Goal: Task Accomplishment & Management: Manage account settings

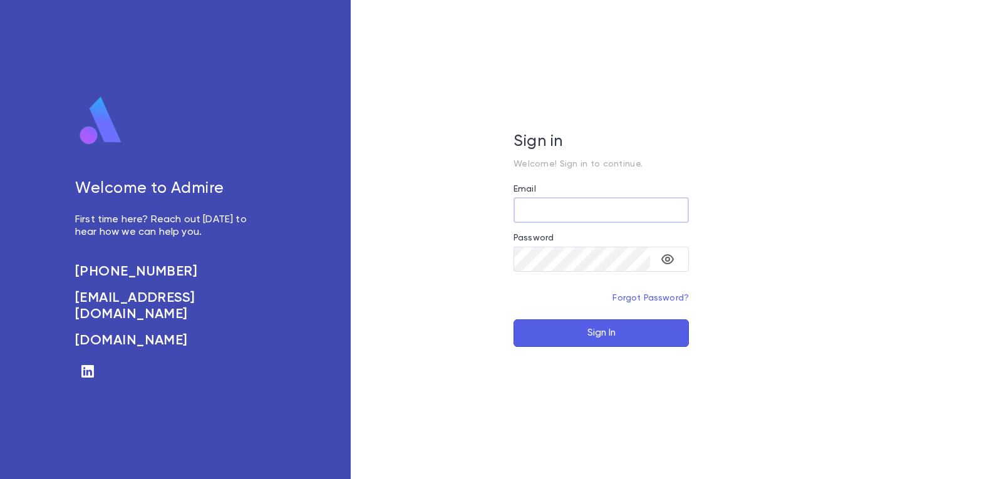
type input "**********"
click at [590, 331] on button "Sign In" at bounding box center [600, 333] width 175 height 28
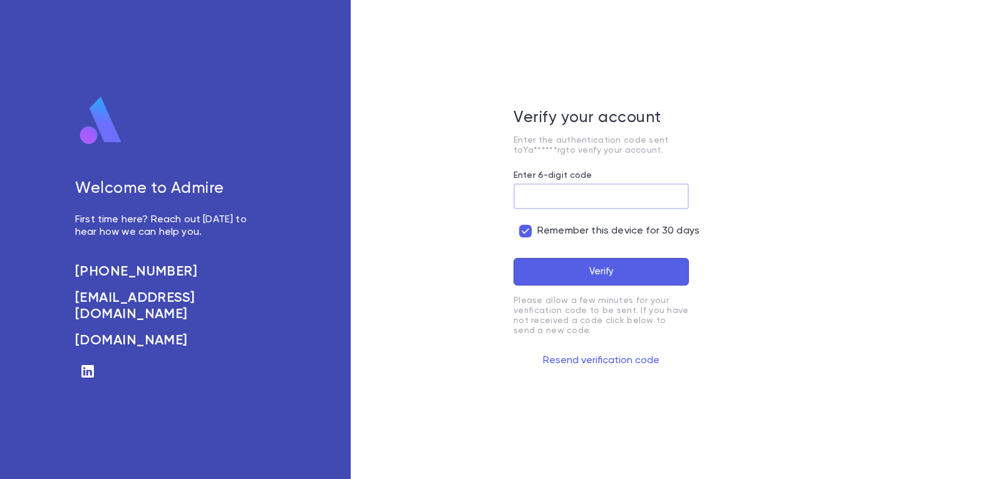
click at [579, 198] on input "Enter 6-digit code" at bounding box center [600, 196] width 175 height 24
click at [560, 193] on input "Enter 6-digit code" at bounding box center [600, 196] width 175 height 24
type input "******"
click at [513, 258] on button "Verify" at bounding box center [600, 272] width 175 height 28
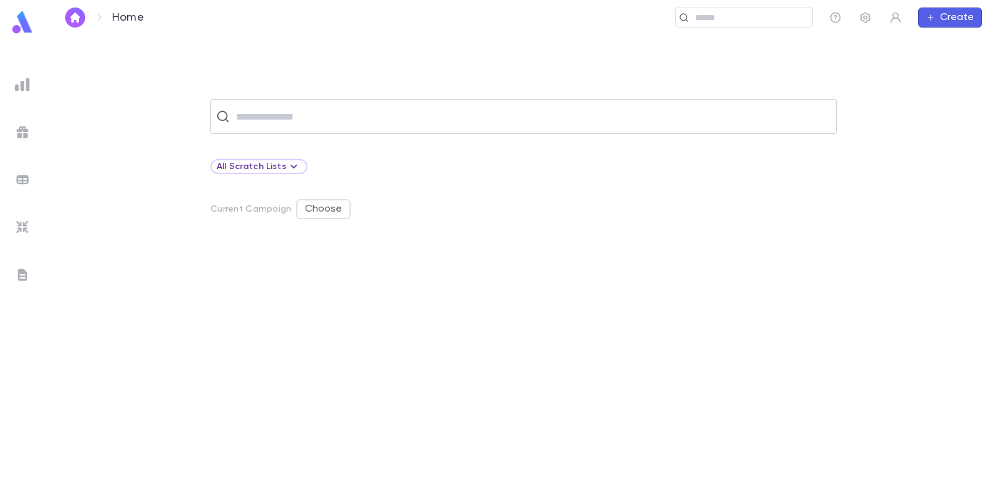
click at [292, 110] on input "text" at bounding box center [531, 117] width 599 height 24
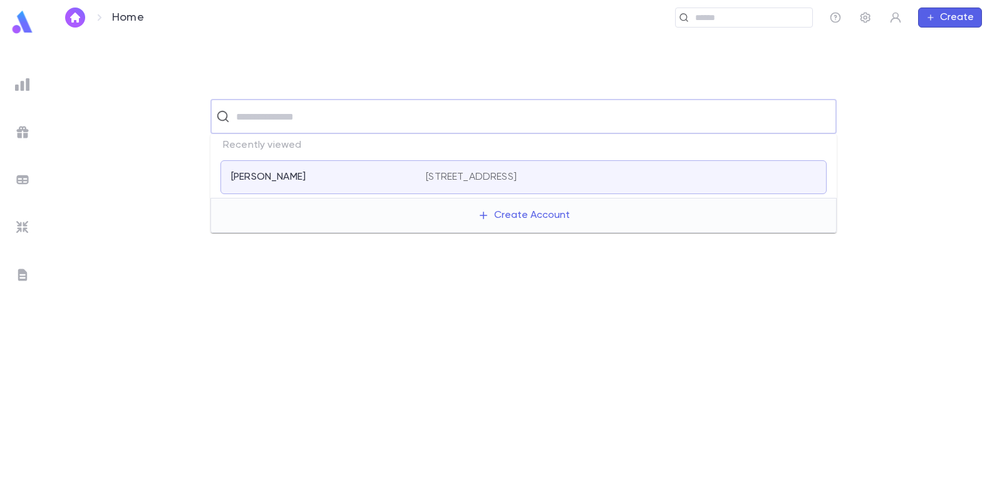
click at [21, 83] on img at bounding box center [22, 84] width 15 height 15
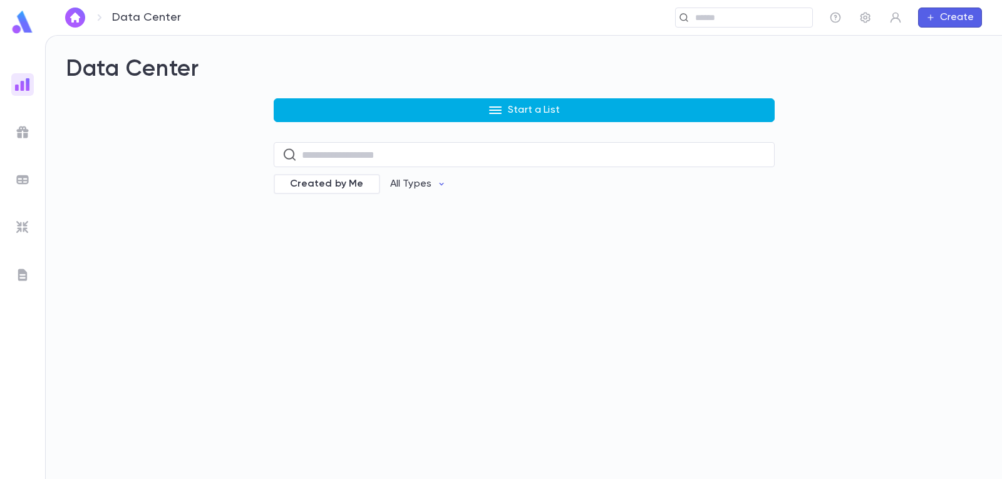
click at [552, 108] on p "Start a List" at bounding box center [534, 110] width 52 height 13
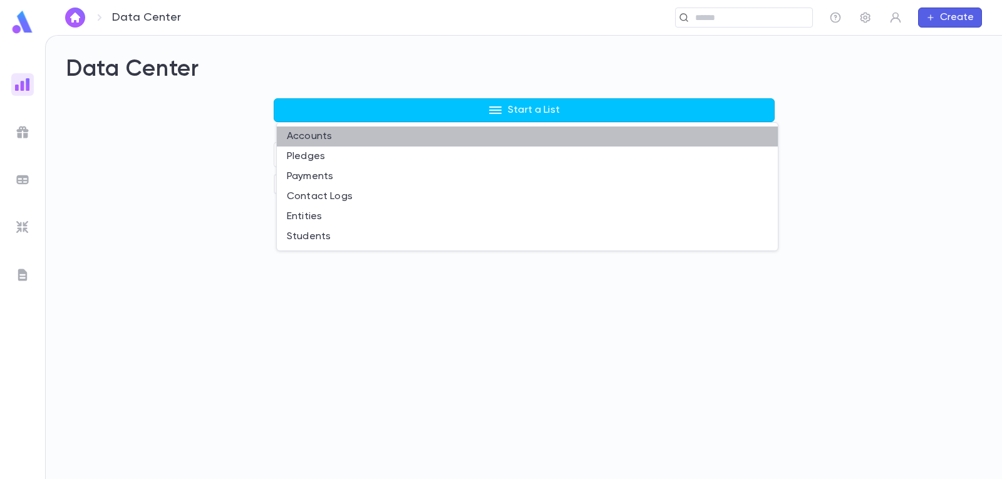
click at [324, 132] on li "Accounts" at bounding box center [527, 136] width 501 height 20
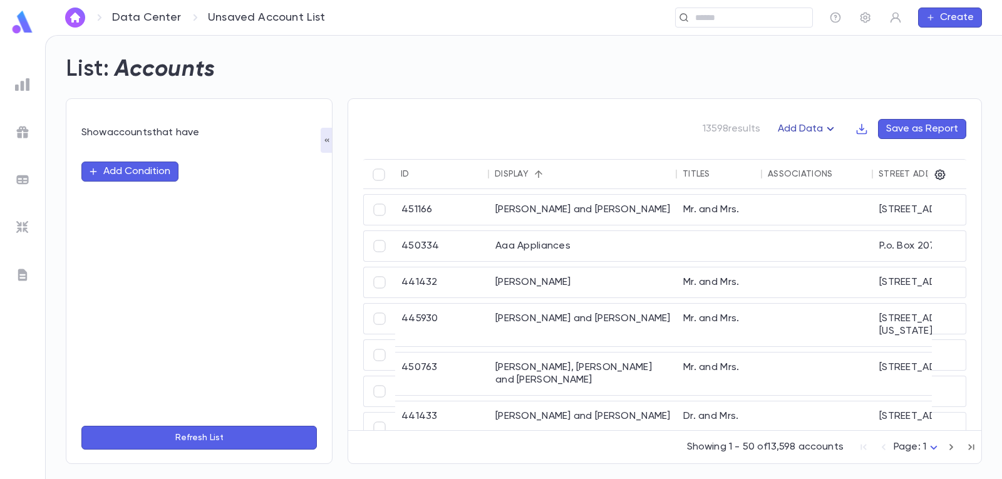
click at [830, 127] on icon "button" at bounding box center [830, 128] width 15 height 15
click at [816, 155] on li "Lapsed Donors" at bounding box center [820, 153] width 91 height 20
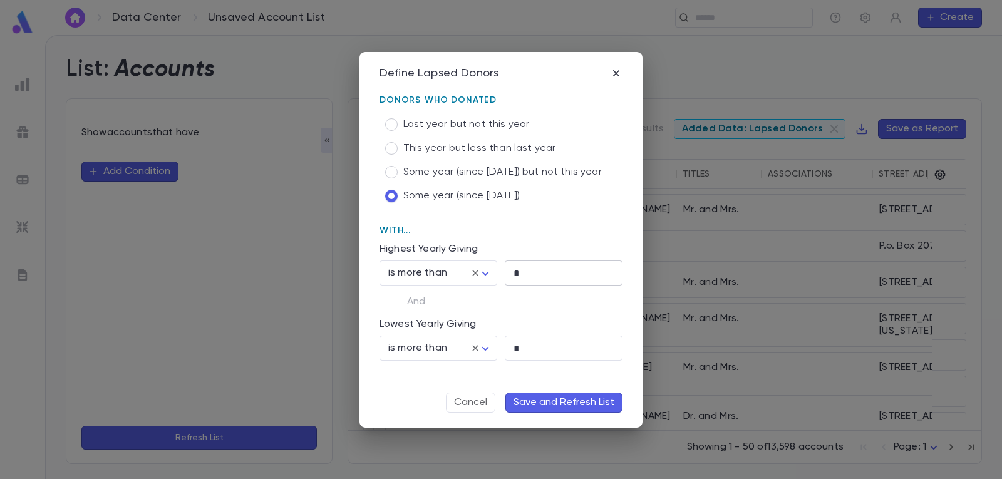
click at [540, 271] on input "*" at bounding box center [564, 273] width 118 height 24
type input "*"
click at [529, 349] on input "*" at bounding box center [564, 348] width 118 height 24
type input "*"
click at [579, 398] on button "Save and Refresh List" at bounding box center [563, 403] width 117 height 20
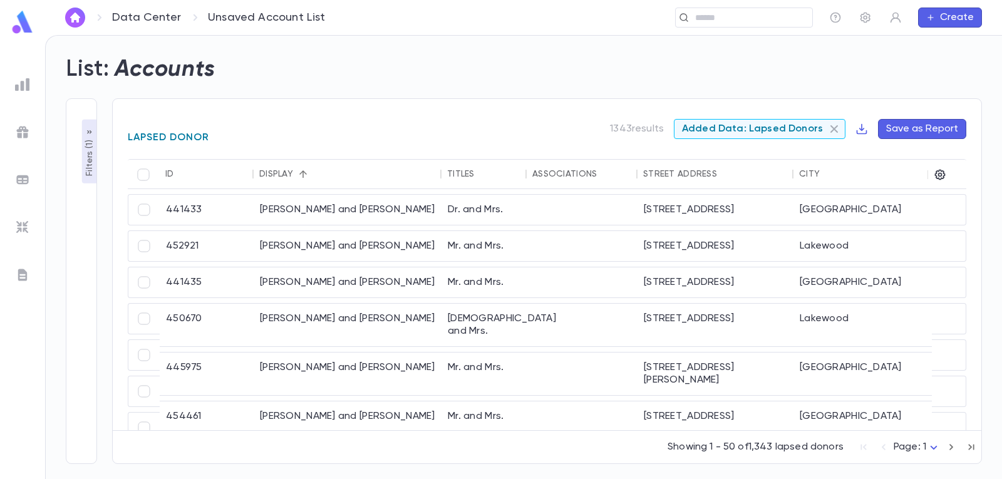
click at [839, 130] on icon at bounding box center [833, 128] width 15 height 15
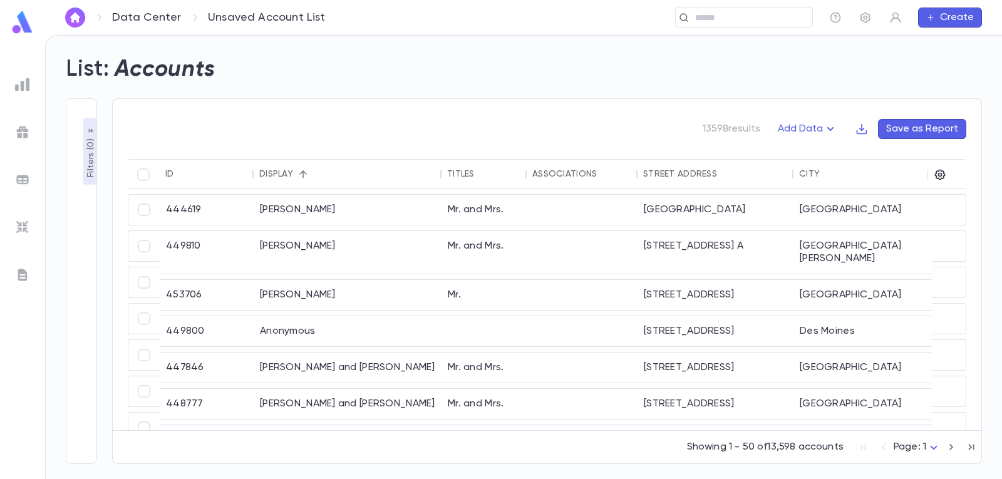
click at [86, 156] on p "Filters ( 0 )" at bounding box center [91, 156] width 13 height 41
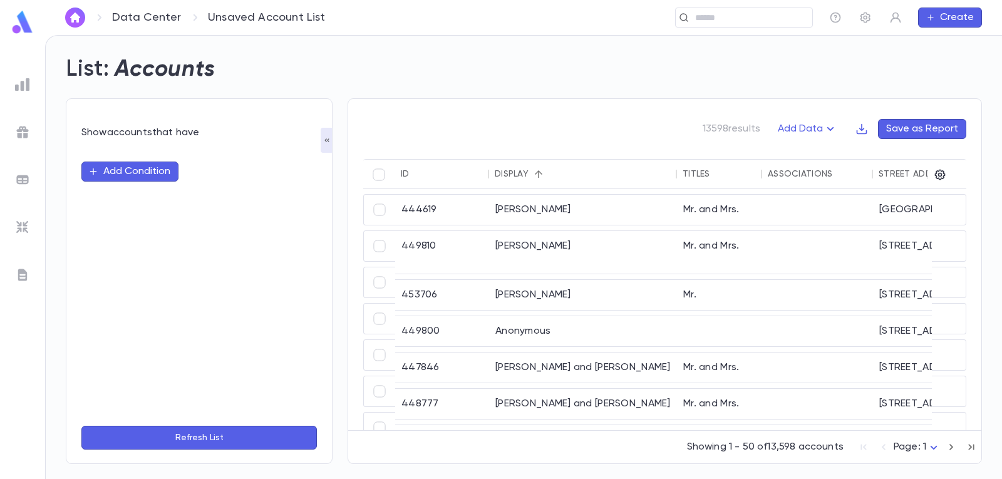
click at [138, 171] on button "Add Condition" at bounding box center [129, 172] width 97 height 20
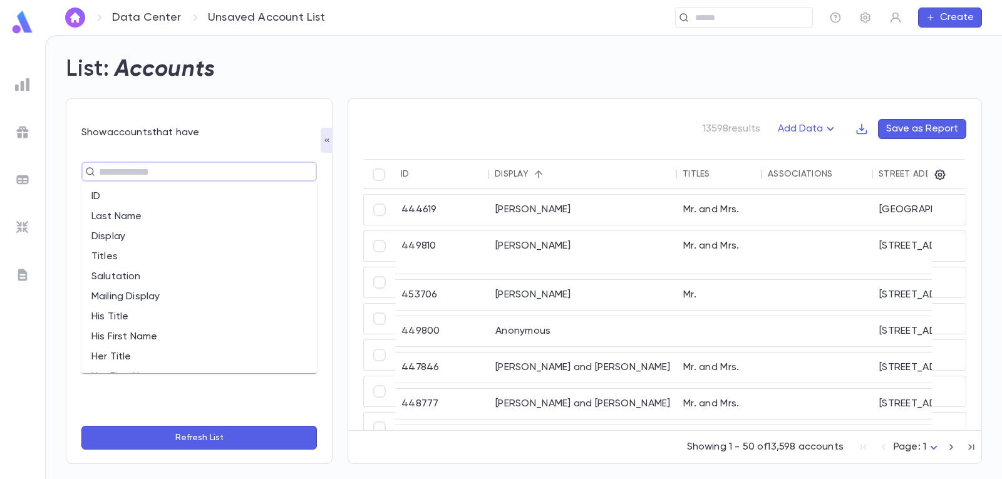
click at [175, 171] on input "text" at bounding box center [193, 172] width 197 height 18
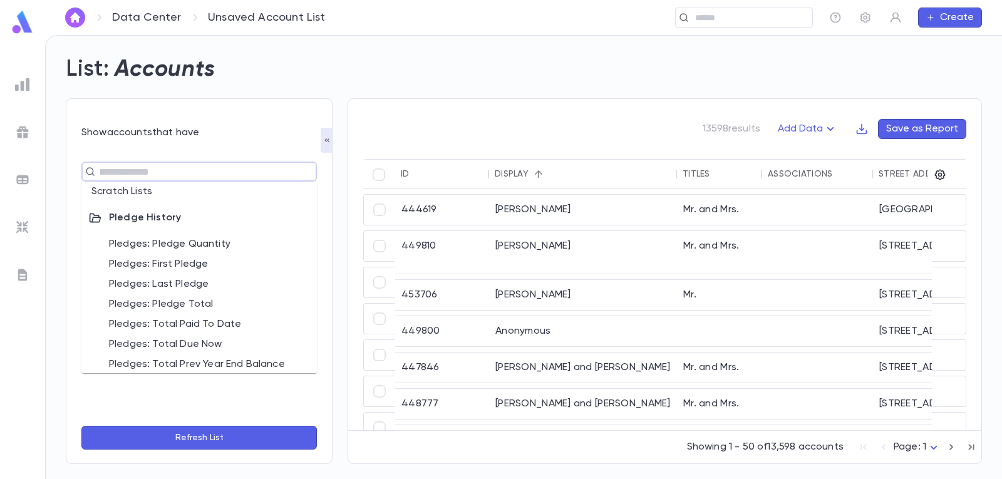
scroll to position [689, 0]
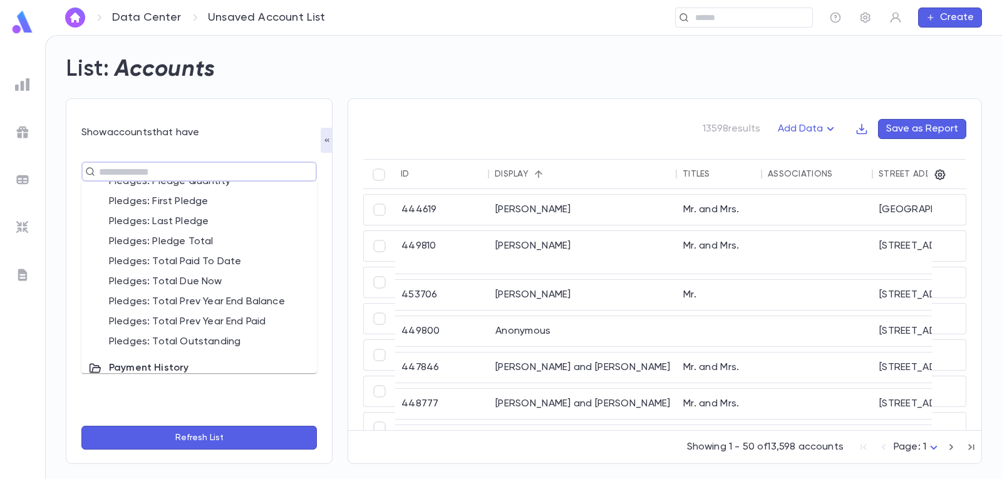
click at [208, 239] on li "Pledges: Pledge Total" at bounding box center [198, 242] width 235 height 20
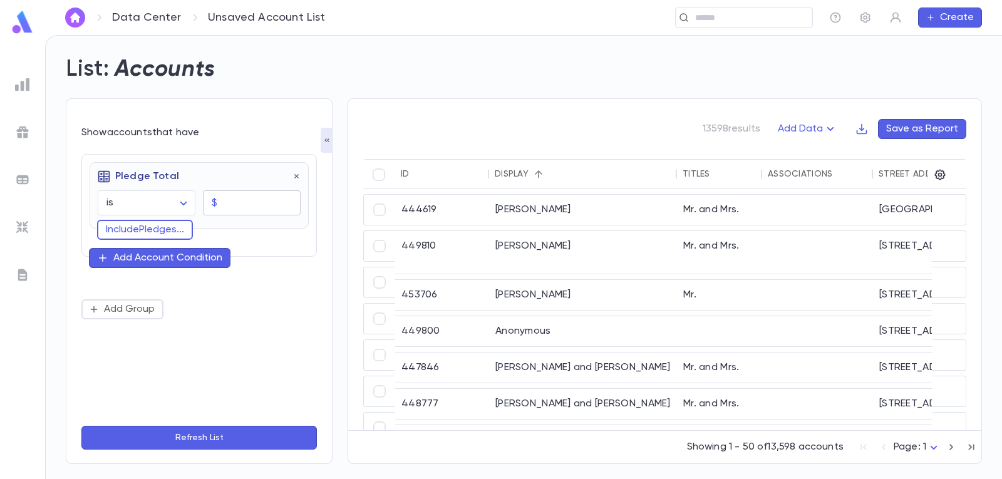
click at [279, 203] on input "text" at bounding box center [261, 203] width 78 height 24
type input "****"
click at [183, 202] on body "Data Center Unsaved Account List ​ Create List: Accounts Show accounts that hav…" at bounding box center [501, 257] width 1002 height 444
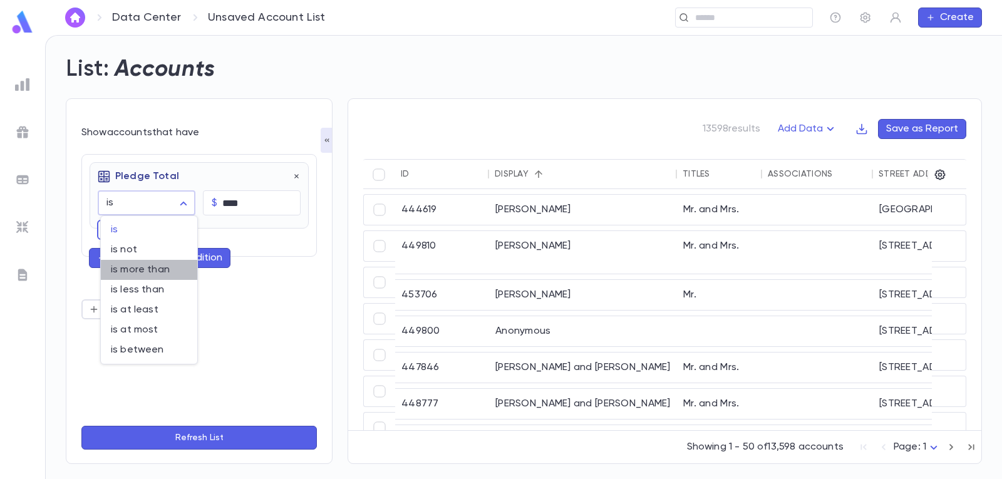
click at [180, 269] on span "is more than" at bounding box center [149, 270] width 76 height 13
type input "**********"
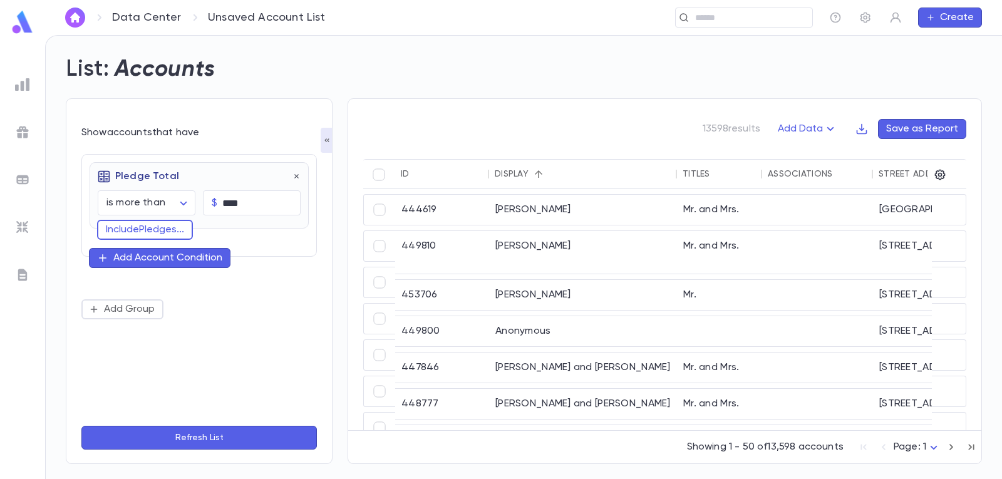
click at [101, 256] on icon "button" at bounding box center [102, 257] width 11 height 11
click at [162, 252] on input "text" at bounding box center [194, 257] width 182 height 18
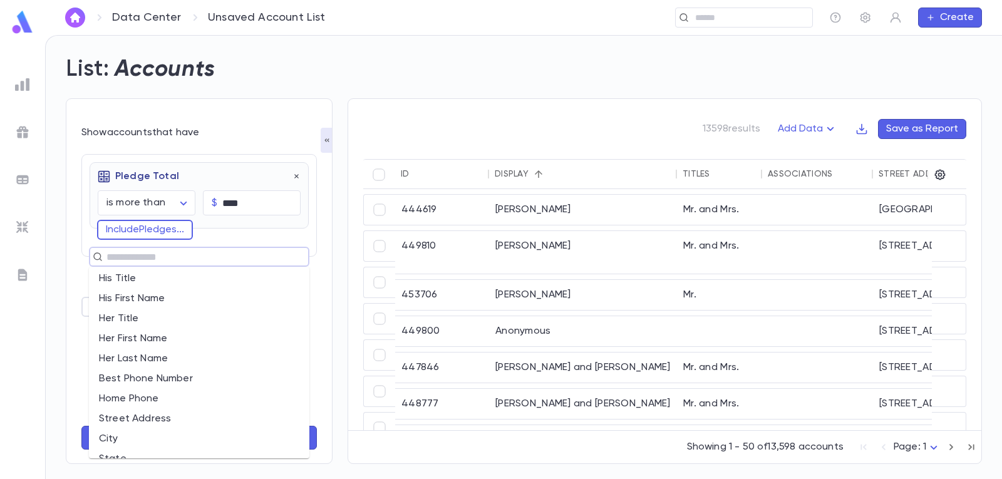
scroll to position [0, 0]
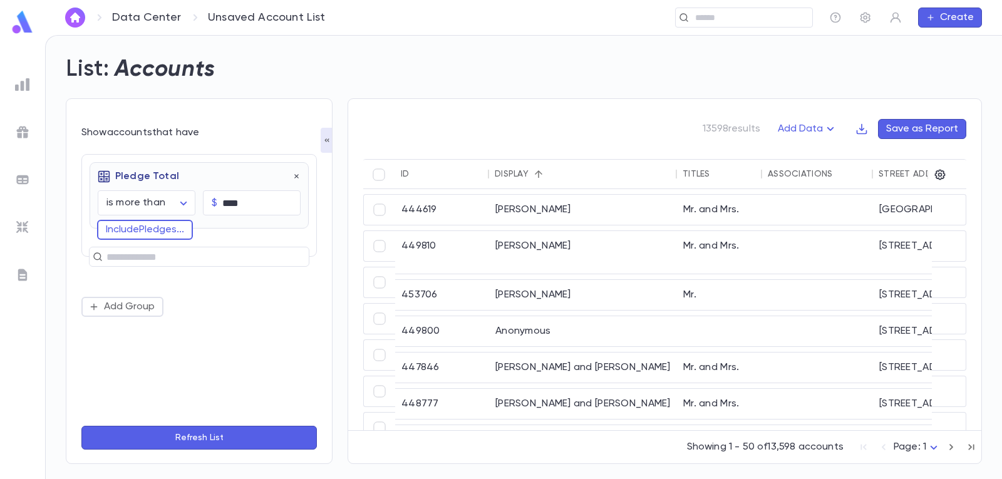
click at [219, 235] on div "**********" at bounding box center [199, 201] width 219 height 79
click at [176, 230] on button "Include Pledges ..." at bounding box center [145, 230] width 96 height 20
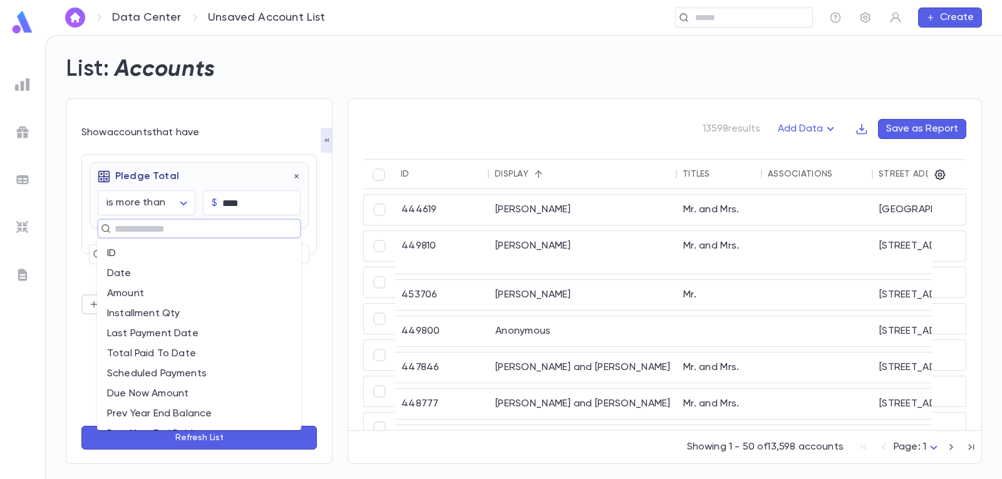
click at [209, 230] on input "text" at bounding box center [194, 229] width 166 height 18
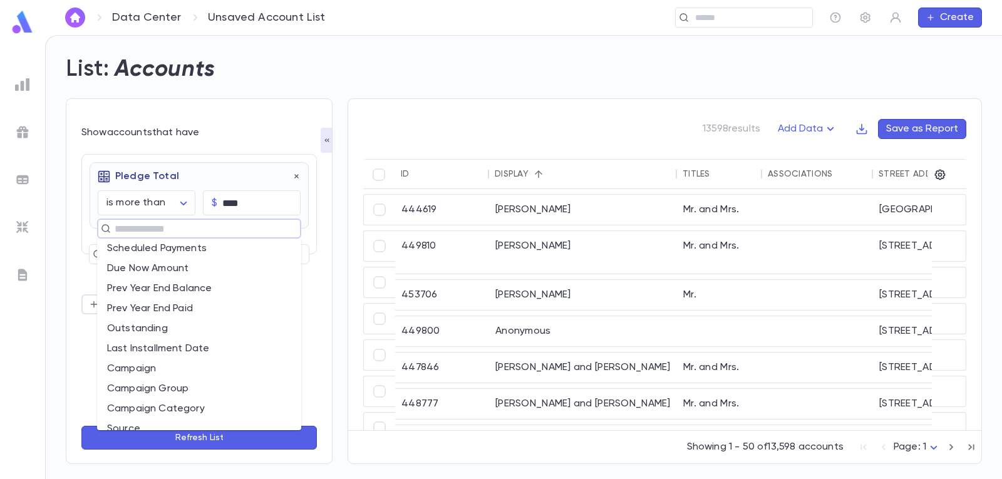
scroll to position [188, 0]
click at [185, 327] on li "Campaign Group" at bounding box center [199, 326] width 204 height 20
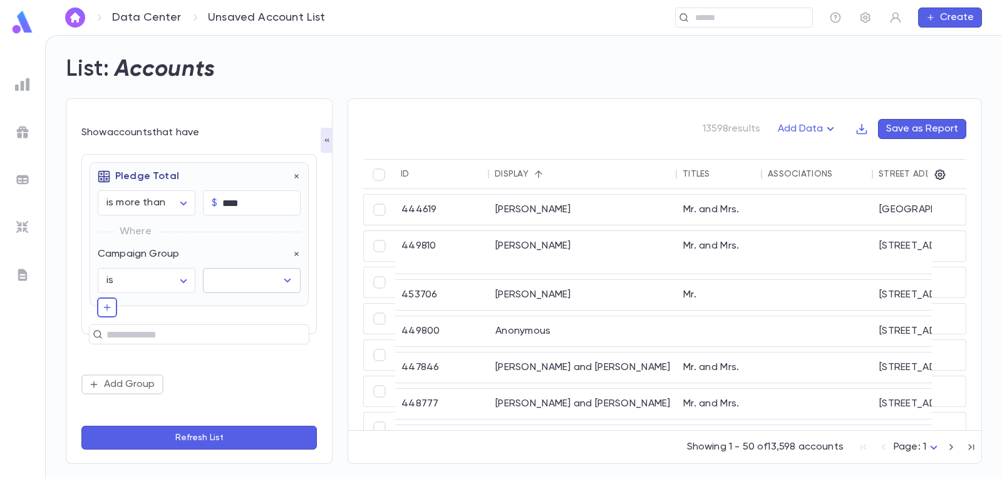
click at [284, 275] on icon "Open" at bounding box center [287, 280] width 15 height 15
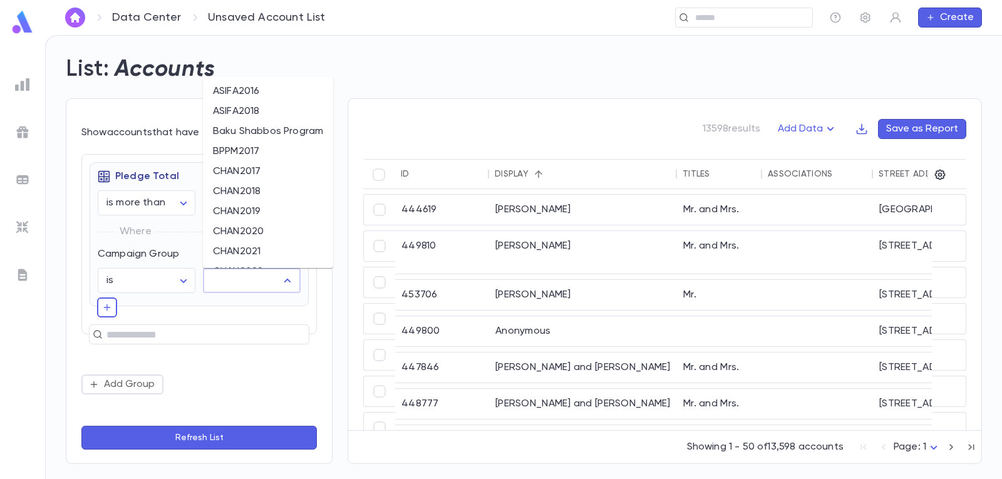
click at [276, 172] on li "CHAN2017" at bounding box center [268, 172] width 130 height 20
type input "********"
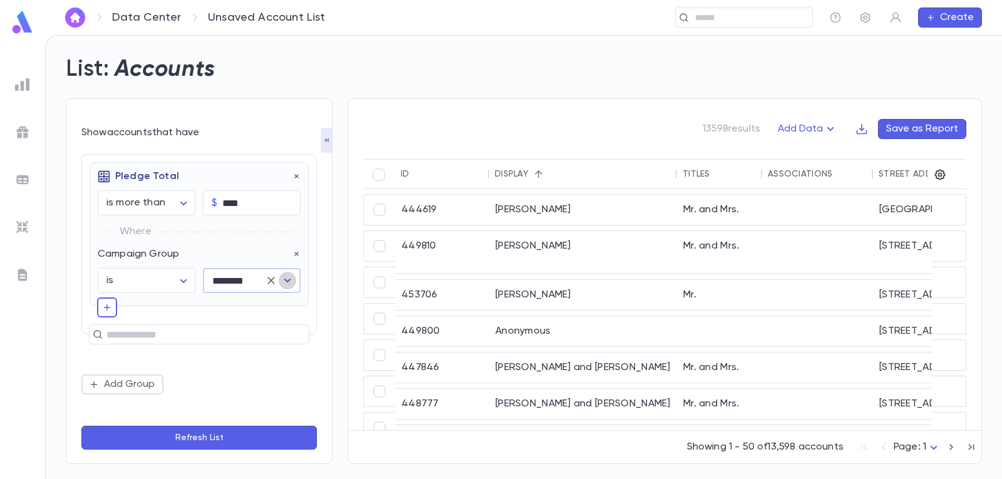
click at [288, 284] on icon "Open" at bounding box center [287, 280] width 15 height 15
click at [108, 307] on icon "button" at bounding box center [107, 307] width 10 height 13
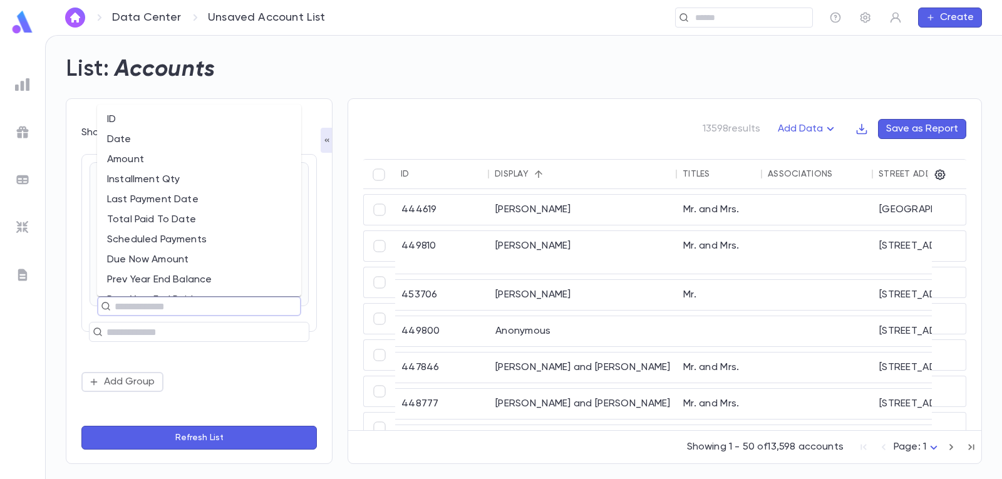
click at [272, 306] on input "text" at bounding box center [194, 306] width 166 height 18
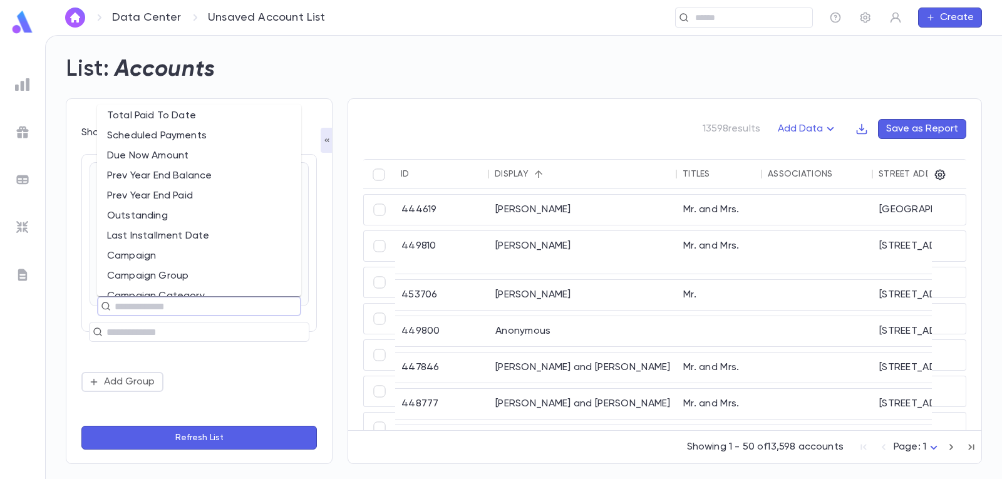
scroll to position [125, 0]
click at [196, 276] on li "Campaign Category" at bounding box center [199, 275] width 204 height 20
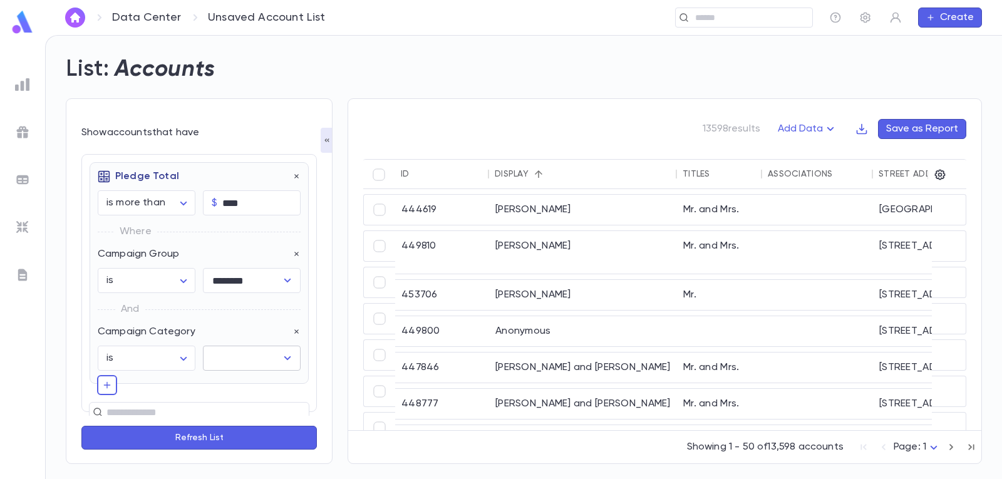
click at [282, 356] on icon "Open" at bounding box center [287, 358] width 15 height 15
click at [282, 356] on icon "Close" at bounding box center [287, 358] width 15 height 15
click at [182, 354] on body "**********" at bounding box center [501, 257] width 1002 height 444
click at [217, 324] on div at bounding box center [501, 239] width 1002 height 479
click at [297, 329] on div "**********" at bounding box center [199, 273] width 219 height 222
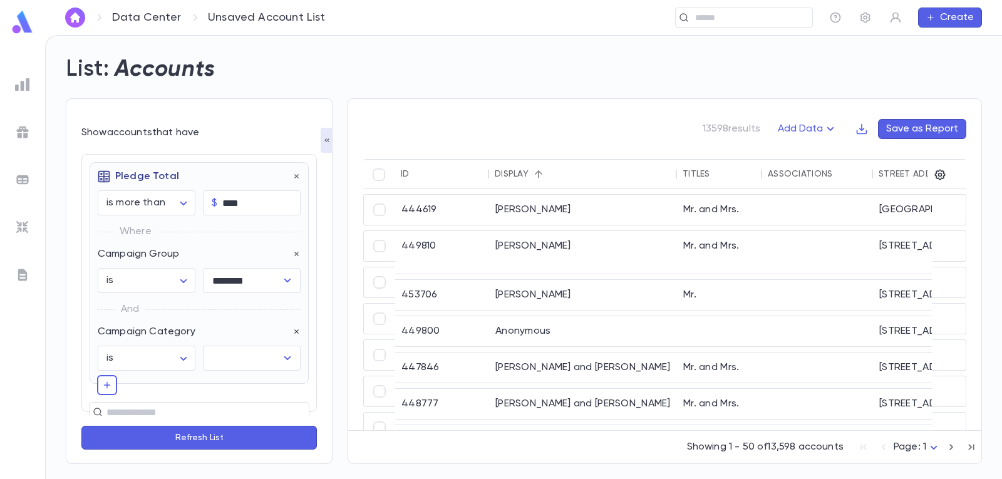
click at [292, 326] on button "button" at bounding box center [296, 332] width 9 height 13
click at [109, 311] on icon "button" at bounding box center [107, 307] width 10 height 13
click at [207, 306] on input "text" at bounding box center [194, 306] width 166 height 18
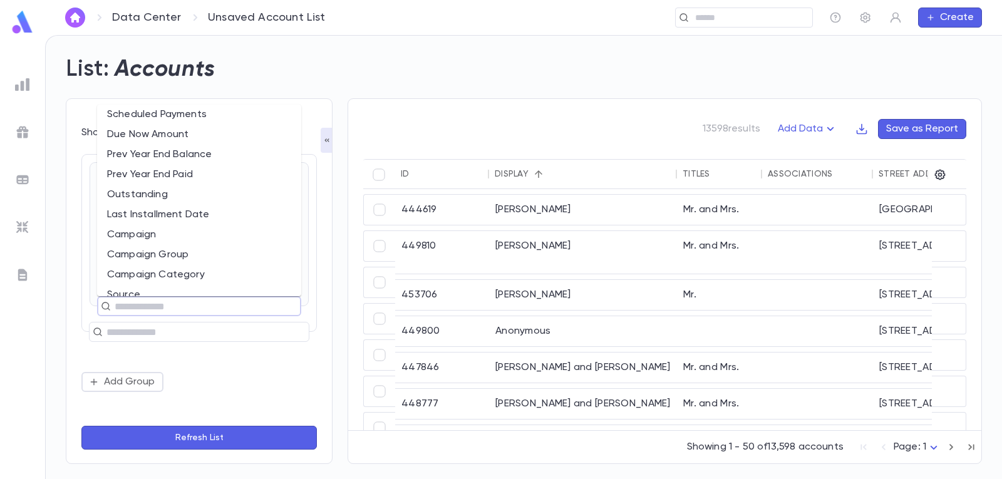
click at [188, 256] on li "Campaign Group" at bounding box center [199, 255] width 204 height 20
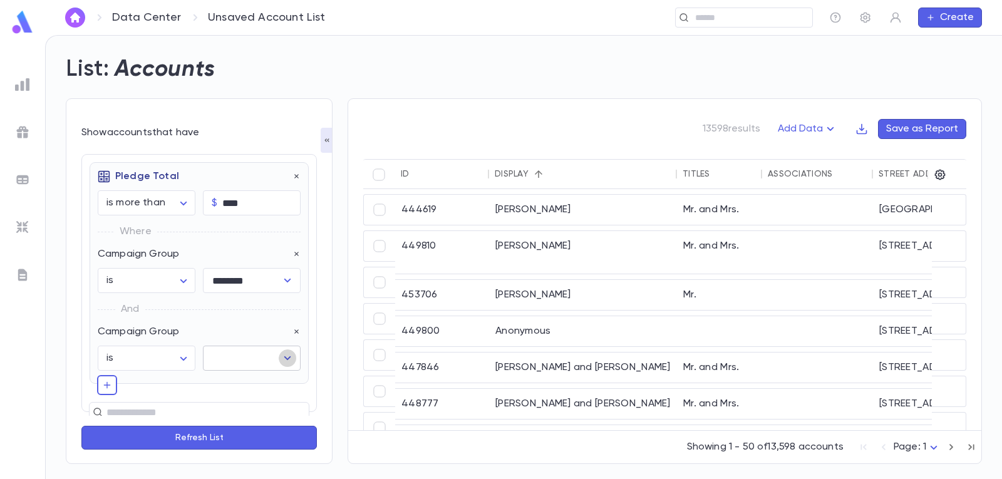
click at [286, 355] on icon "Open" at bounding box center [287, 358] width 15 height 15
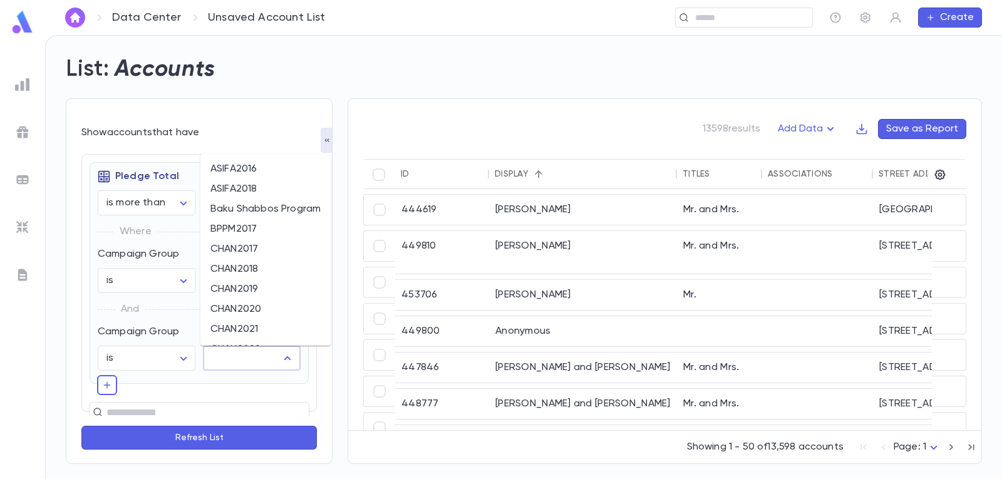
click at [267, 269] on li "CHAN2018" at bounding box center [265, 269] width 130 height 20
type input "********"
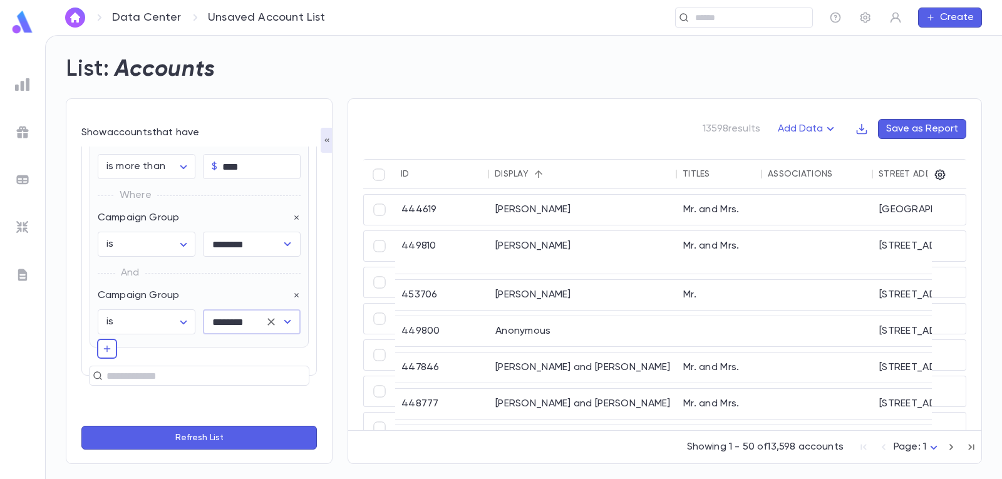
scroll to position [56, 0]
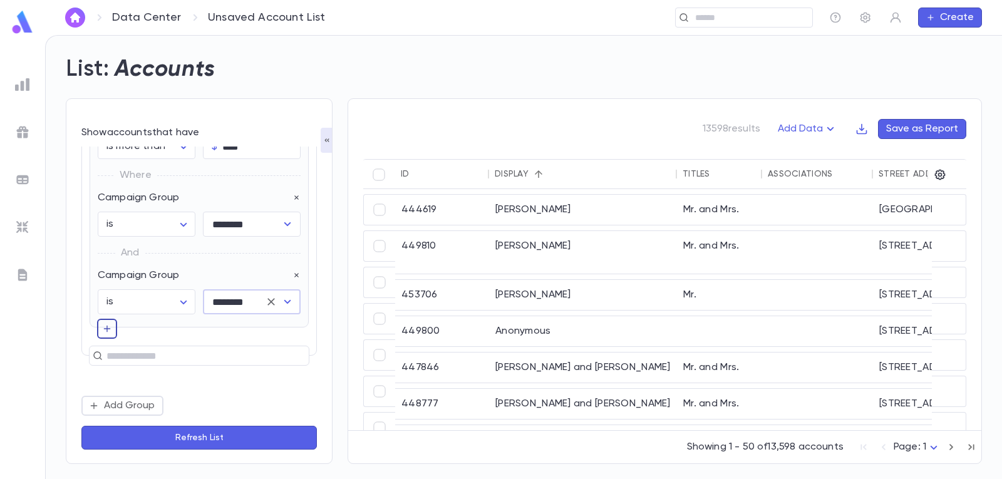
click at [110, 326] on icon "button" at bounding box center [107, 328] width 10 height 13
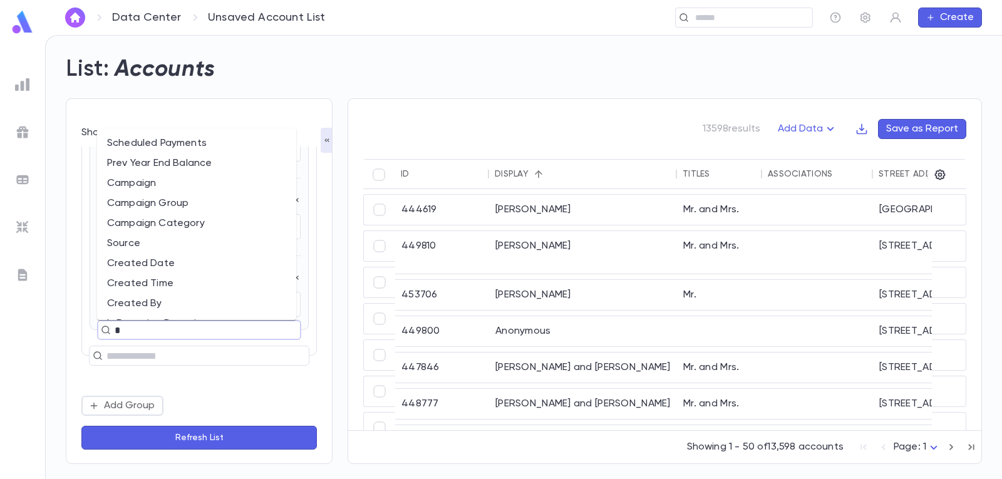
type input "**"
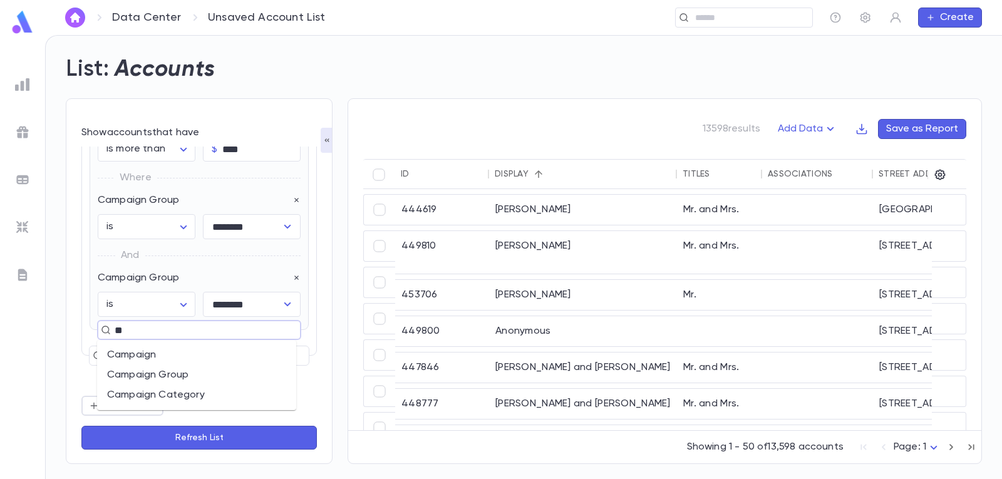
click at [167, 372] on li "Campaign Group" at bounding box center [196, 375] width 199 height 20
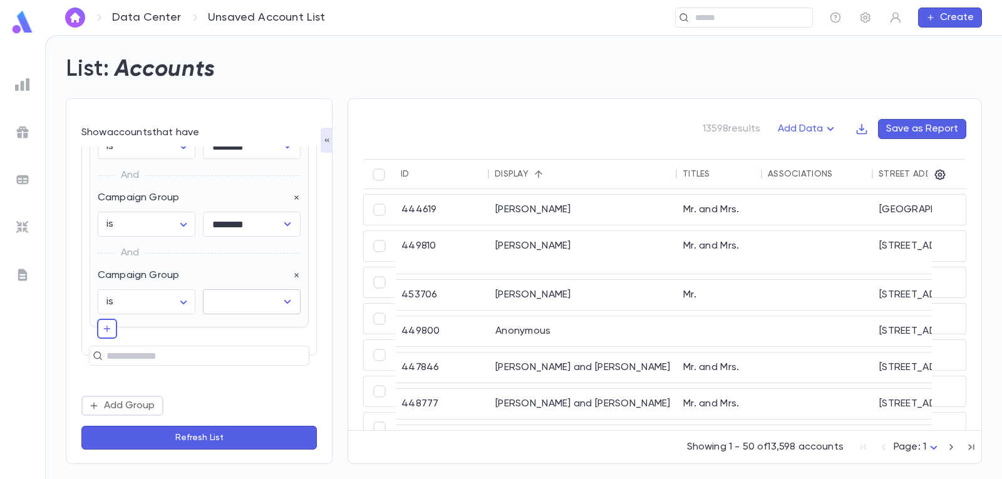
click at [283, 304] on icon "Open" at bounding box center [287, 301] width 15 height 15
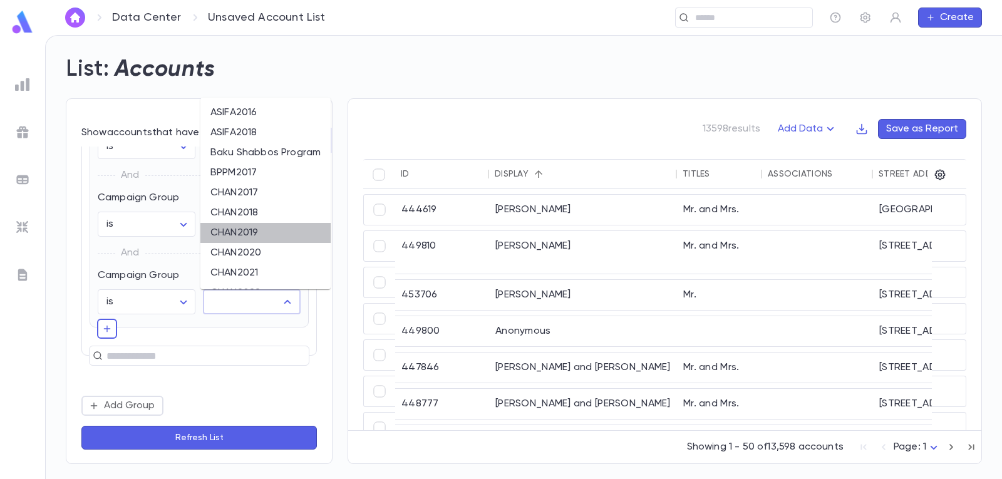
click at [263, 233] on li "CHAN2019" at bounding box center [265, 233] width 130 height 20
type input "********"
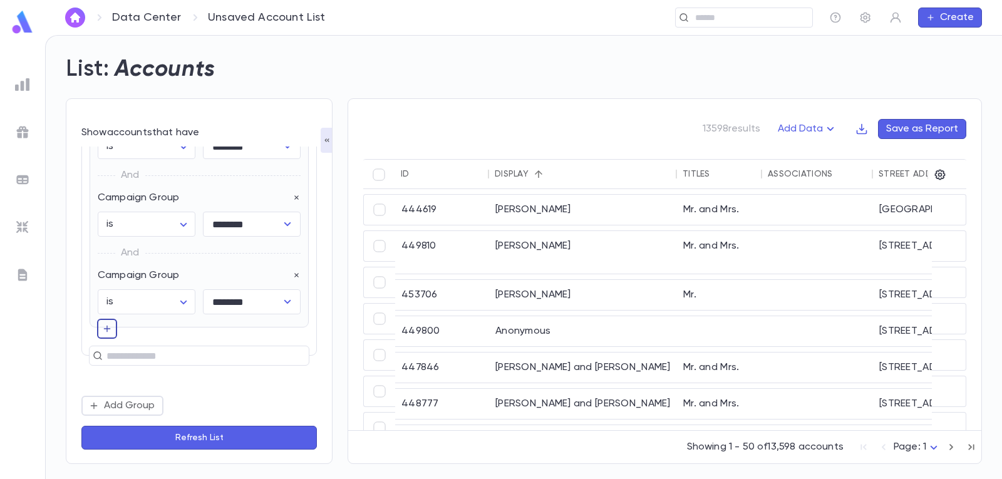
click at [106, 329] on icon "button" at bounding box center [107, 328] width 10 height 13
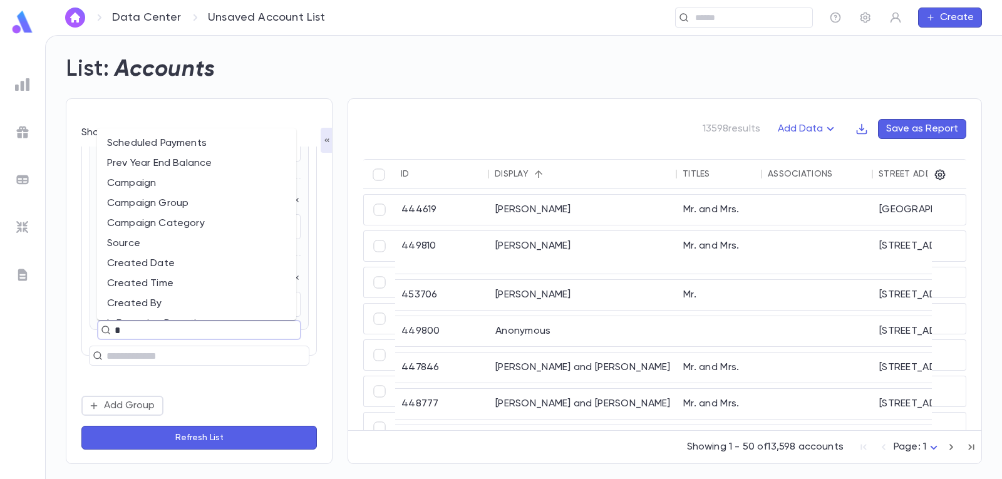
type input "**"
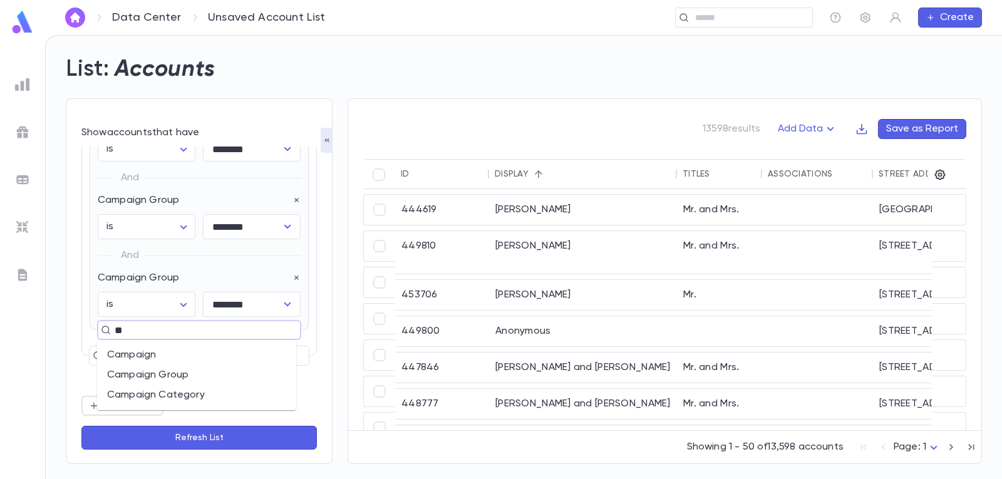
click at [157, 353] on li "Campaign" at bounding box center [196, 355] width 199 height 20
click at [280, 380] on icon "Open" at bounding box center [287, 381] width 15 height 15
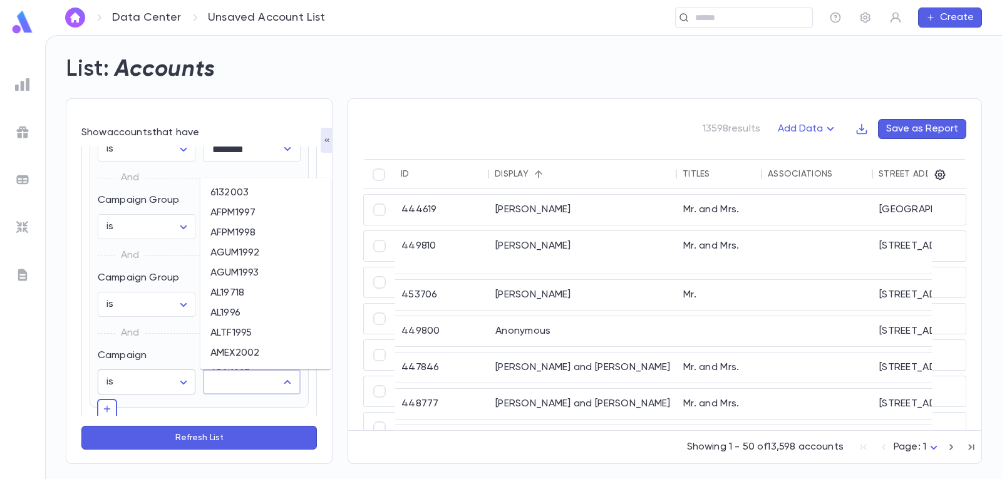
click at [184, 381] on body "**********" at bounding box center [501, 257] width 1002 height 444
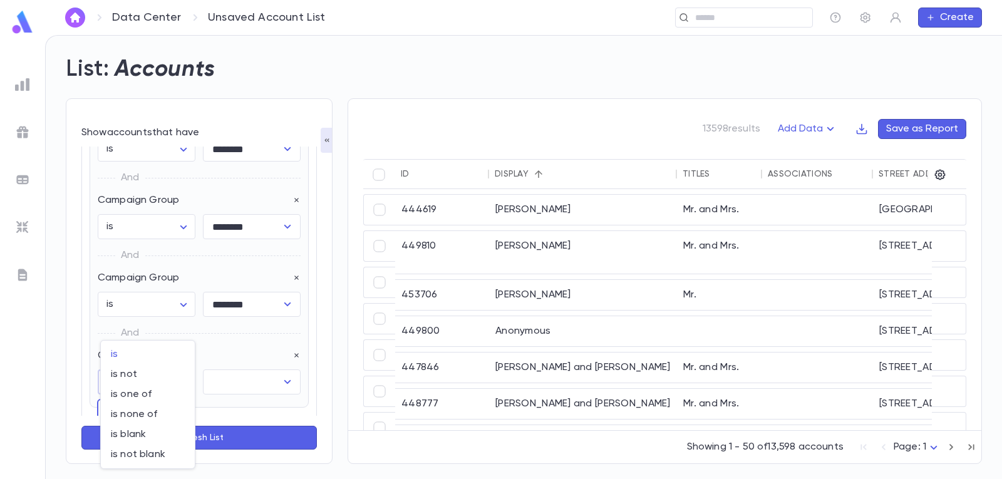
click at [233, 339] on div at bounding box center [501, 239] width 1002 height 479
click at [294, 356] on icon "button" at bounding box center [296, 356] width 4 height 4
click at [113, 333] on button "button" at bounding box center [107, 331] width 20 height 20
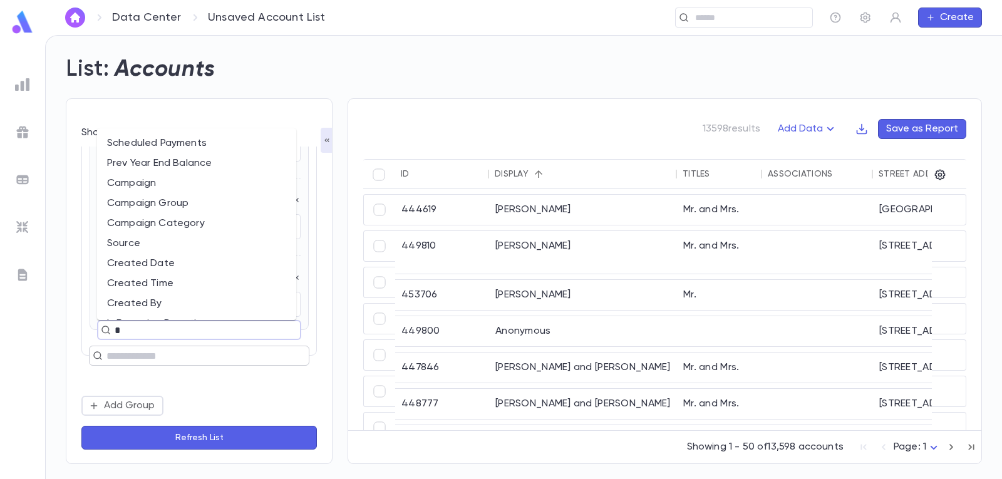
type input "**"
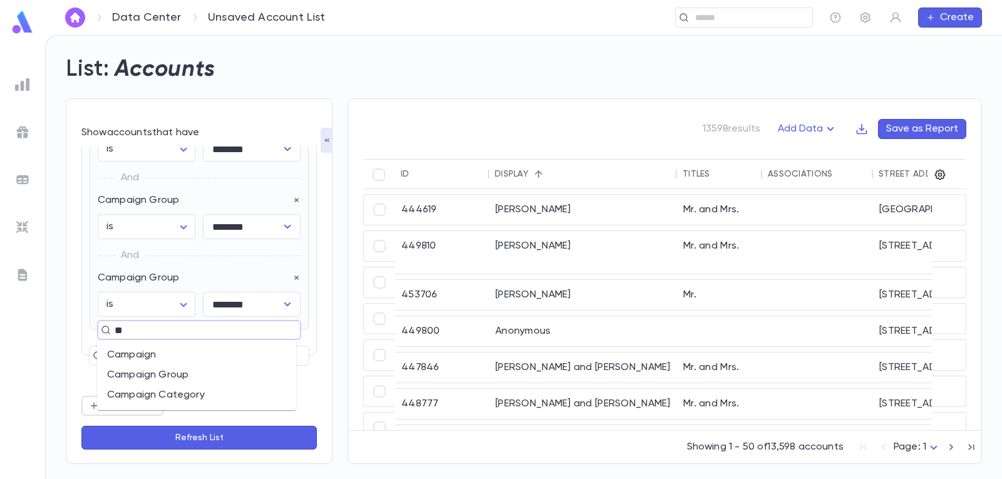
click at [179, 372] on li "Campaign Group" at bounding box center [196, 375] width 199 height 20
click at [288, 381] on icon "Open" at bounding box center [287, 381] width 15 height 15
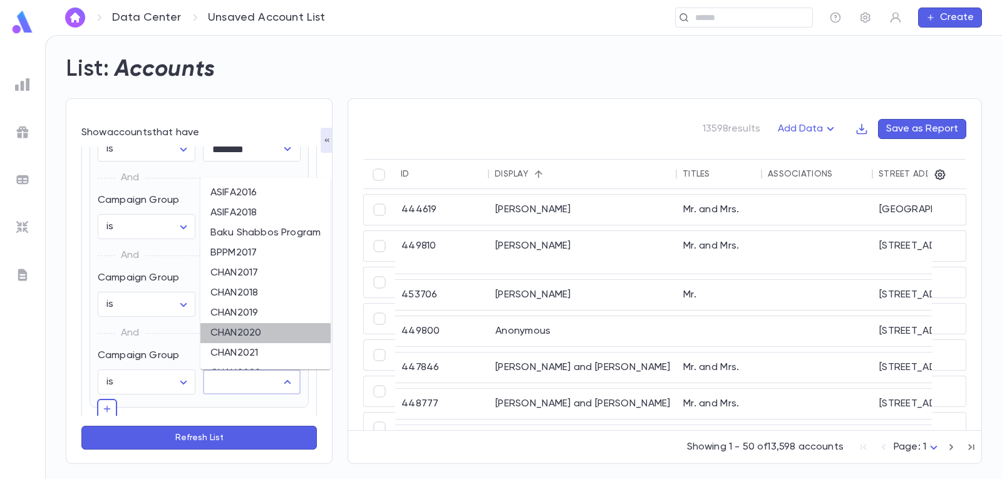
click at [260, 327] on li "CHAN2020" at bounding box center [265, 333] width 130 height 20
type input "********"
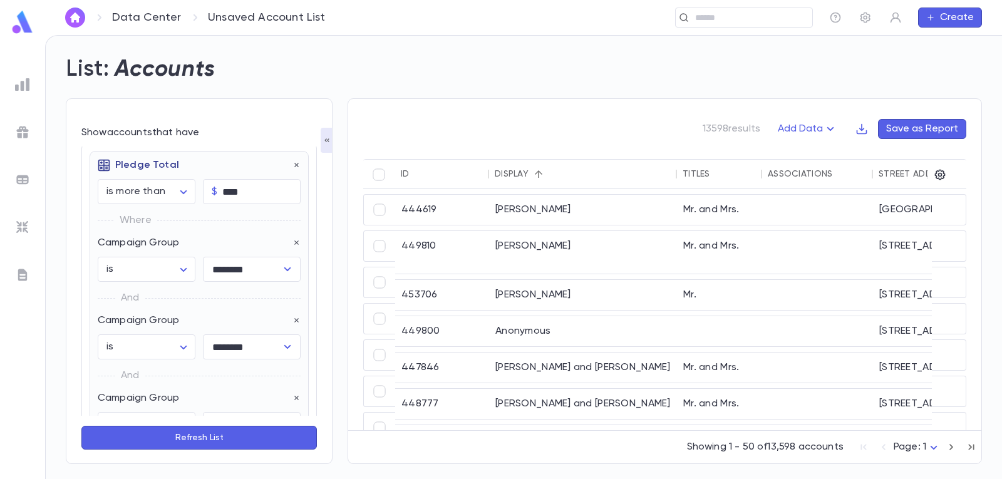
scroll to position [6, 0]
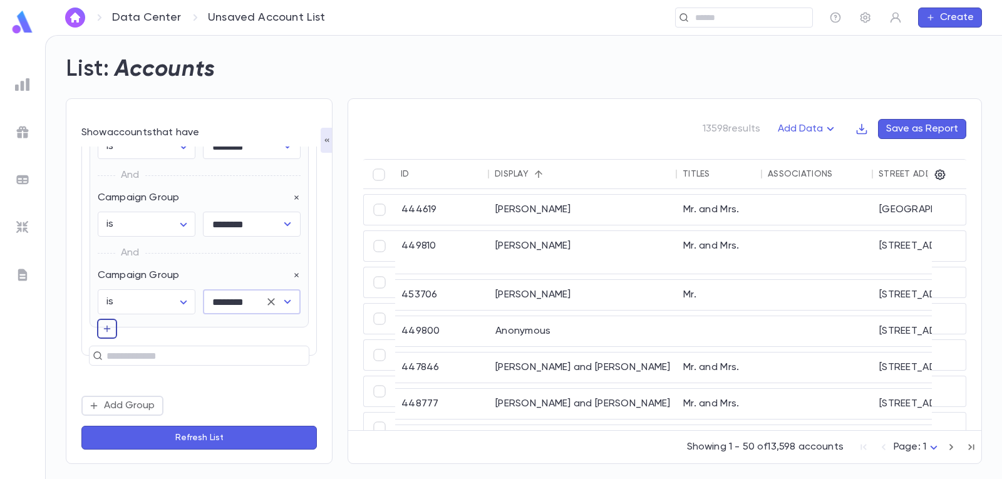
click at [112, 330] on button "button" at bounding box center [107, 329] width 20 height 20
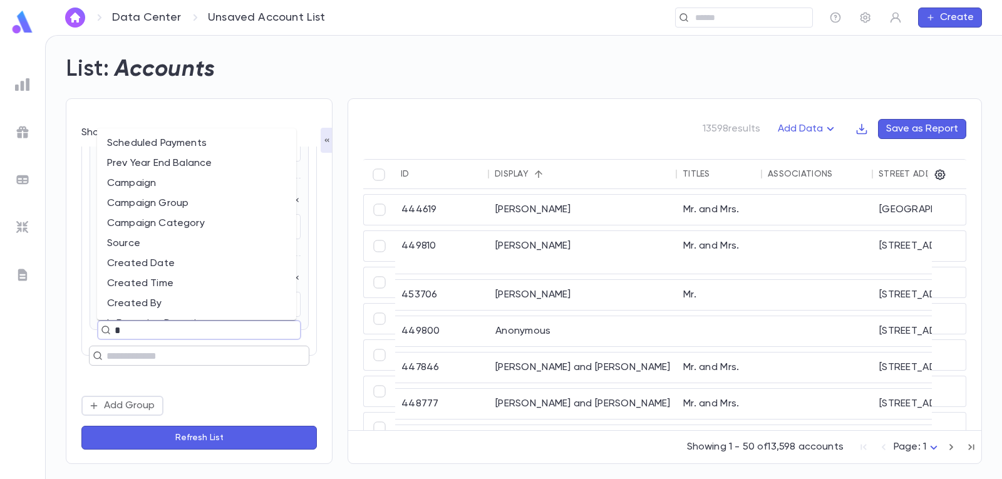
type input "**"
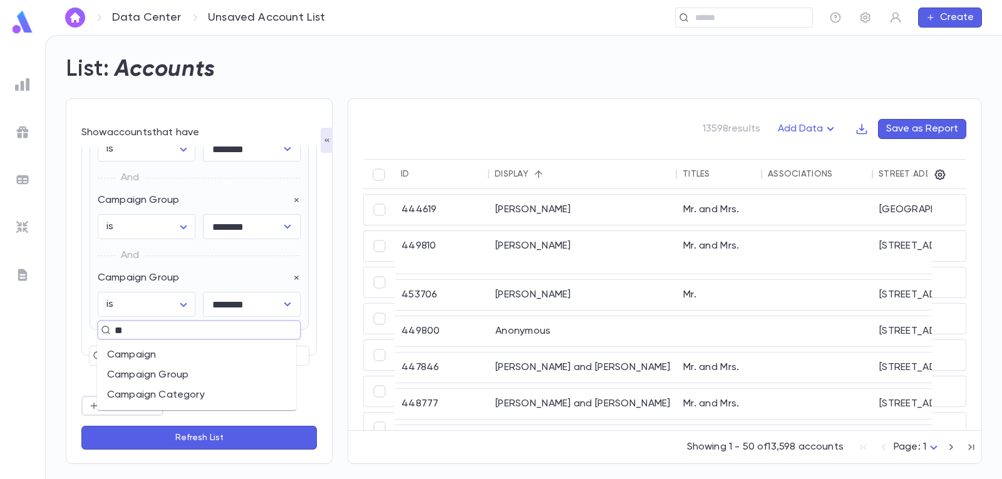
click at [183, 373] on li "Campaign Group" at bounding box center [196, 375] width 199 height 20
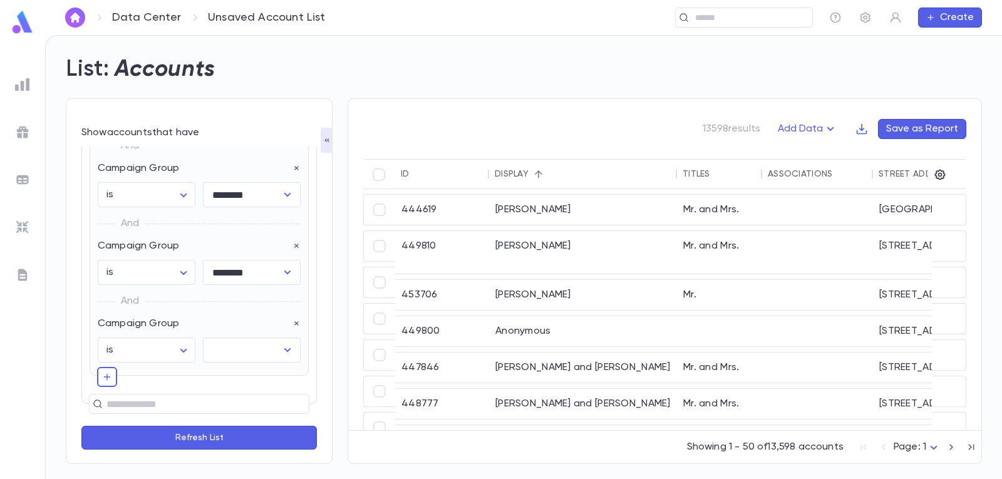
scroll to position [272, 0]
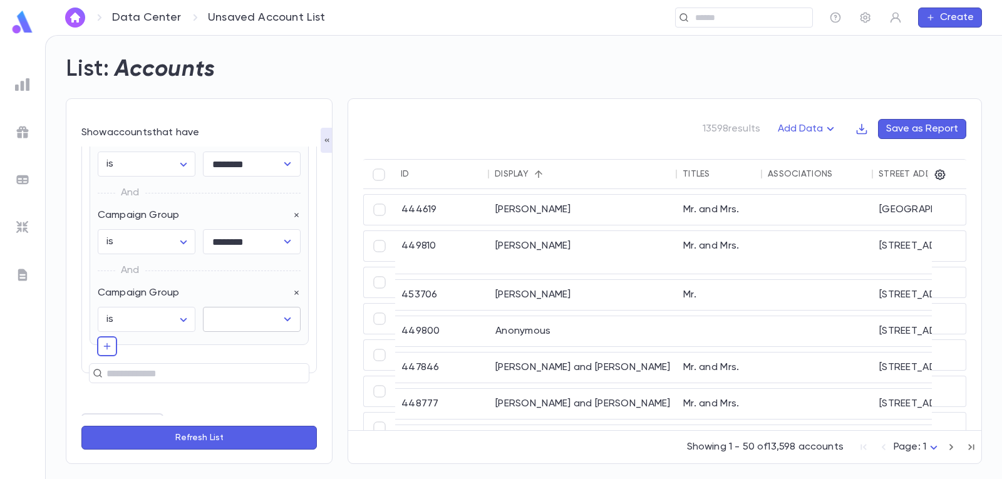
click at [285, 320] on icon "Open" at bounding box center [287, 319] width 15 height 15
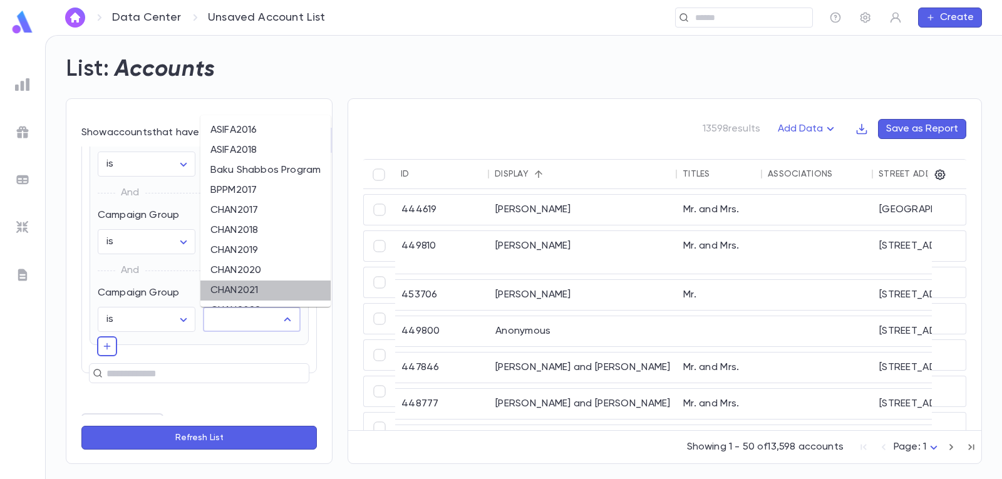
click at [252, 292] on li "CHAN2021" at bounding box center [265, 290] width 130 height 20
type input "********"
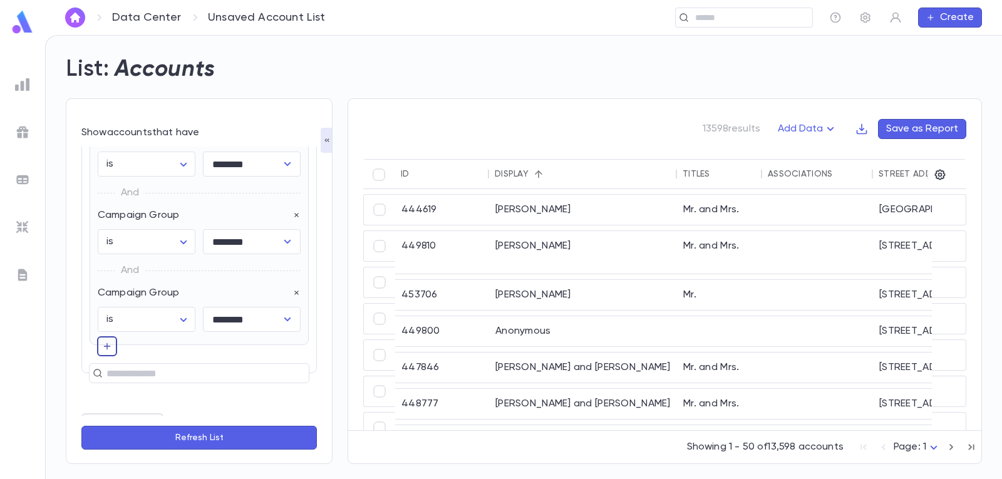
click at [108, 351] on icon "button" at bounding box center [107, 346] width 10 height 13
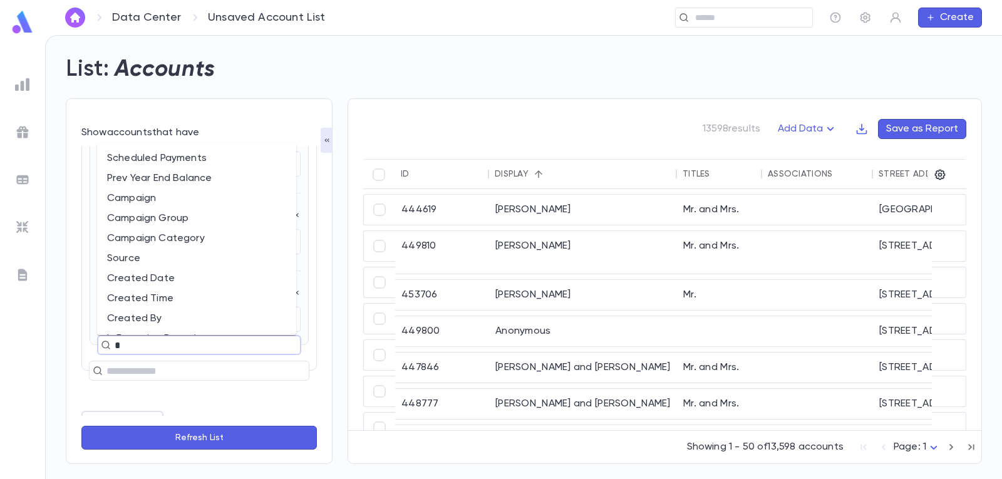
type input "**"
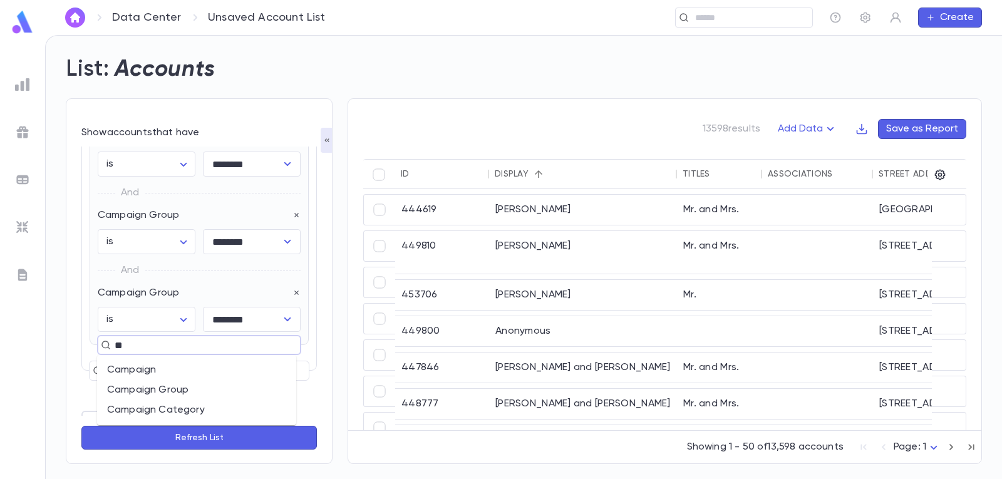
click at [173, 390] on li "Campaign Group" at bounding box center [196, 390] width 199 height 20
click at [284, 396] on icon "Open" at bounding box center [287, 397] width 7 height 4
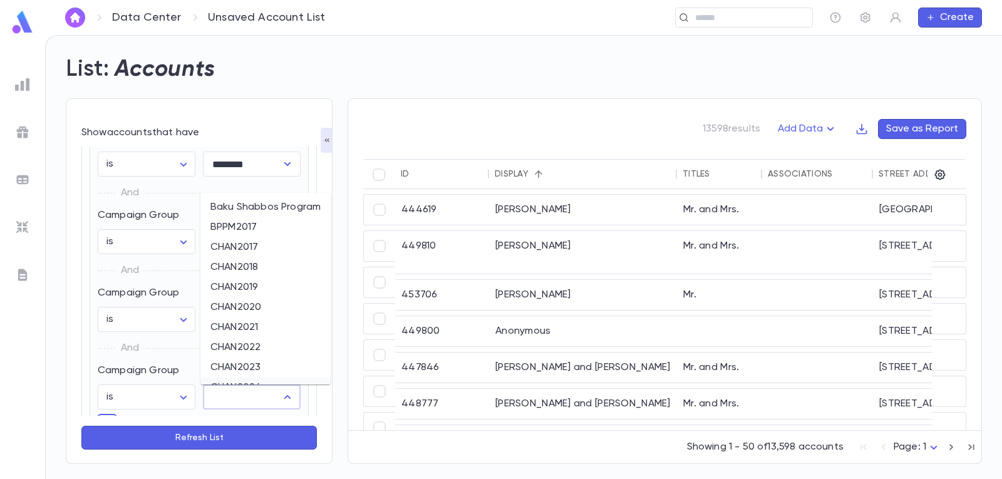
scroll to position [63, 0]
click at [260, 324] on li "CHAN2022" at bounding box center [265, 326] width 130 height 20
type input "********"
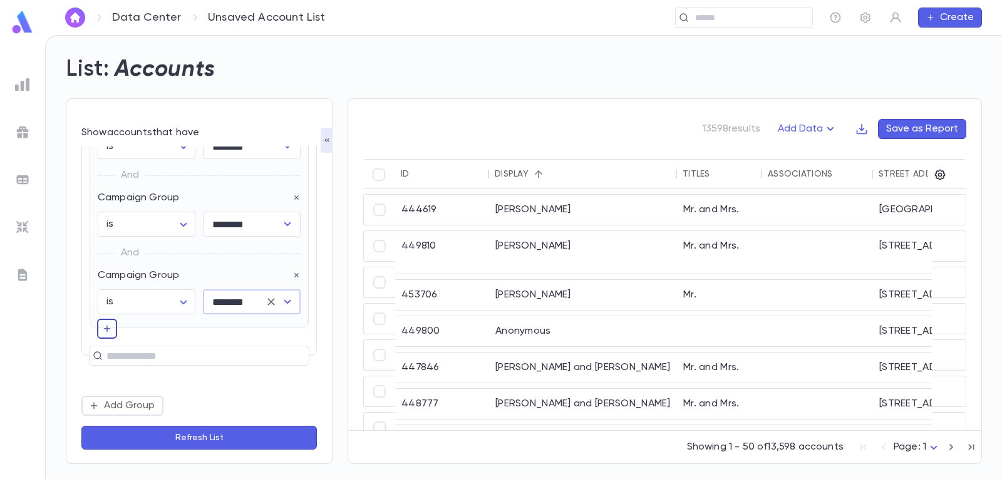
click at [102, 328] on icon "button" at bounding box center [107, 328] width 10 height 13
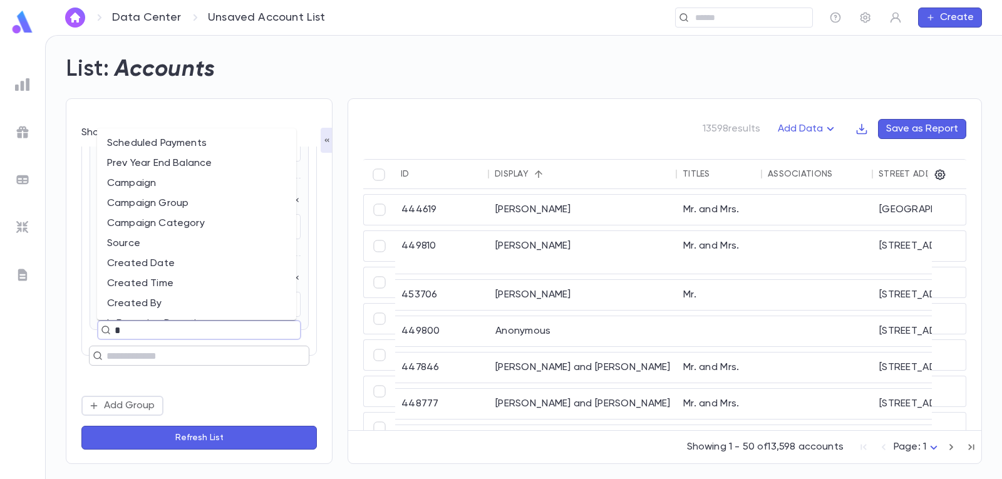
type input "**"
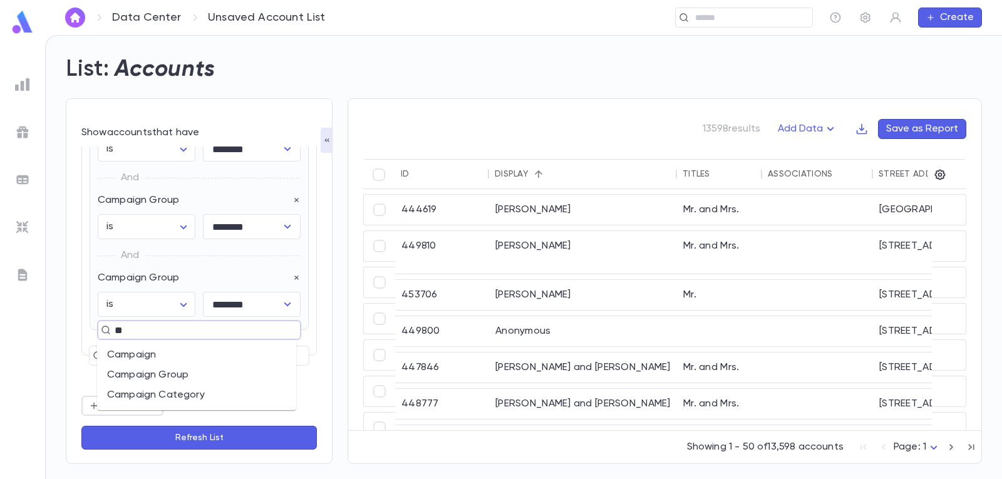
click at [177, 374] on li "Campaign Group" at bounding box center [196, 375] width 199 height 20
click at [285, 382] on icon "Open" at bounding box center [287, 381] width 15 height 15
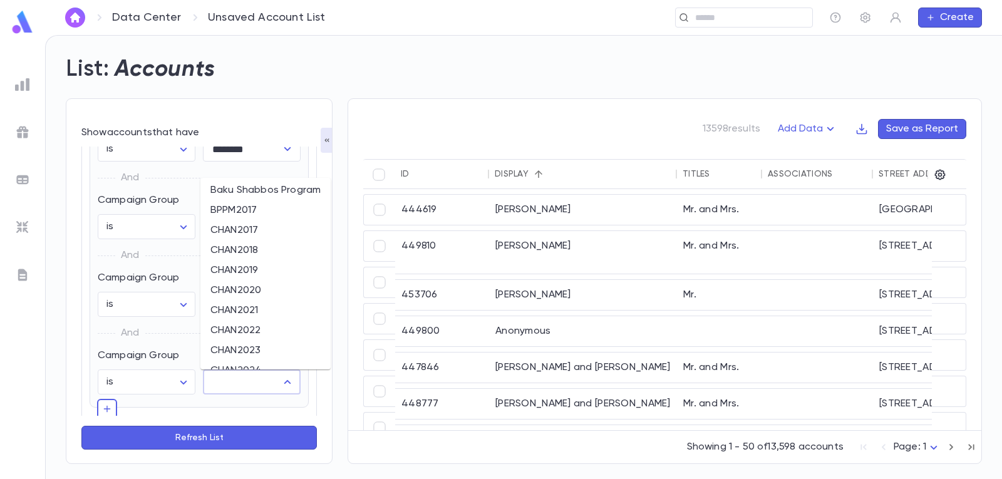
scroll to position [63, 0]
click at [270, 325] on li "CHAN2023" at bounding box center [265, 331] width 130 height 20
type input "********"
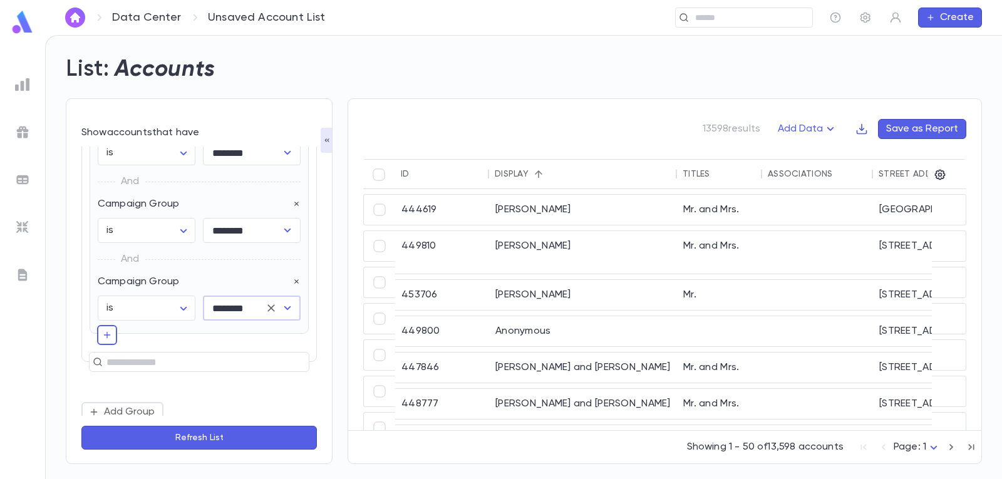
scroll to position [445, 0]
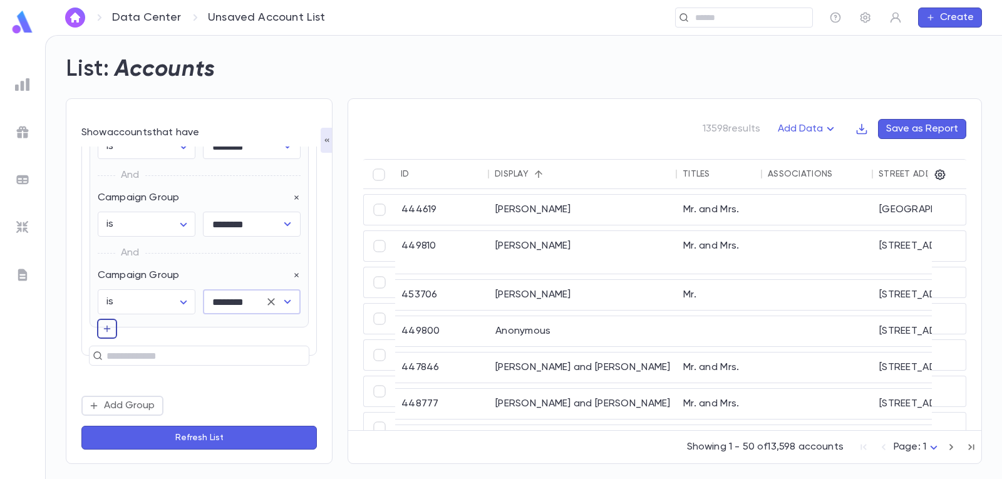
click at [105, 329] on icon "button" at bounding box center [107, 329] width 7 height 7
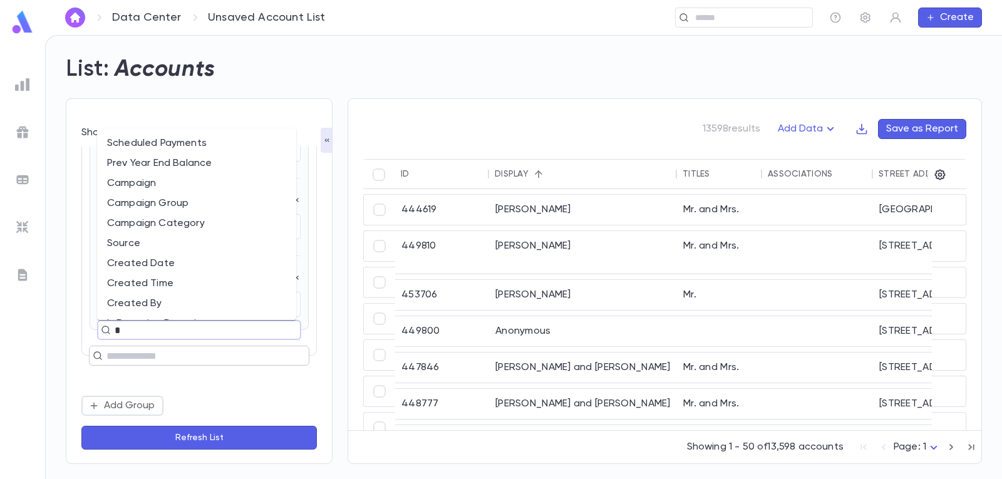
type input "**"
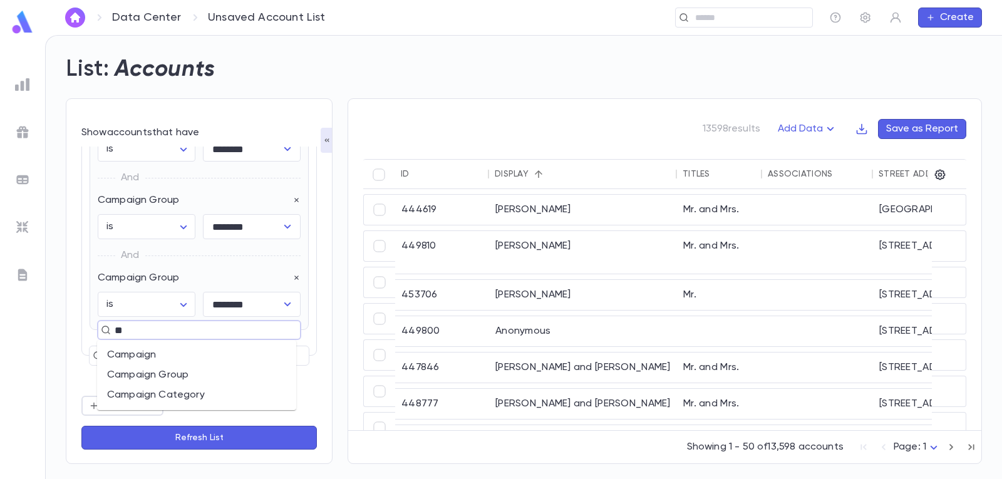
click at [209, 374] on li "Campaign Group" at bounding box center [196, 375] width 199 height 20
click at [280, 379] on icon "Open" at bounding box center [287, 381] width 15 height 15
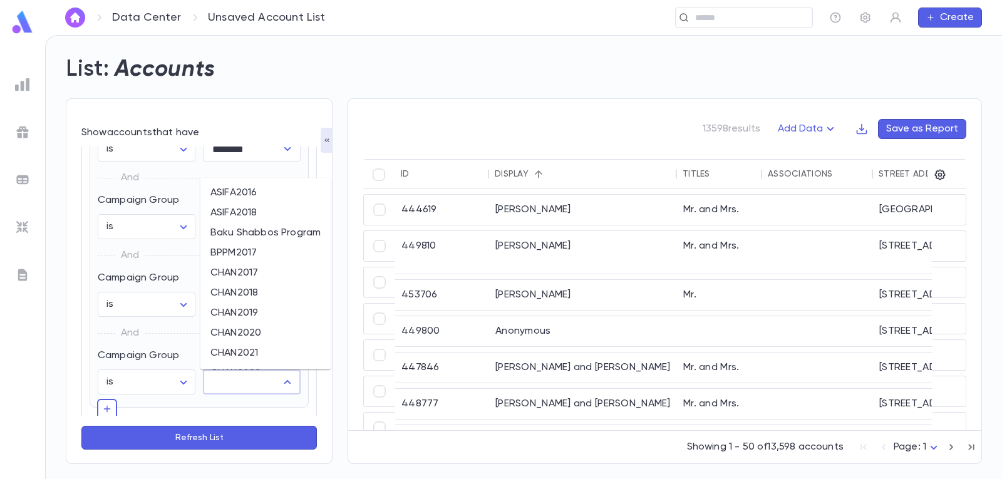
scroll to position [63, 0]
click at [261, 347] on li "CHAN2024" at bounding box center [265, 351] width 130 height 20
type input "********"
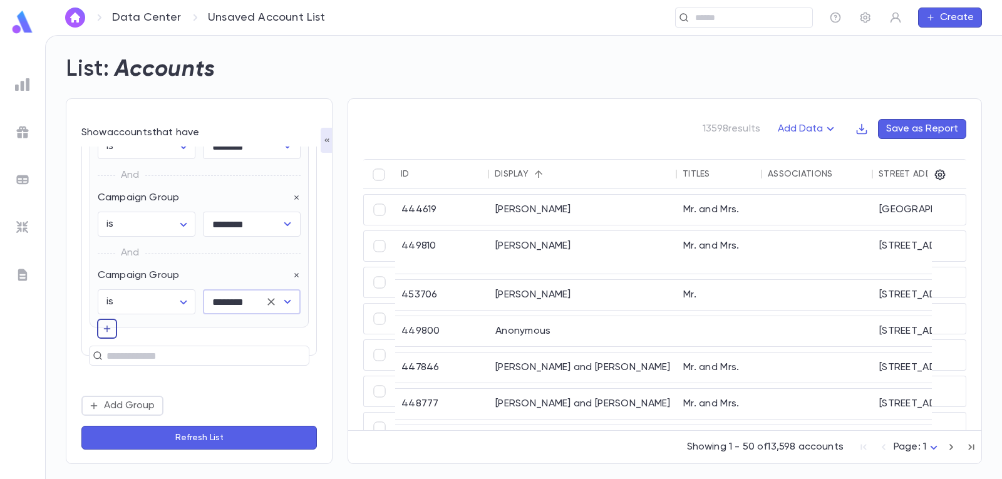
click at [111, 329] on icon "button" at bounding box center [107, 328] width 10 height 13
type input "*"
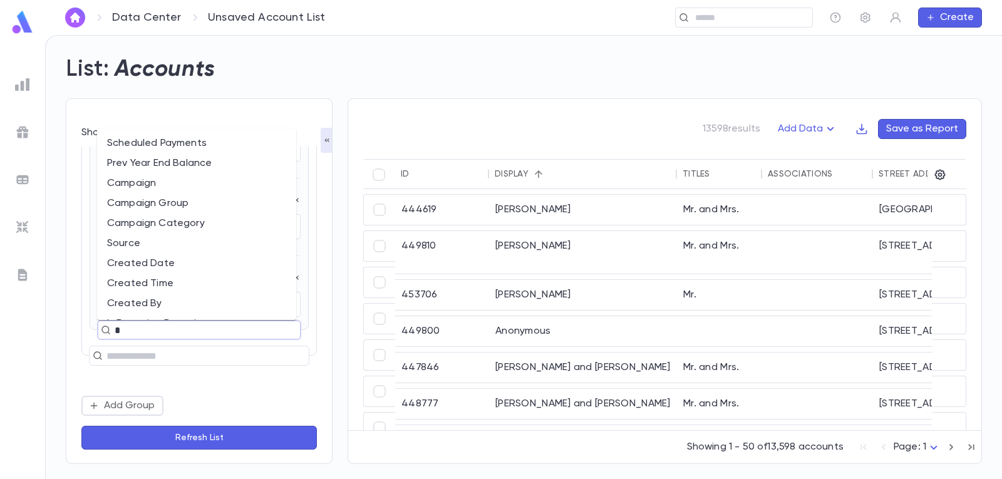
click at [201, 204] on li "Campaign Group" at bounding box center [196, 203] width 199 height 20
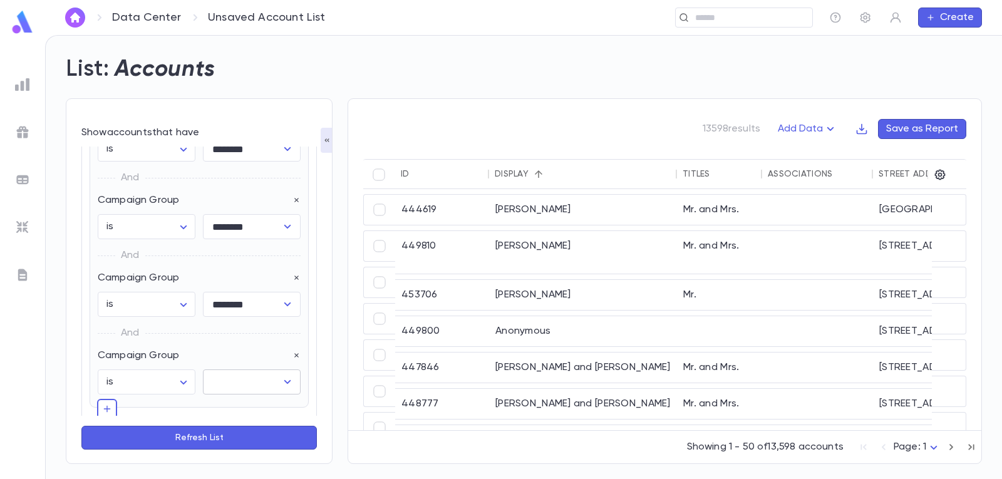
click at [284, 383] on icon "Open" at bounding box center [287, 382] width 7 height 4
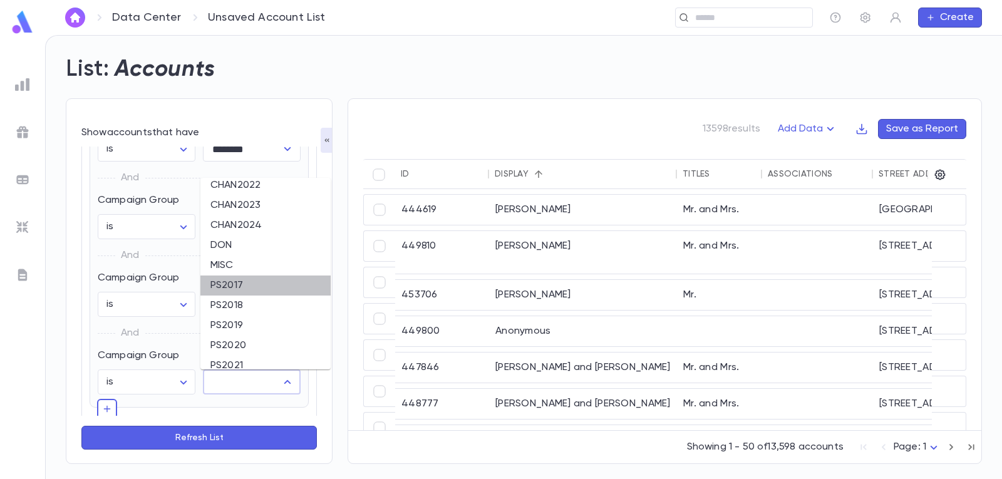
click at [275, 291] on li "PS2017" at bounding box center [265, 285] width 130 height 20
type input "******"
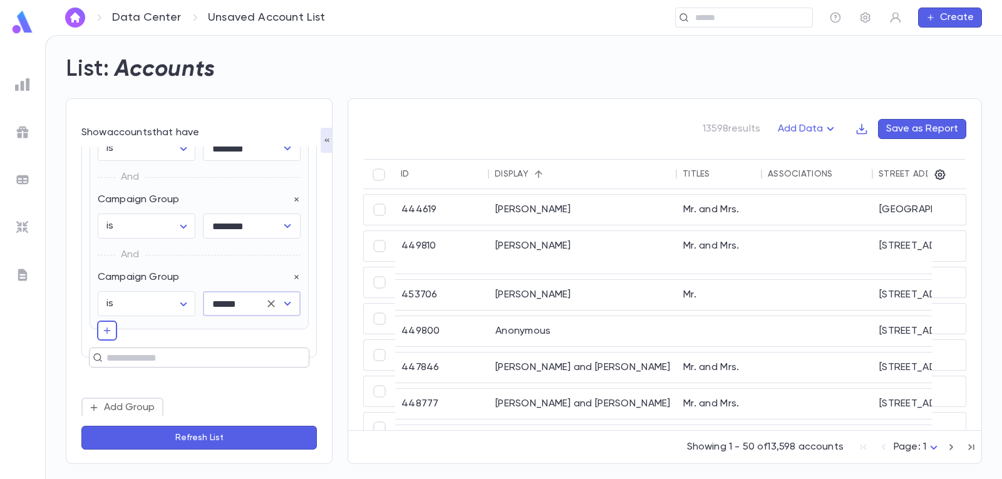
scroll to position [600, 0]
click at [111, 331] on icon "button" at bounding box center [107, 328] width 10 height 13
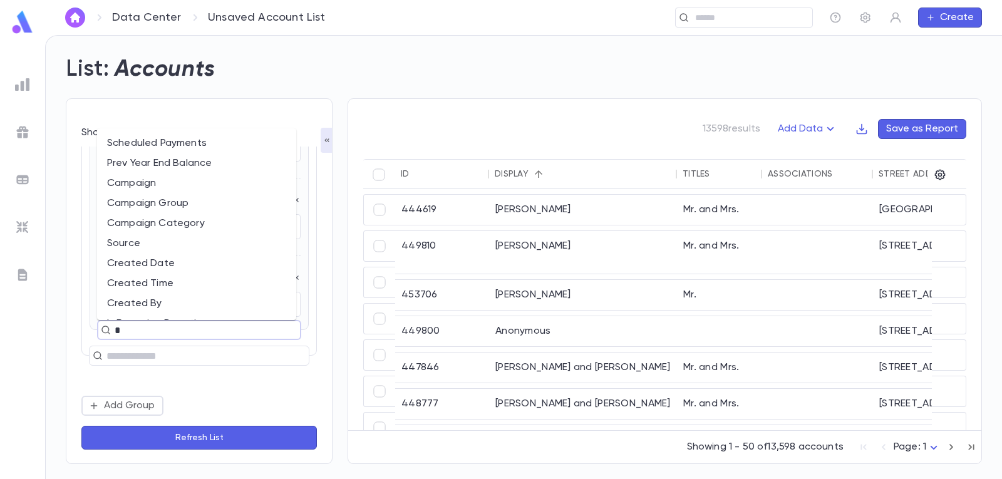
type input "**"
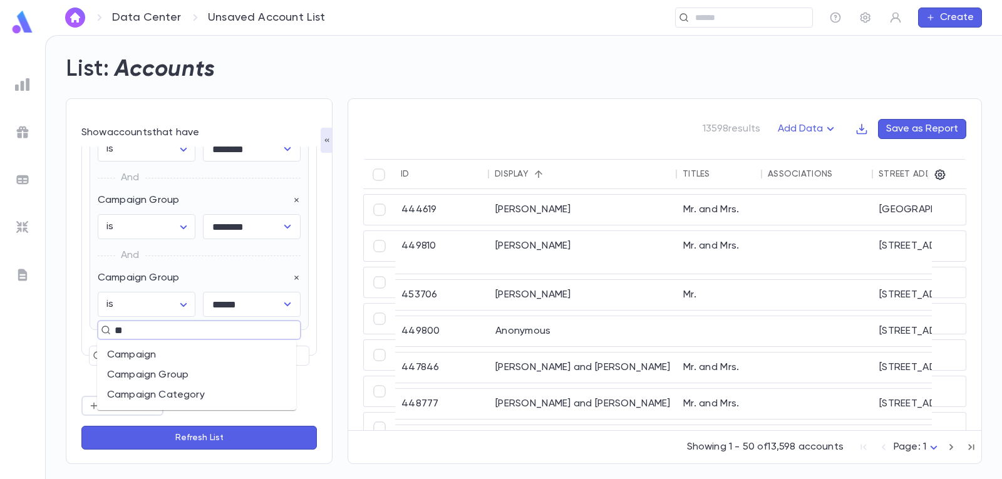
click at [174, 371] on li "Campaign Group" at bounding box center [196, 375] width 199 height 20
click at [284, 303] on icon "Open" at bounding box center [287, 302] width 7 height 4
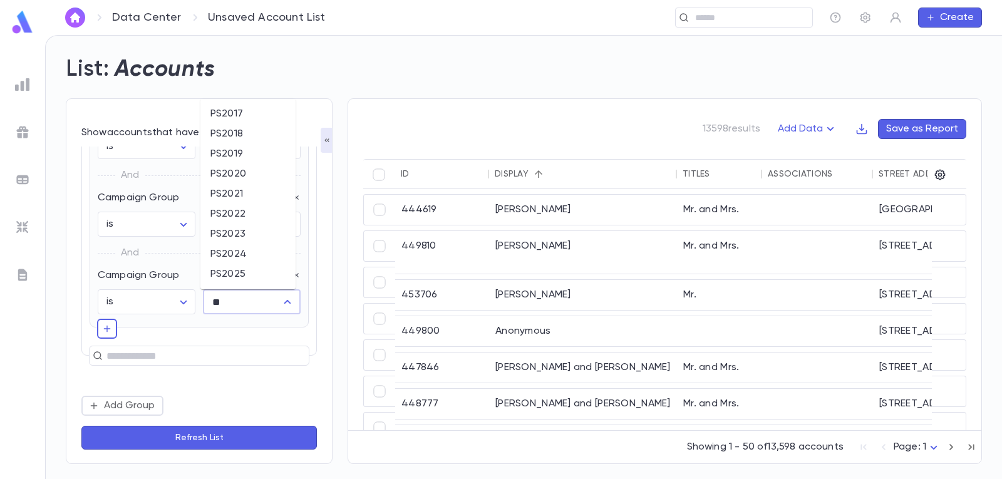
click at [257, 134] on li "PS2018" at bounding box center [247, 134] width 95 height 20
type input "******"
click at [106, 324] on icon "button" at bounding box center [107, 328] width 10 height 13
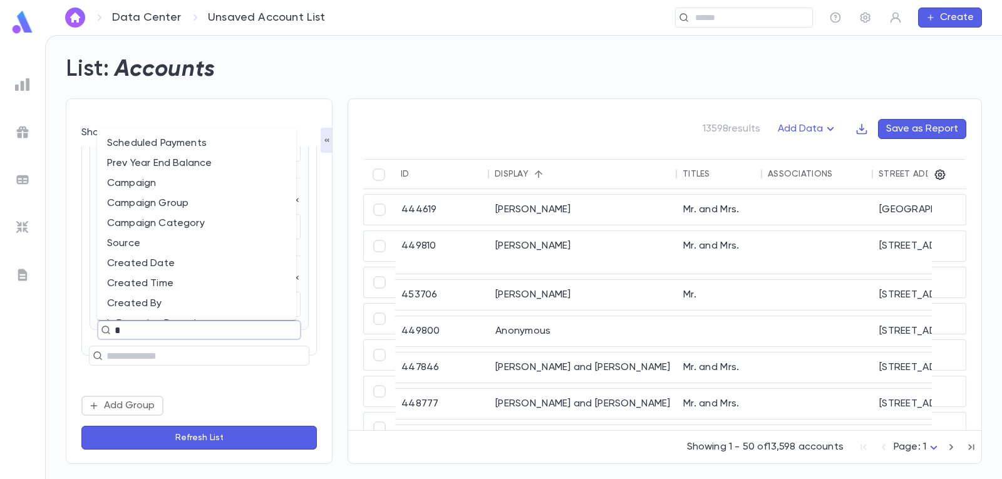
type input "**"
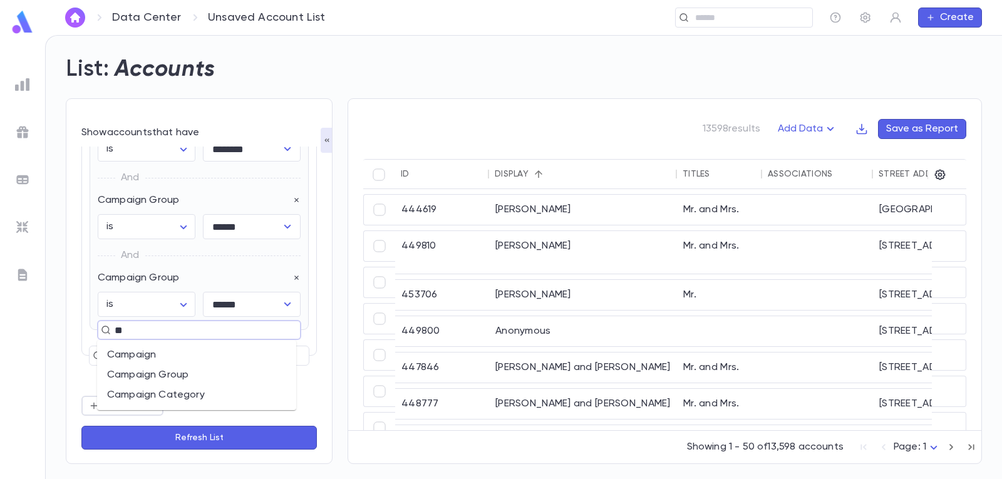
click at [167, 371] on li "Campaign Group" at bounding box center [196, 375] width 199 height 20
click at [285, 378] on icon "Open" at bounding box center [287, 381] width 15 height 15
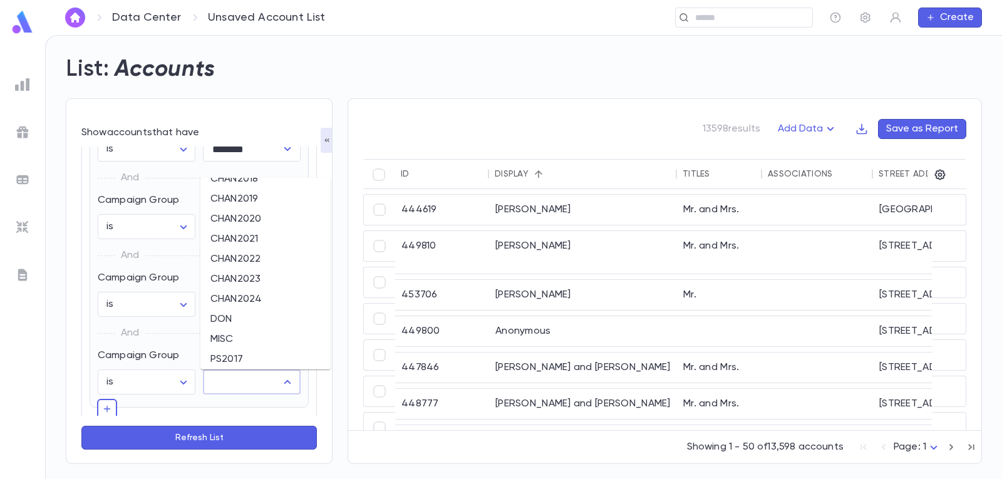
scroll to position [188, 0]
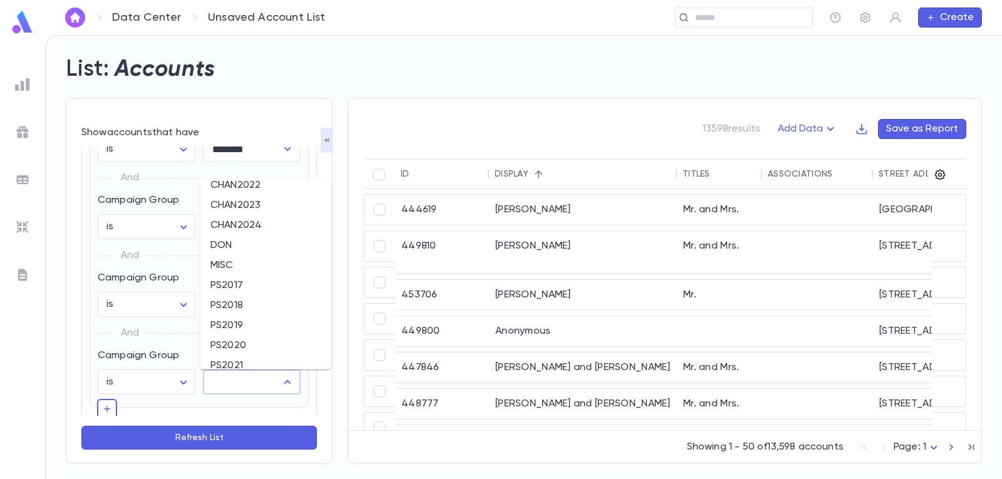
click at [264, 324] on li "PS2019" at bounding box center [265, 326] width 130 height 20
type input "******"
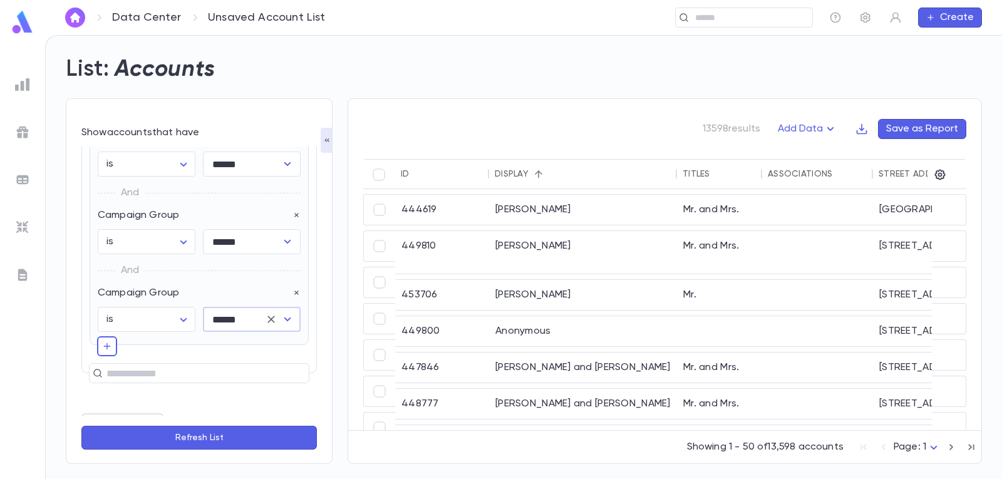
scroll to position [755, 0]
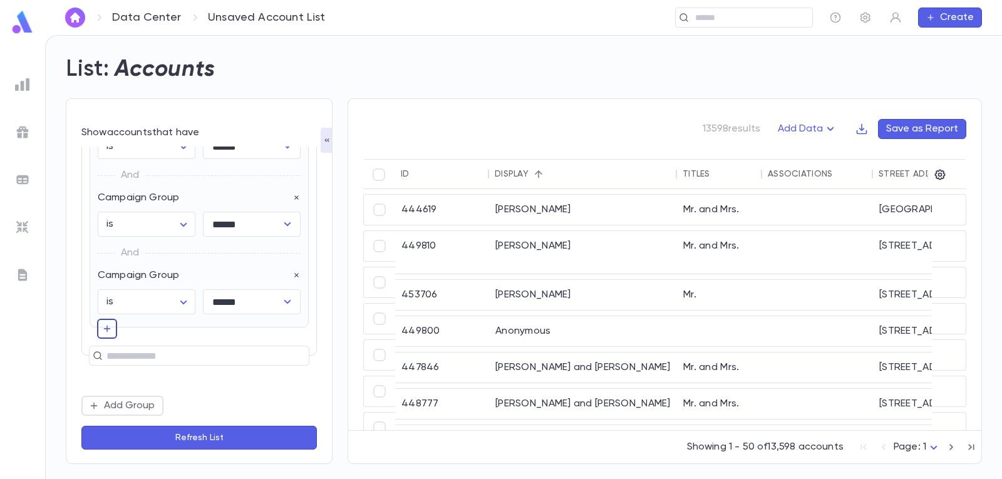
click at [105, 329] on icon "button" at bounding box center [107, 328] width 10 height 13
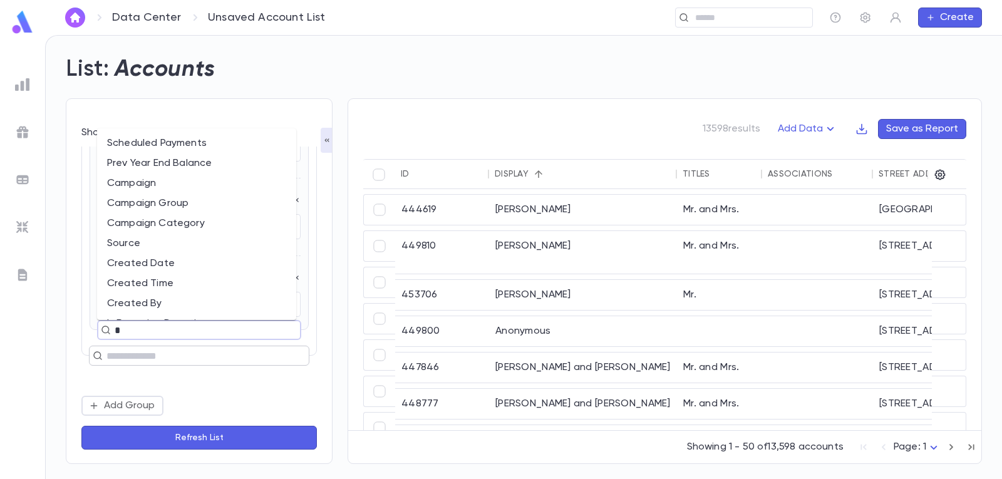
type input "**"
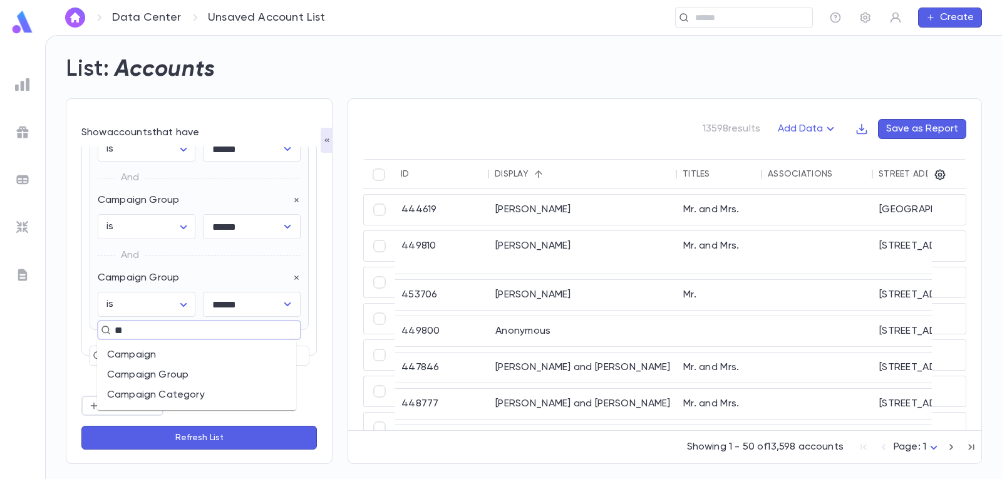
click at [188, 375] on li "Campaign Group" at bounding box center [196, 375] width 199 height 20
click at [287, 304] on icon "Open" at bounding box center [287, 301] width 15 height 15
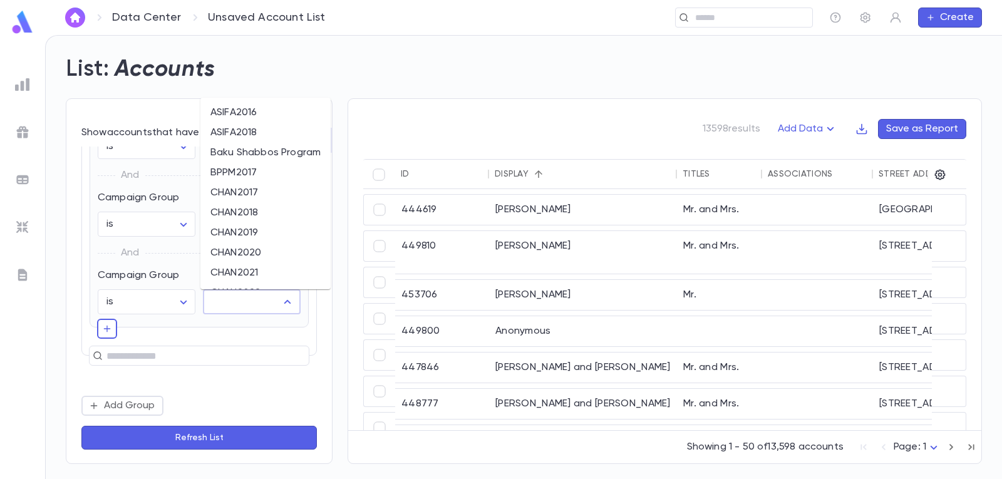
click at [266, 252] on li "CHAN2020" at bounding box center [265, 253] width 130 height 20
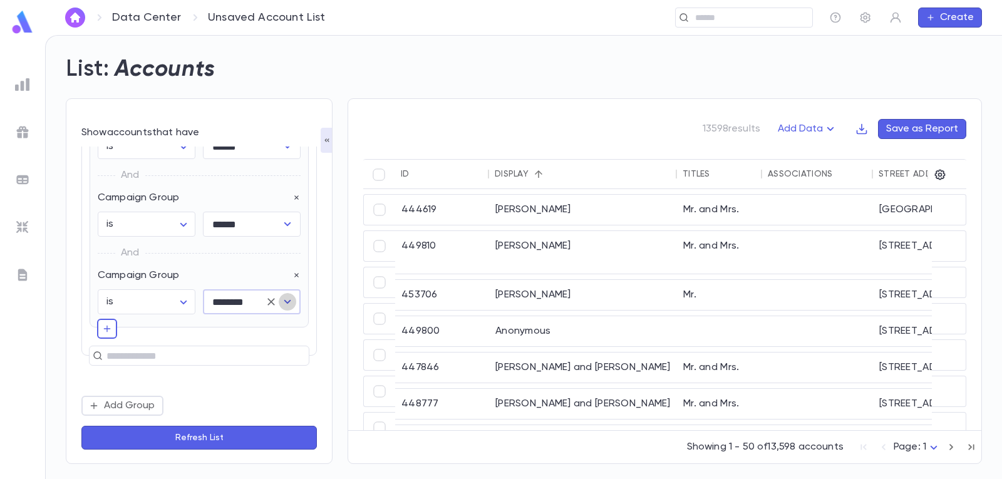
click at [289, 299] on icon "Open" at bounding box center [287, 301] width 15 height 15
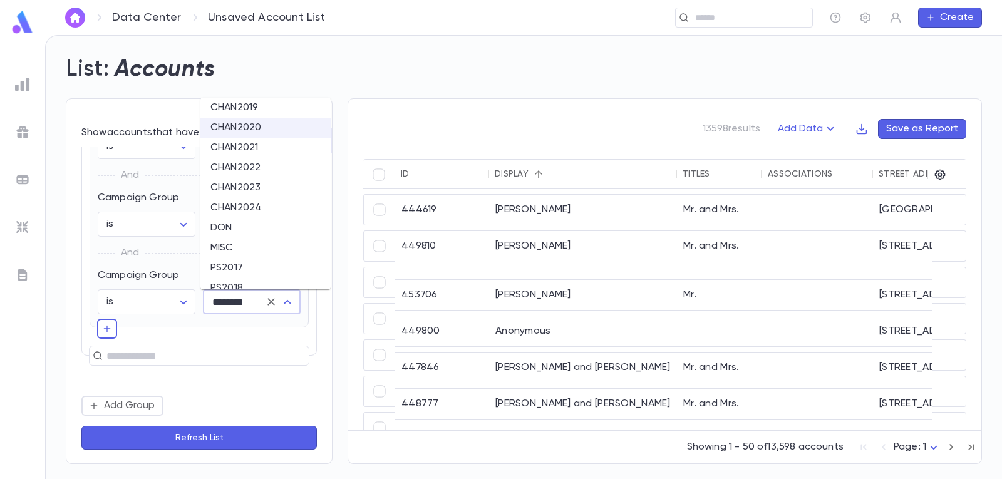
scroll to position [188, 0]
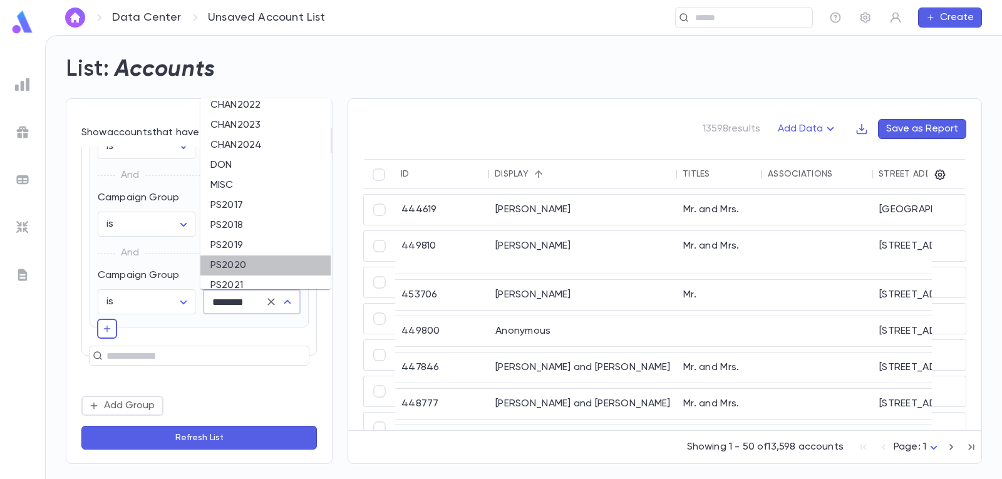
click at [249, 267] on li "PS2020" at bounding box center [265, 265] width 130 height 20
type input "******"
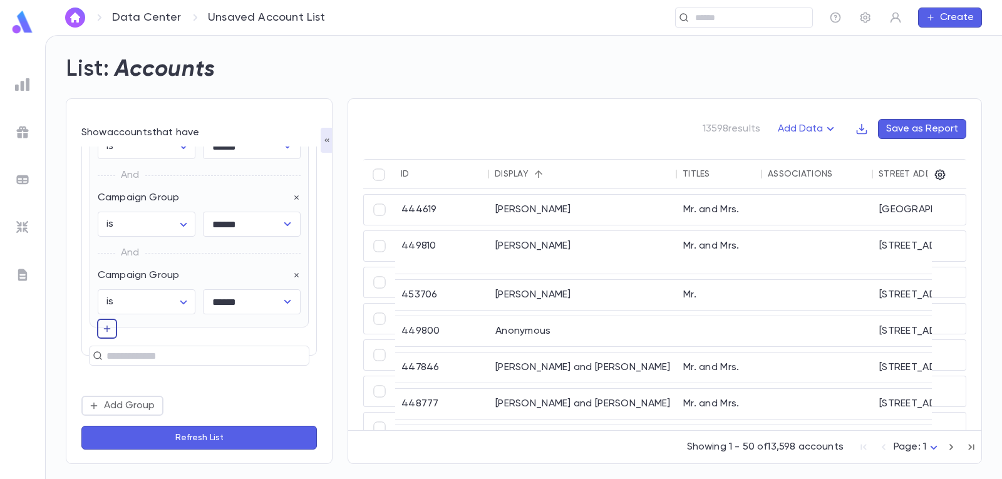
click at [104, 329] on icon "button" at bounding box center [107, 328] width 10 height 13
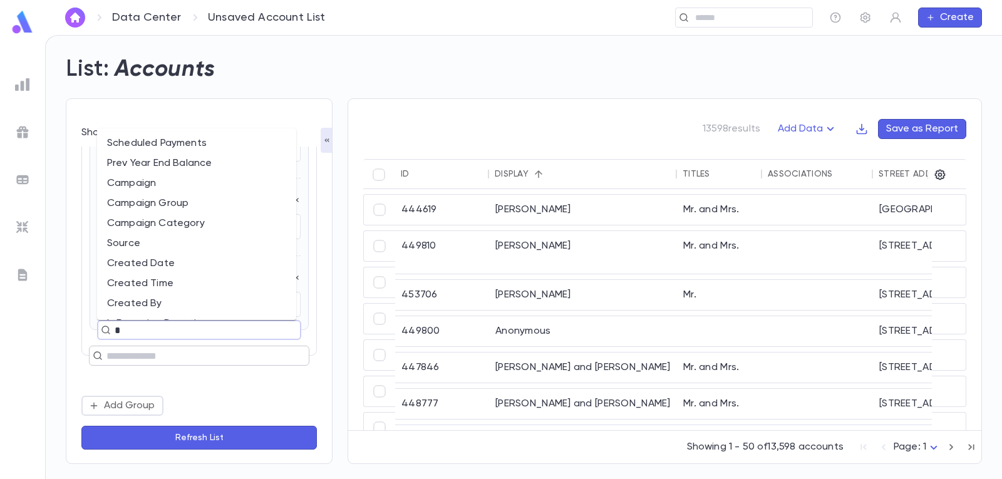
type input "**"
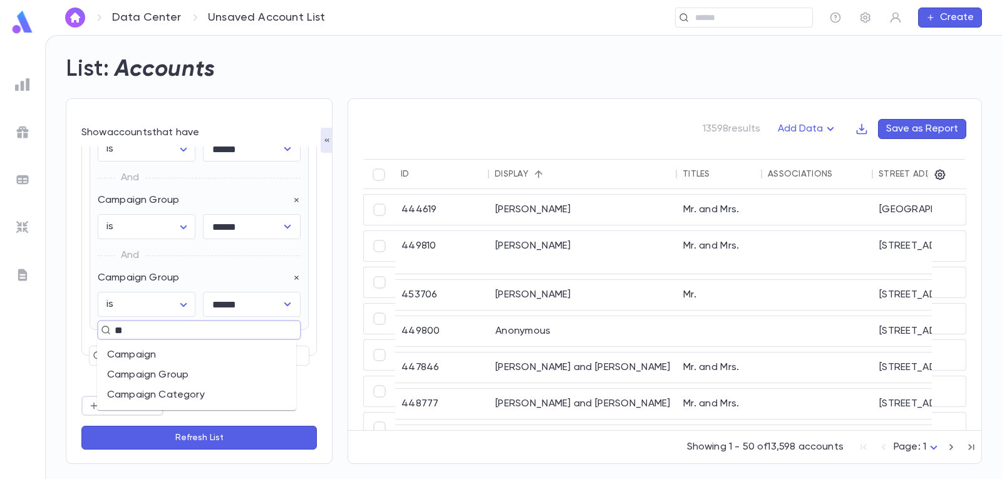
click at [180, 371] on li "Campaign Group" at bounding box center [196, 375] width 199 height 20
click at [284, 380] on icon "Open" at bounding box center [287, 381] width 15 height 15
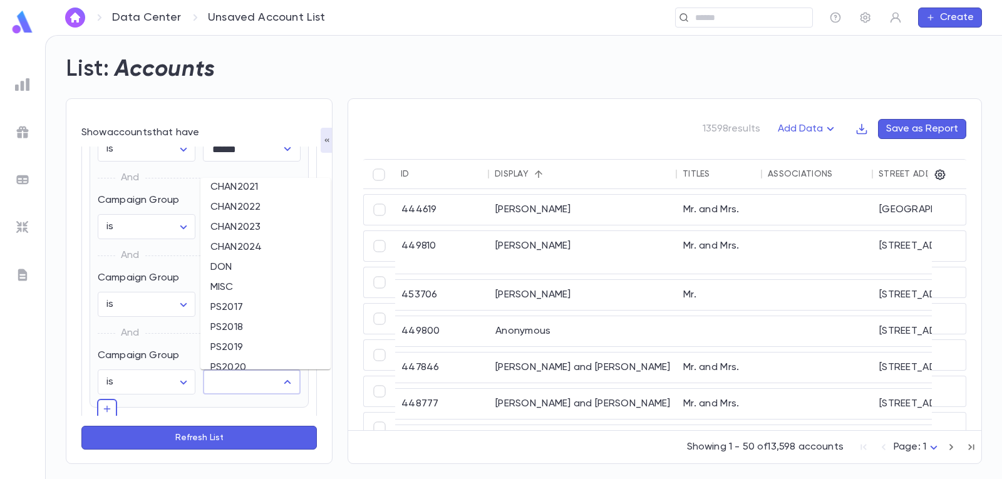
scroll to position [188, 0]
click at [245, 361] on li "PS2021" at bounding box center [265, 366] width 130 height 20
type input "******"
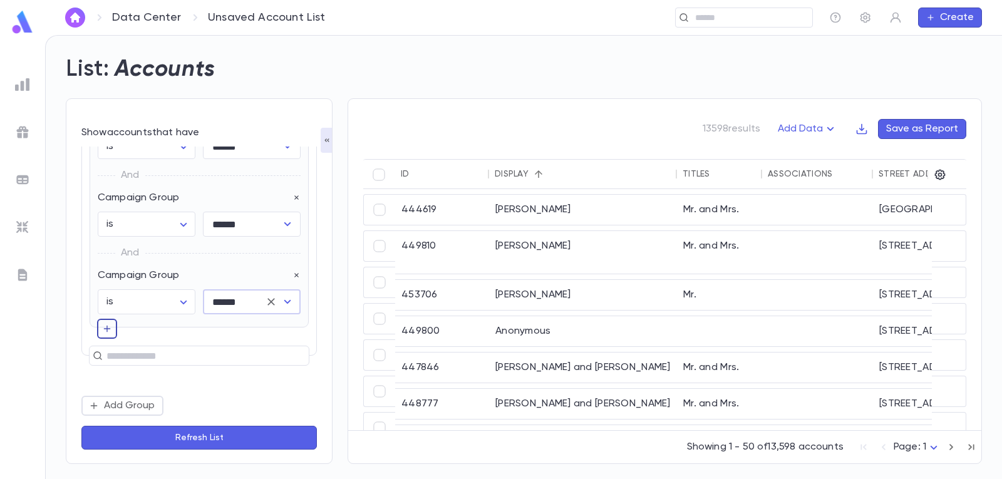
click at [106, 331] on icon "button" at bounding box center [107, 328] width 10 height 13
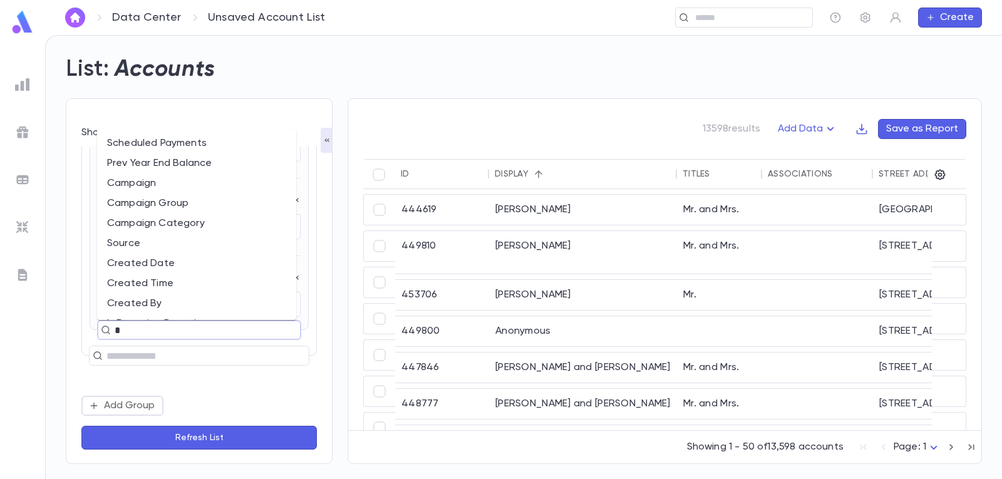
type input "**"
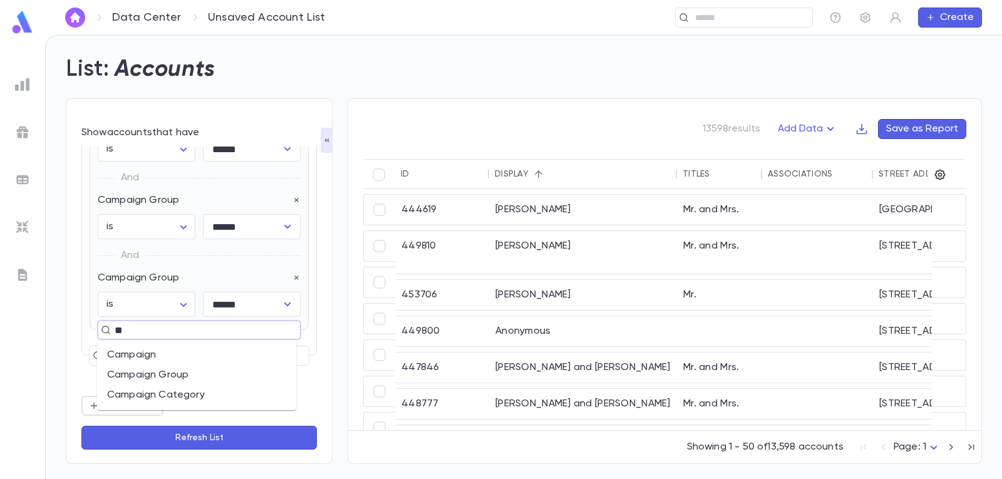
click at [168, 370] on li "Campaign Group" at bounding box center [196, 375] width 199 height 20
drag, startPoint x: 284, startPoint y: 378, endPoint x: 270, endPoint y: 369, distance: 16.5
click at [284, 377] on icon "Open" at bounding box center [287, 381] width 15 height 15
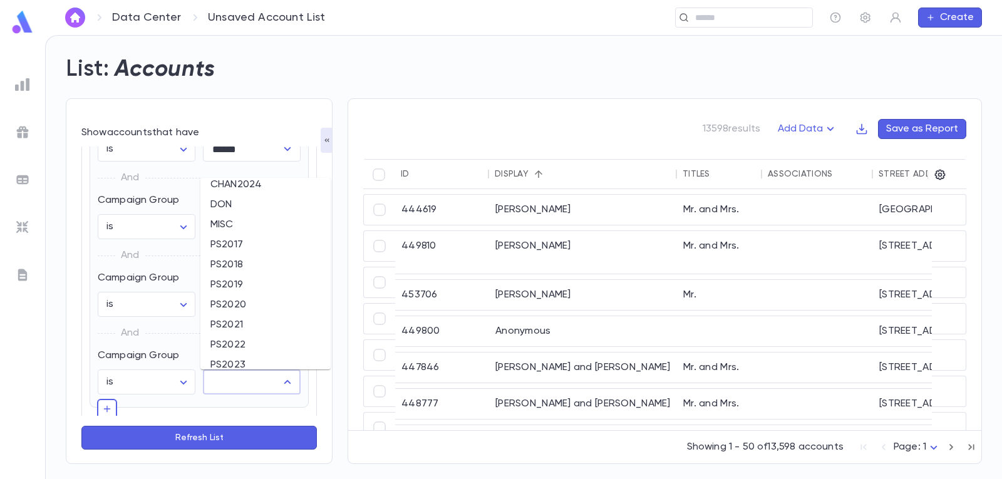
scroll to position [250, 0]
click at [250, 321] on li "PS2022" at bounding box center [265, 323] width 130 height 20
type input "******"
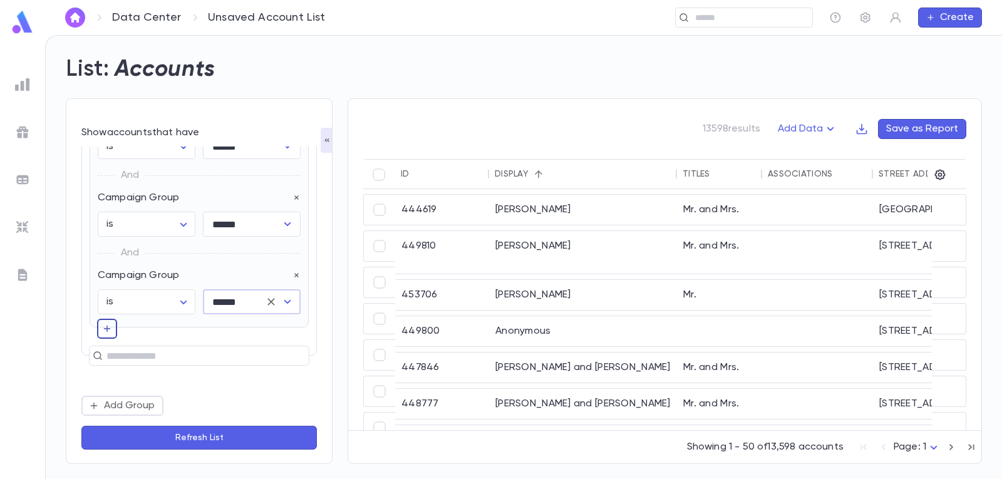
click at [104, 330] on icon "button" at bounding box center [107, 328] width 10 height 13
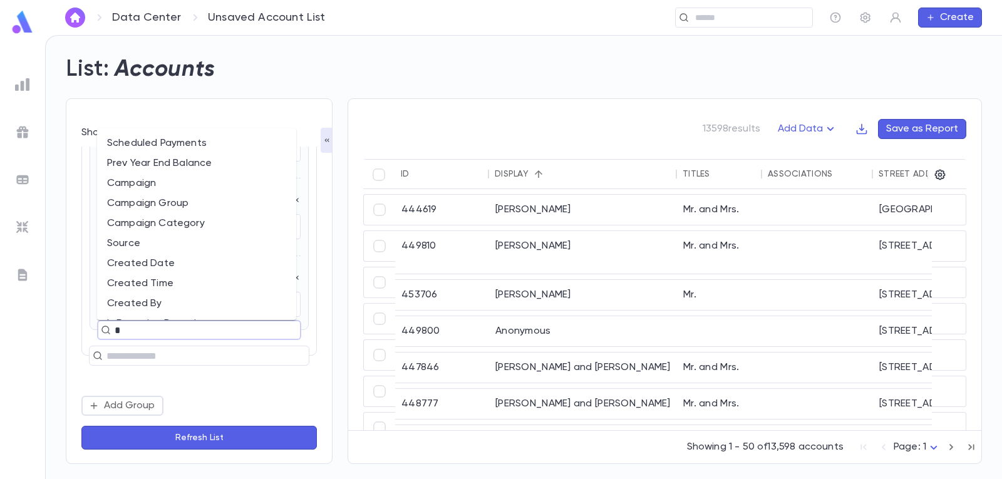
type input "**"
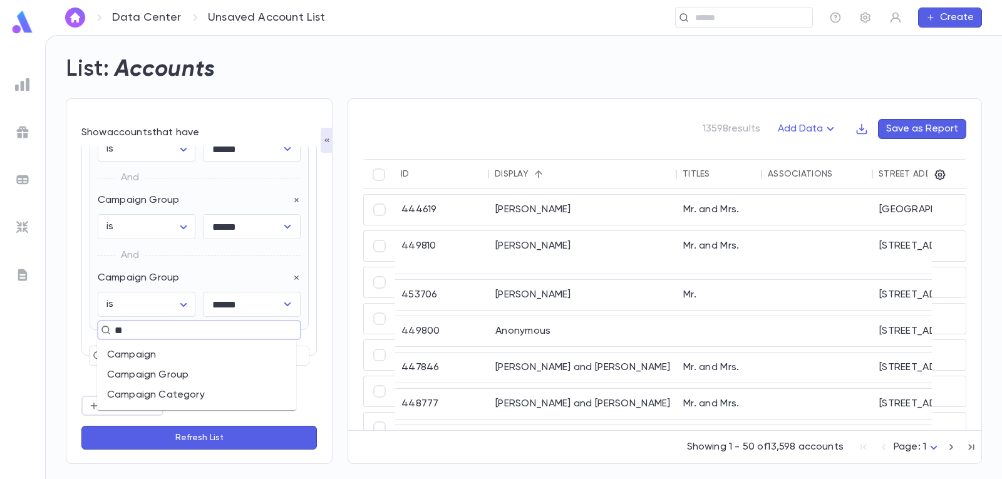
click at [231, 371] on li "Campaign Group" at bounding box center [196, 375] width 199 height 20
click at [282, 379] on icon "Open" at bounding box center [287, 381] width 15 height 15
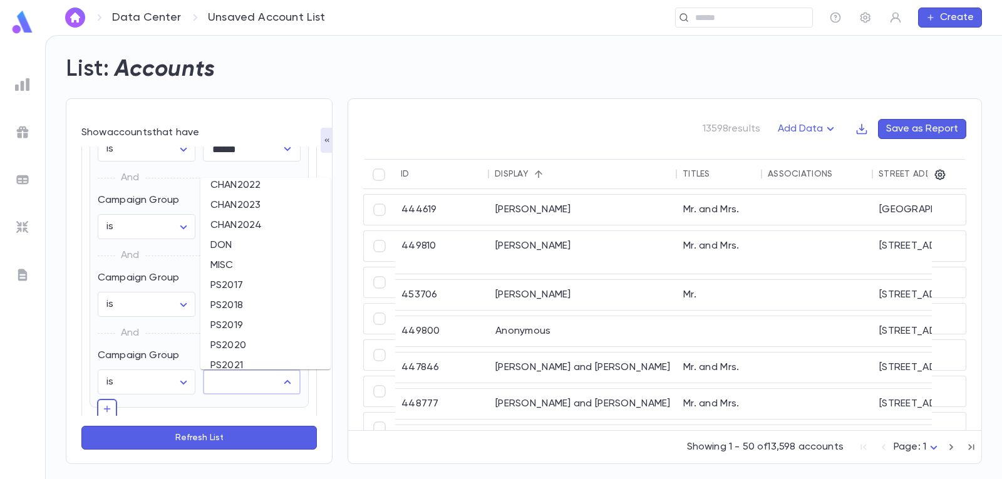
scroll to position [250, 0]
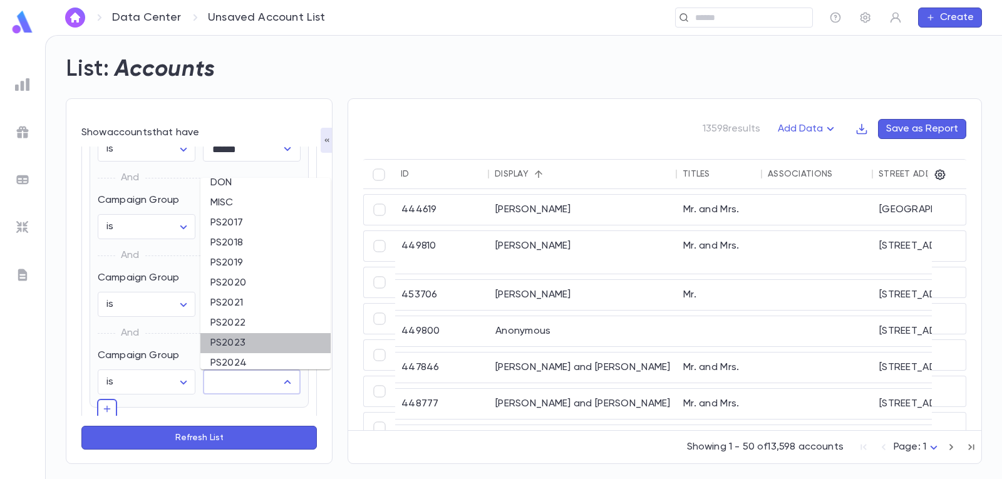
click at [261, 339] on li "PS2023" at bounding box center [265, 343] width 130 height 20
type input "******"
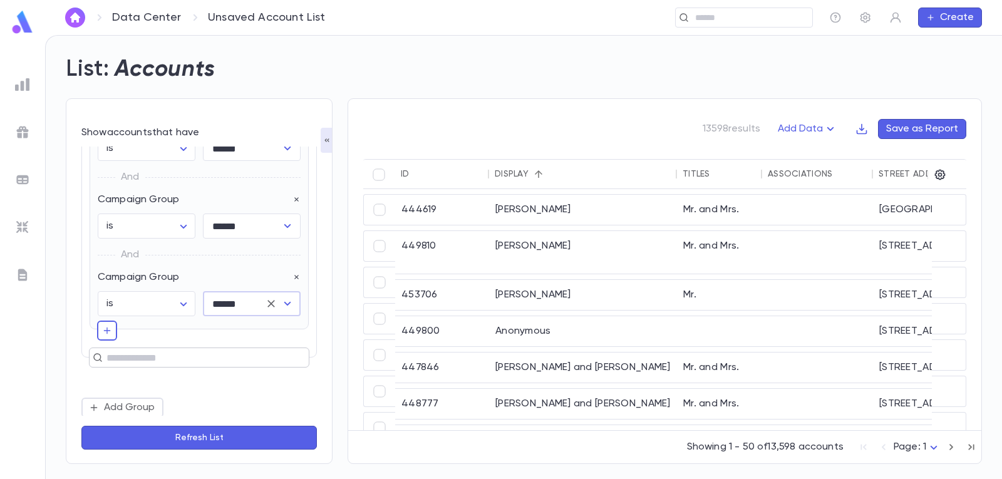
scroll to position [1066, 0]
click at [106, 331] on icon "button" at bounding box center [107, 328] width 10 height 13
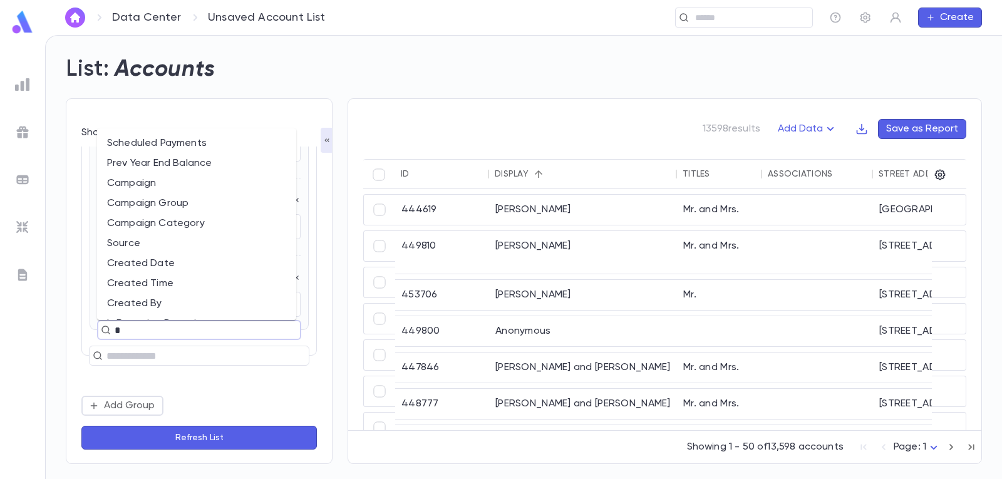
type input "**"
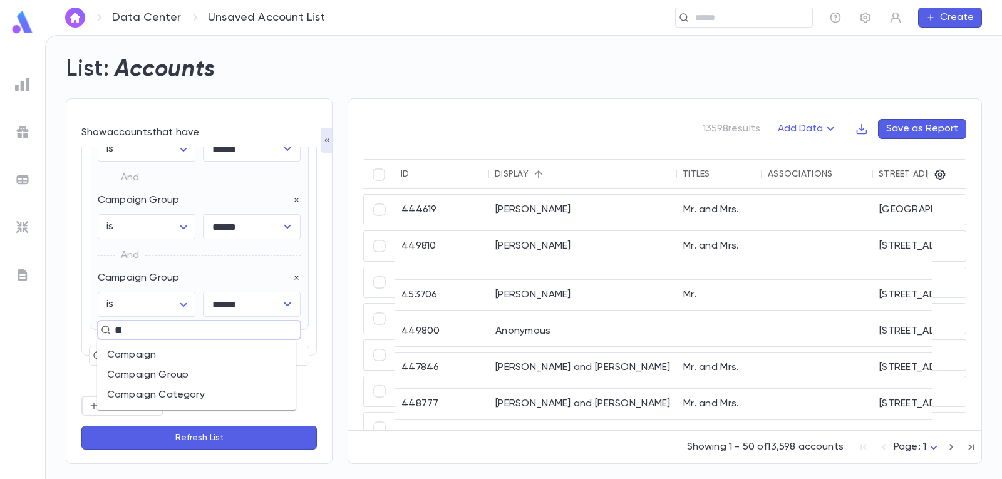
click at [190, 373] on li "Campaign Group" at bounding box center [196, 375] width 199 height 20
click at [280, 388] on icon "Open" at bounding box center [287, 381] width 15 height 15
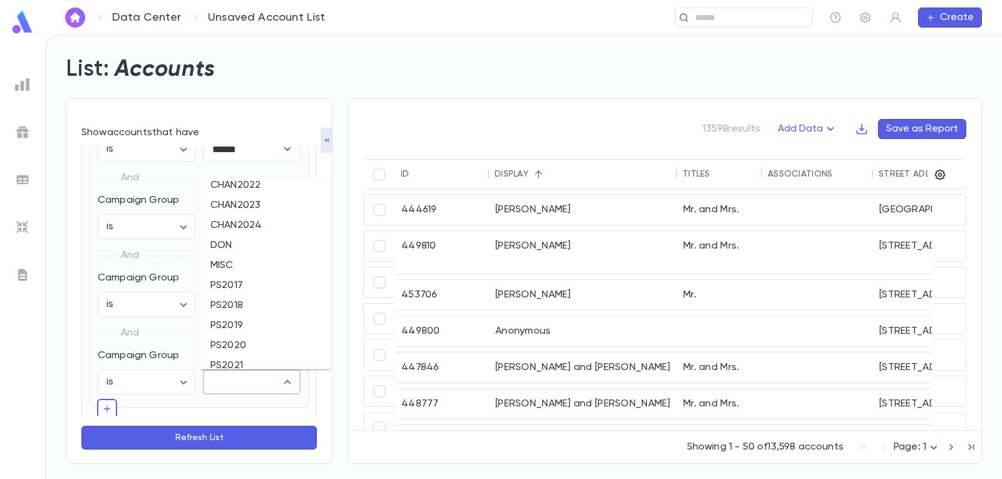
scroll to position [250, 0]
click at [254, 358] on li "PS2024" at bounding box center [265, 363] width 130 height 20
type input "******"
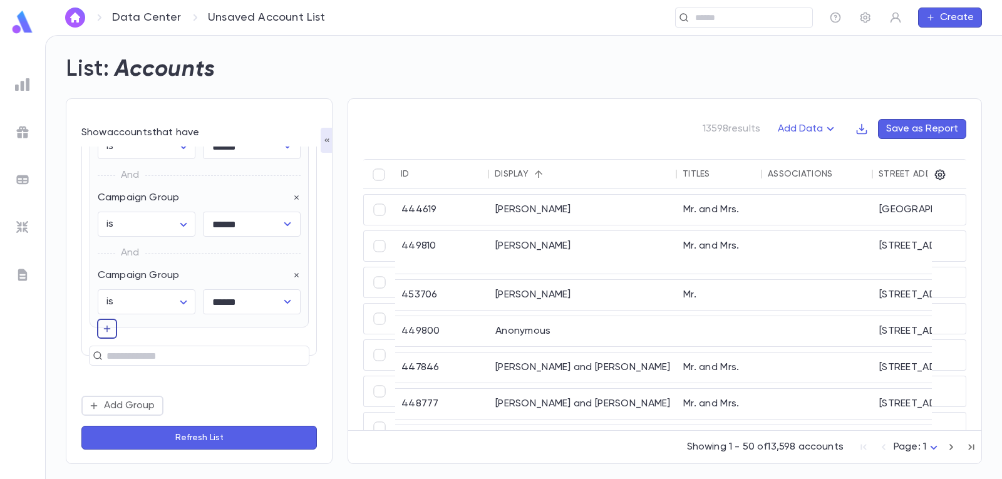
click at [111, 327] on icon "button" at bounding box center [107, 328] width 10 height 13
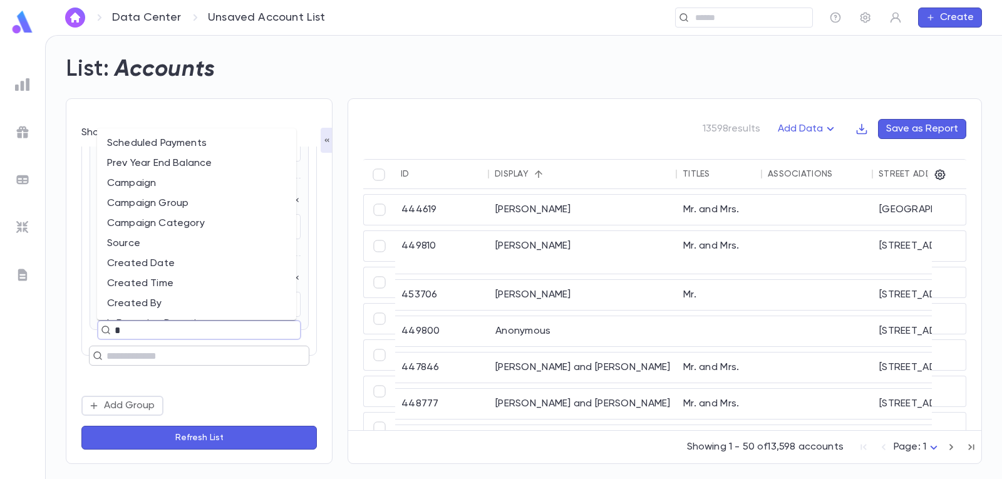
type input "**"
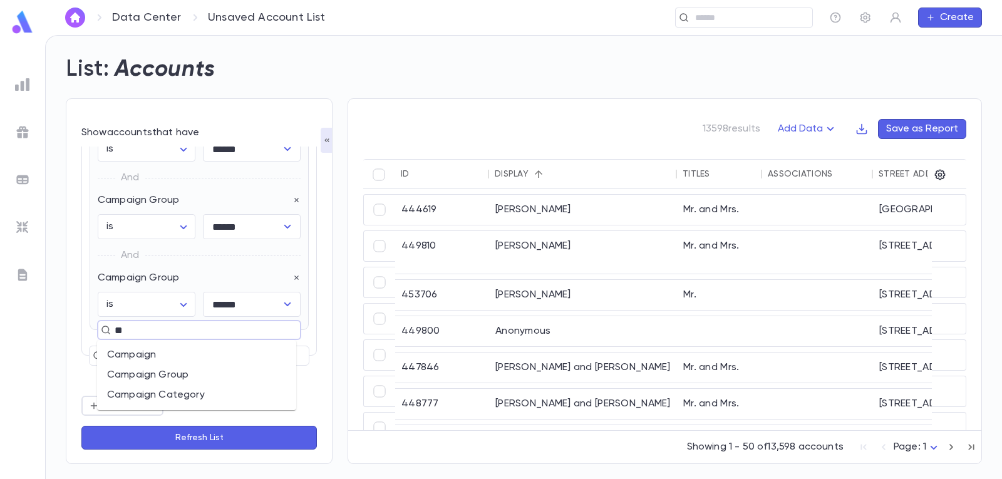
click at [206, 373] on li "Campaign Group" at bounding box center [196, 375] width 199 height 20
click at [181, 378] on body "**********" at bounding box center [501, 257] width 1002 height 444
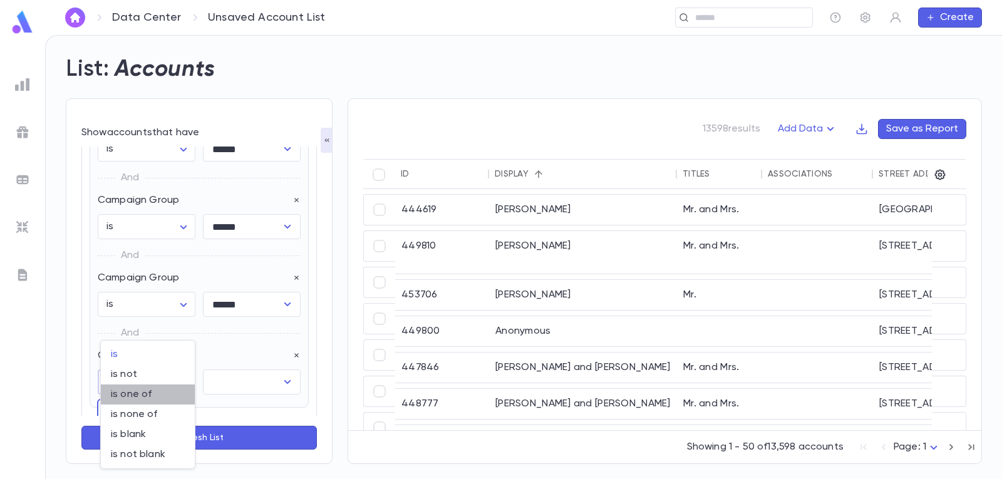
click at [168, 391] on span "is one of" at bounding box center [148, 394] width 74 height 13
type input "**"
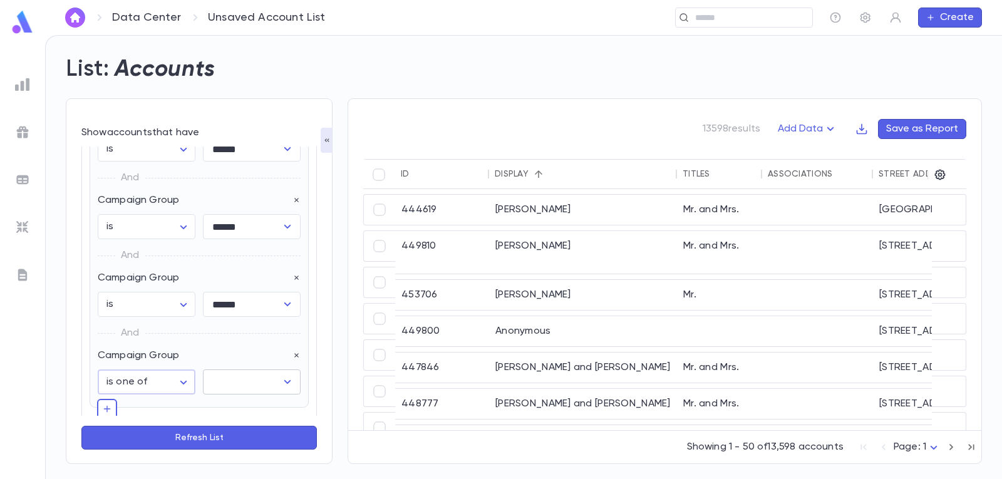
click at [284, 383] on icon "Open" at bounding box center [287, 382] width 7 height 4
click at [247, 331] on li "PS2025" at bounding box center [275, 337] width 150 height 23
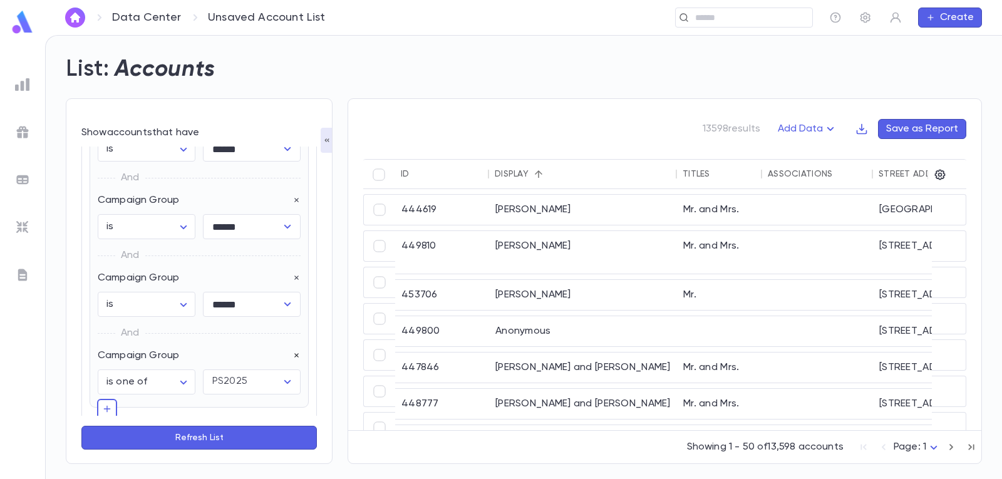
click at [292, 353] on icon "button" at bounding box center [296, 355] width 9 height 9
click at [292, 274] on icon "button" at bounding box center [296, 278] width 9 height 9
click at [292, 274] on icon "button" at bounding box center [296, 275] width 9 height 9
click at [294, 274] on icon "button" at bounding box center [296, 276] width 4 height 4
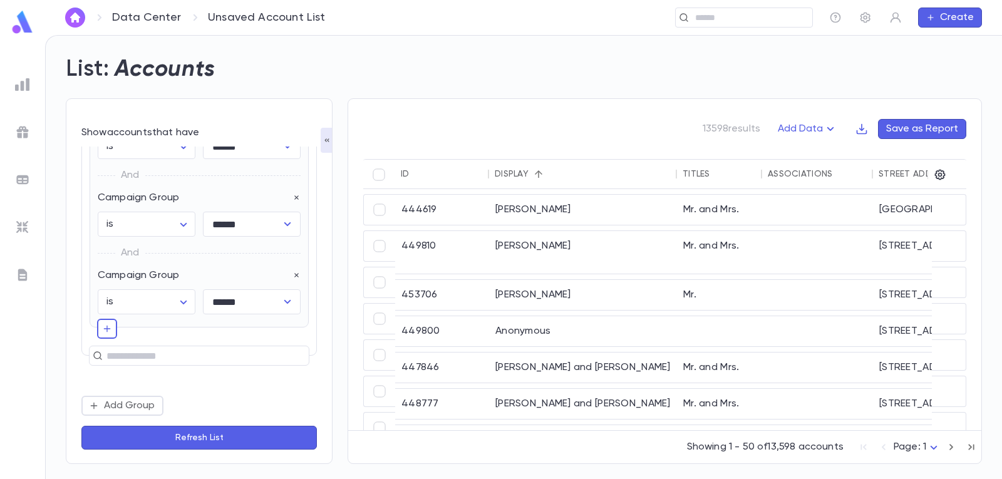
click at [294, 274] on icon "button" at bounding box center [296, 276] width 4 height 4
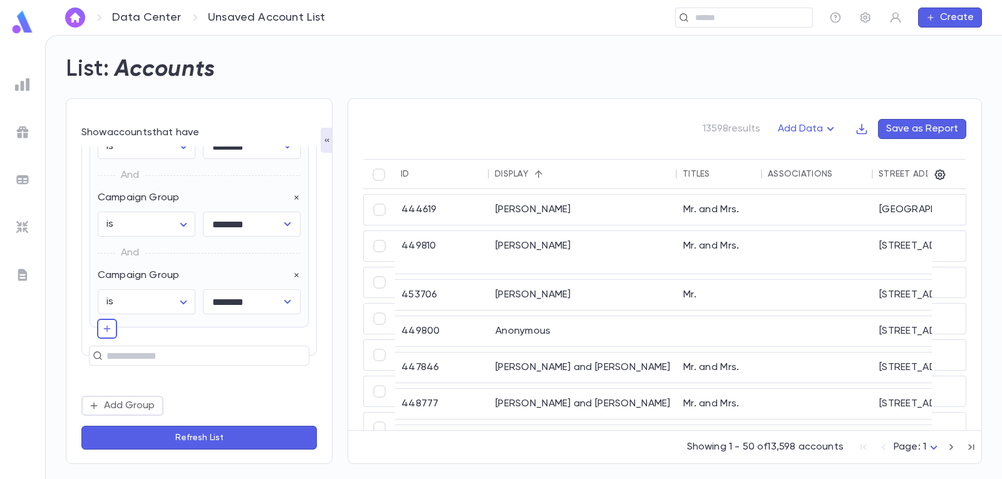
click at [294, 274] on icon "button" at bounding box center [296, 276] width 4 height 4
click at [294, 275] on icon "button" at bounding box center [296, 276] width 4 height 4
click at [292, 272] on icon "button" at bounding box center [296, 275] width 9 height 9
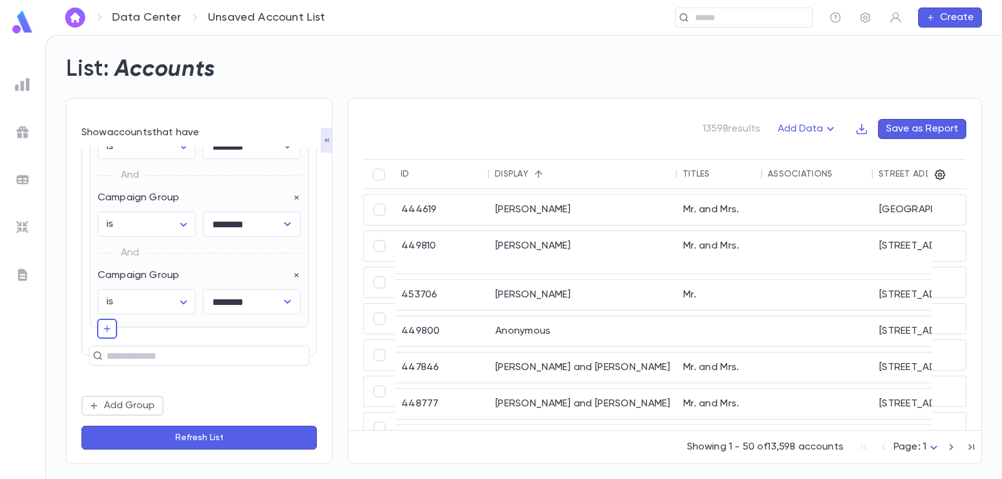
click at [292, 272] on icon "button" at bounding box center [296, 275] width 9 height 9
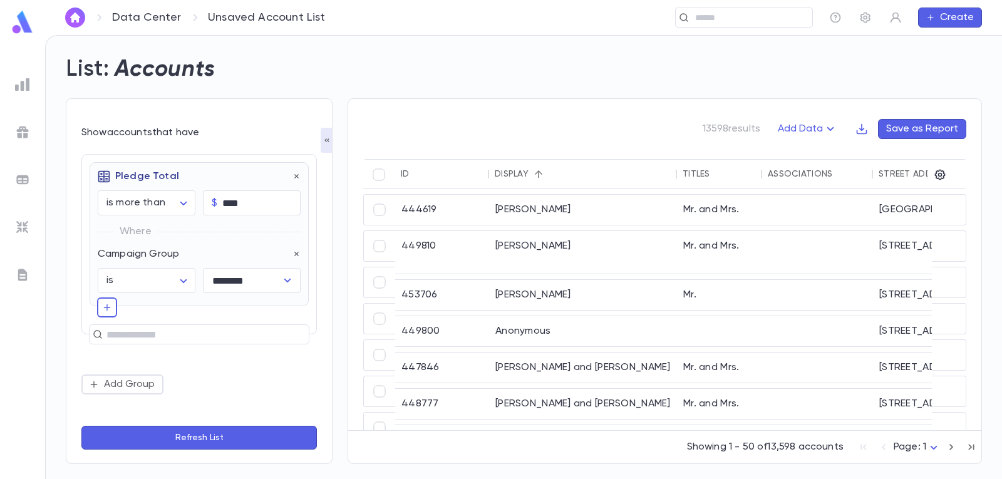
scroll to position [0, 0]
click at [297, 252] on icon "button" at bounding box center [296, 254] width 9 height 9
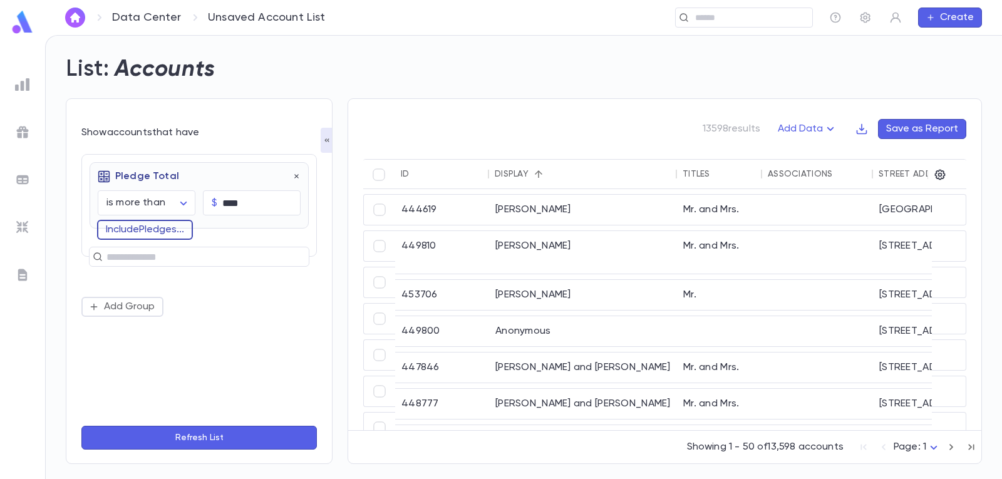
click at [167, 227] on button "Include Pledges ..." at bounding box center [145, 230] width 96 height 20
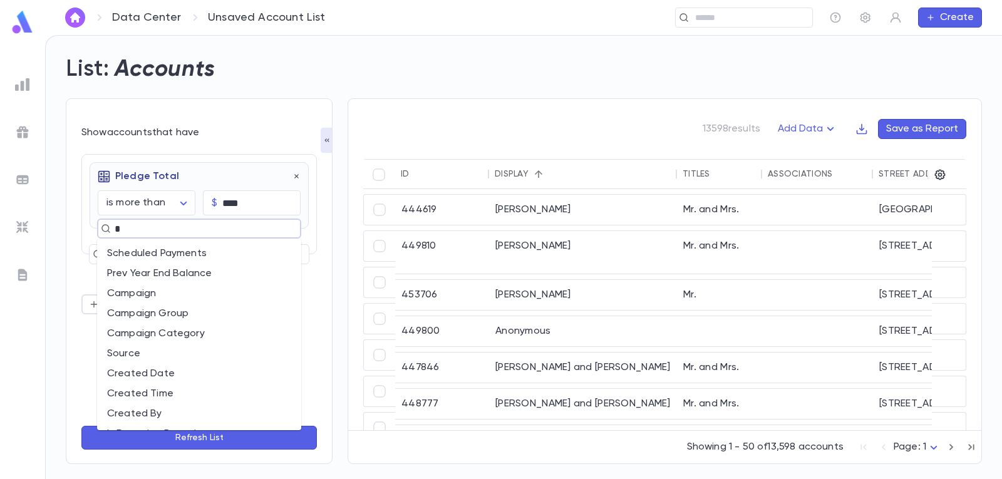
type input "**"
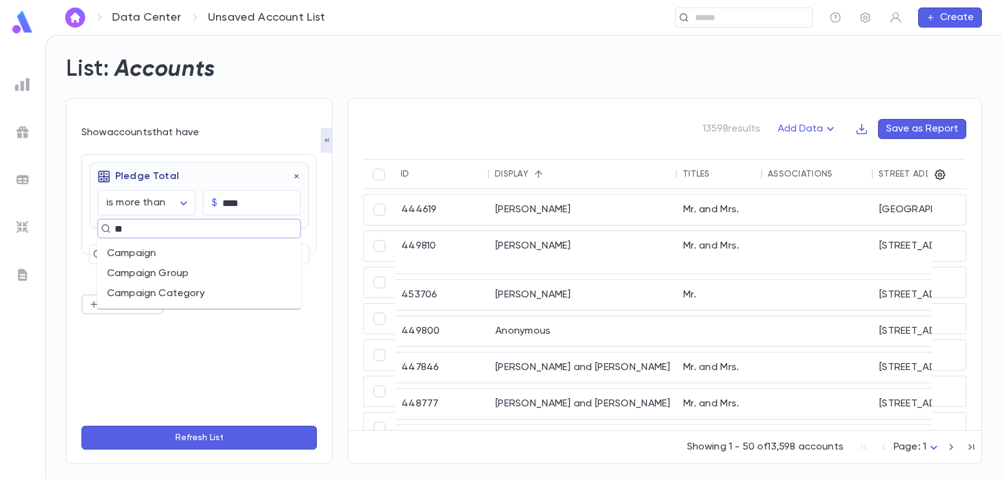
click at [188, 273] on li "Campaign Group" at bounding box center [199, 274] width 204 height 20
click at [185, 277] on body "**********" at bounding box center [501, 257] width 1002 height 444
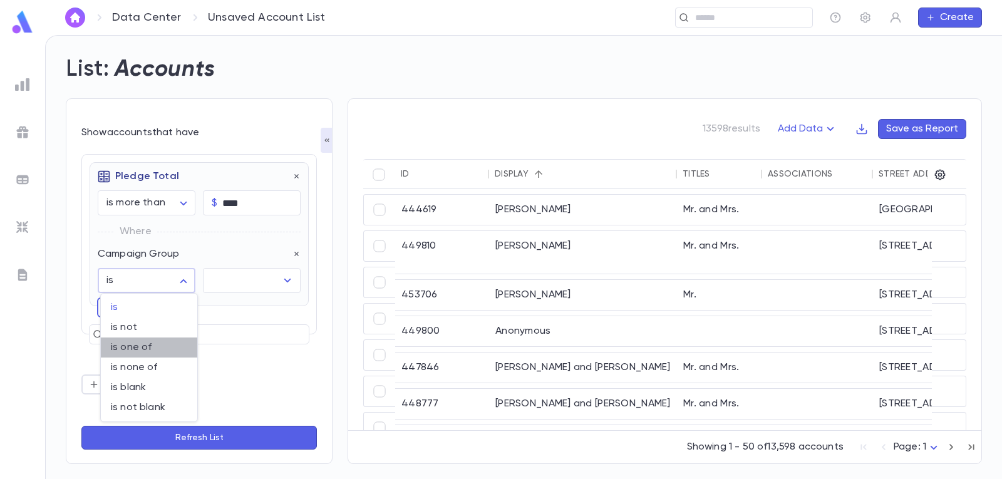
click at [163, 345] on span "is one of" at bounding box center [149, 347] width 76 height 13
type input "**"
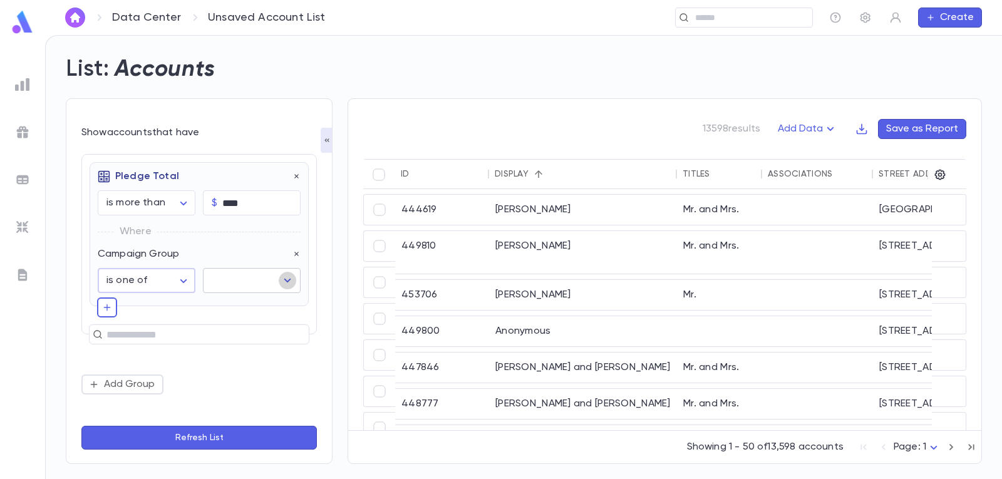
click at [284, 280] on icon "Open" at bounding box center [287, 280] width 15 height 15
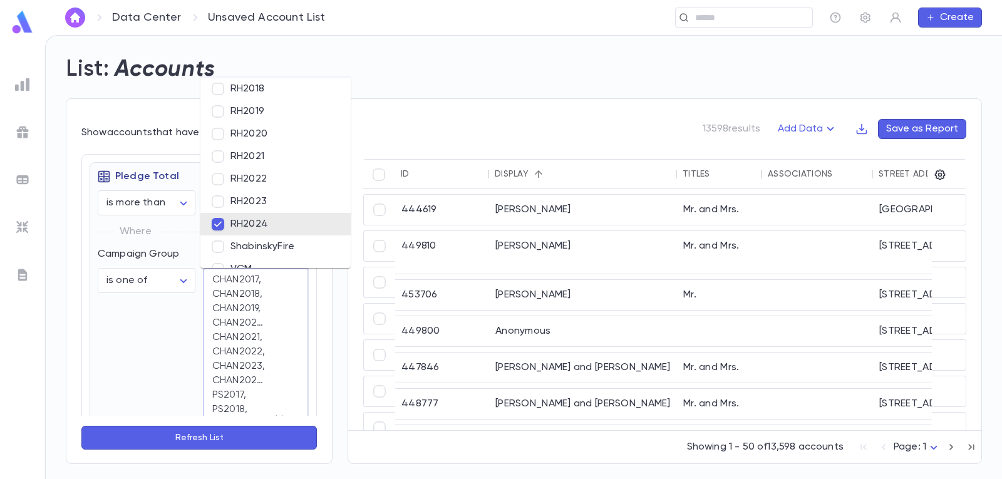
scroll to position [527, 0]
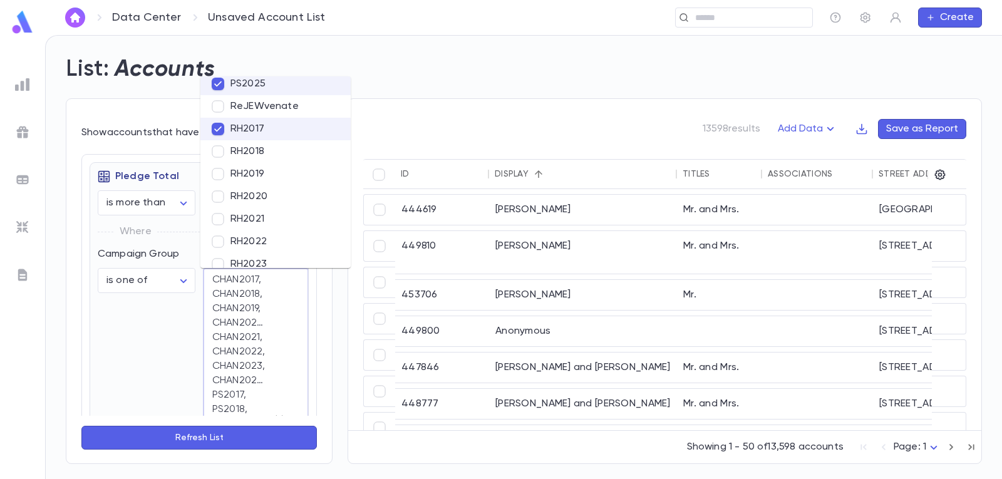
click at [219, 255] on li "RH2023" at bounding box center [275, 264] width 150 height 23
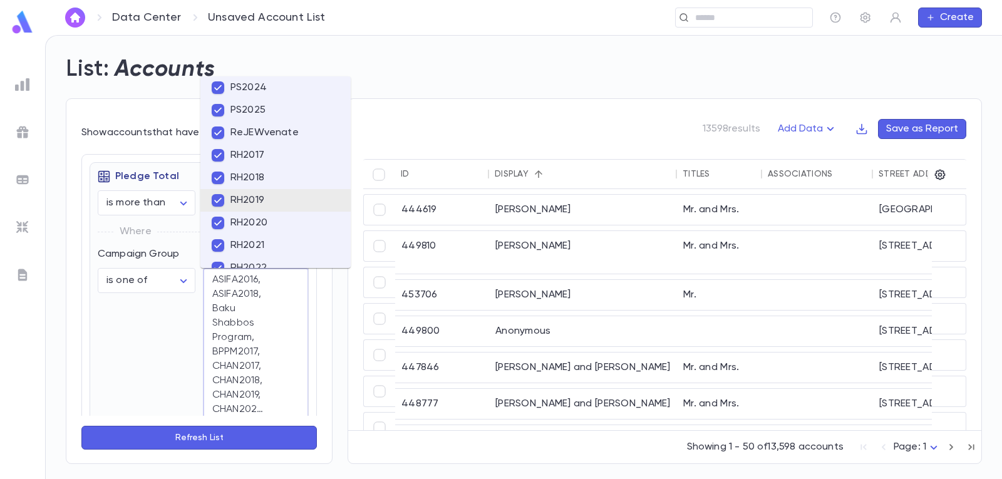
scroll to position [652, 0]
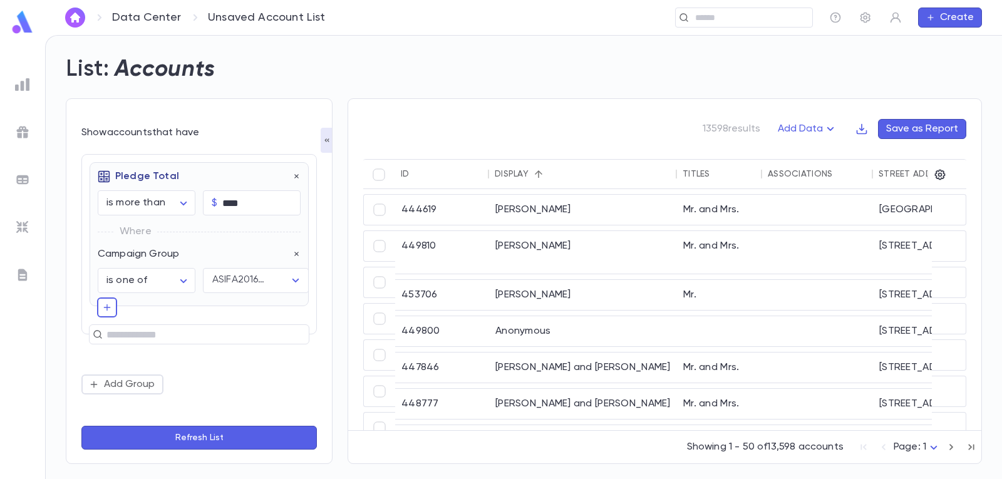
click at [126, 328] on div "**********" at bounding box center [198, 249] width 235 height 190
click at [209, 438] on button "Refresh List" at bounding box center [198, 438] width 235 height 24
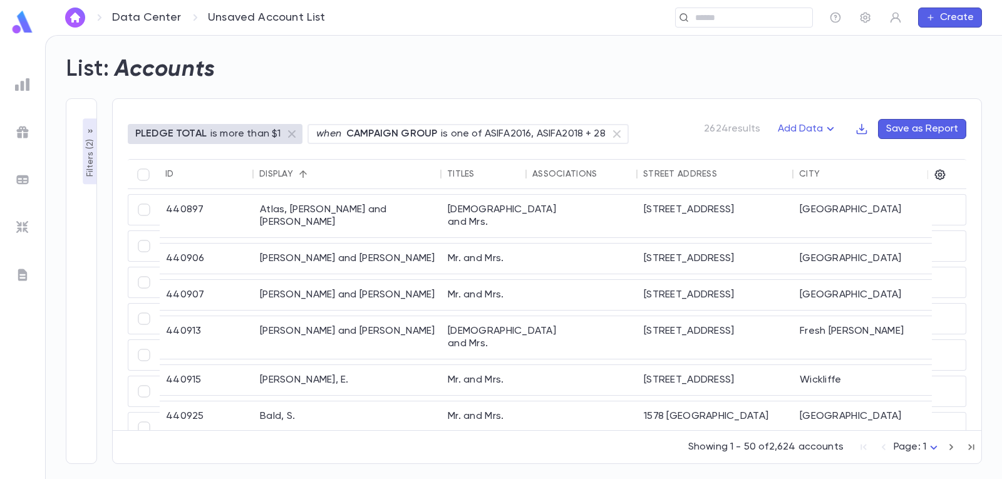
click at [923, 128] on button "Save as Report" at bounding box center [922, 129] width 88 height 20
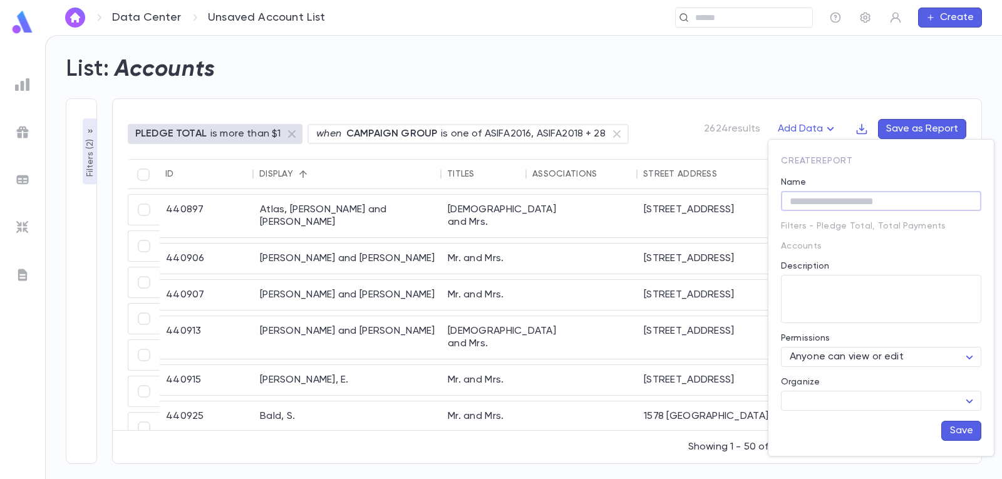
click at [866, 200] on input "Name" at bounding box center [881, 201] width 200 height 19
type input "**********"
click at [965, 427] on button "Save" at bounding box center [961, 431] width 40 height 20
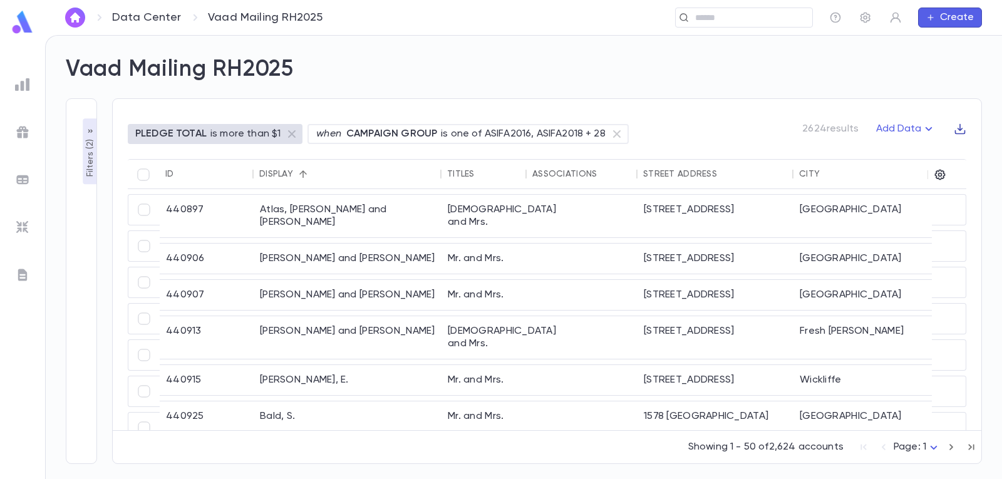
click at [964, 125] on icon "button" at bounding box center [960, 129] width 13 height 13
click at [950, 152] on li "Download CSV" at bounding box center [948, 153] width 90 height 20
click at [942, 172] on icon "button" at bounding box center [940, 174] width 13 height 13
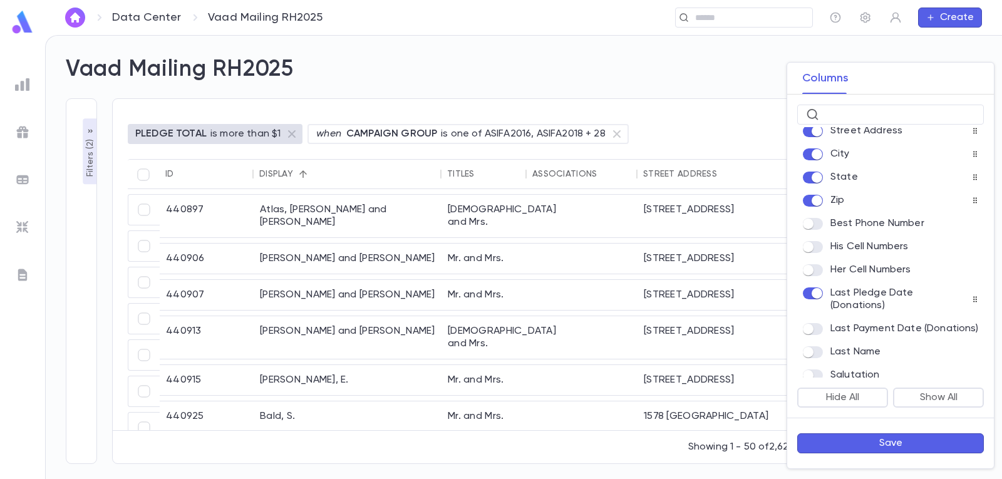
scroll to position [125, 0]
click at [972, 304] on icon at bounding box center [975, 301] width 8 height 8
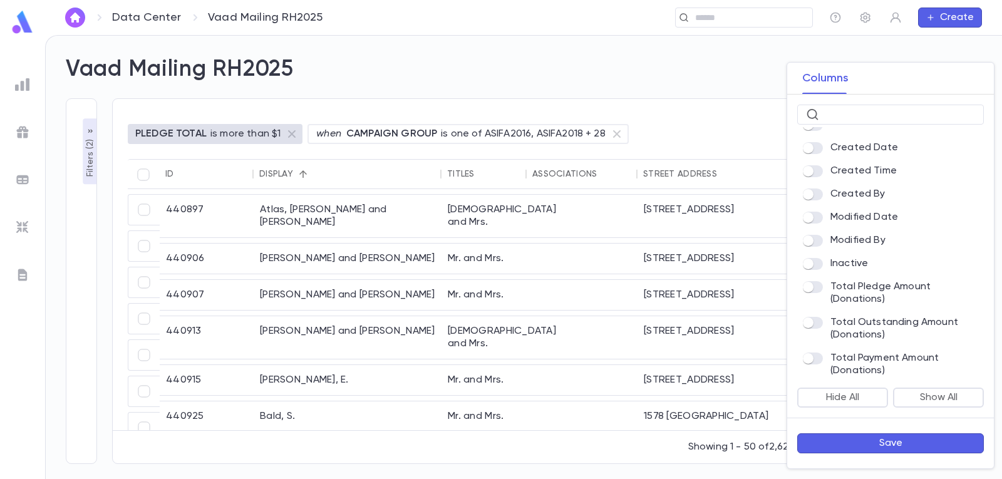
scroll to position [667, 0]
click at [891, 444] on button "Save" at bounding box center [890, 443] width 187 height 20
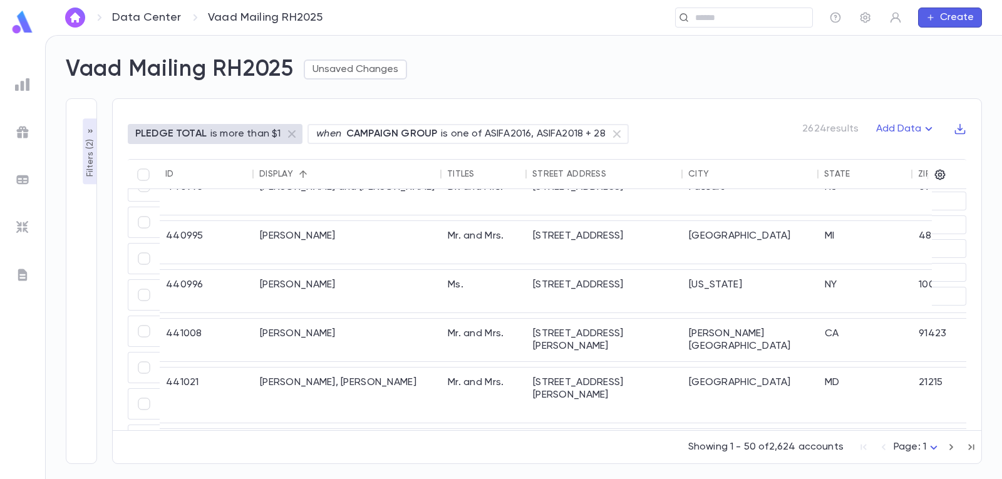
drag, startPoint x: 418, startPoint y: 424, endPoint x: 465, endPoint y: 428, distance: 46.5
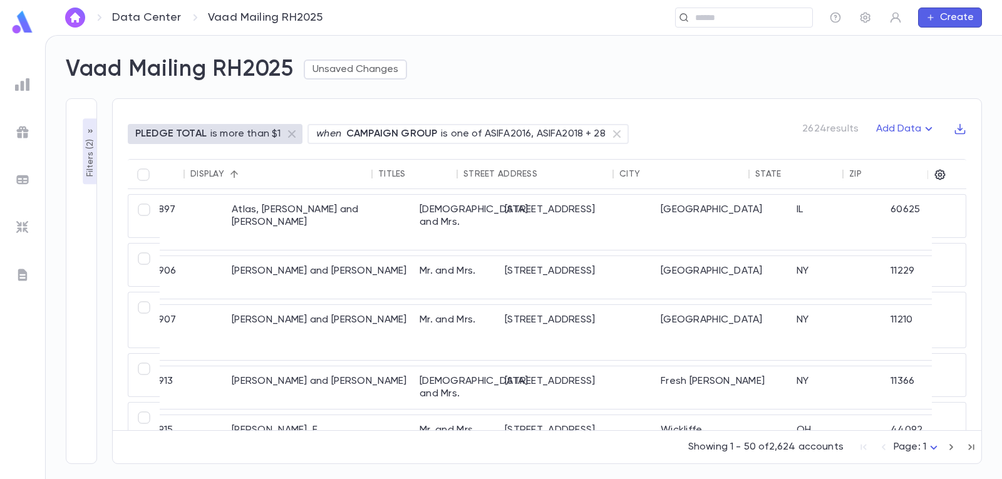
scroll to position [0, 0]
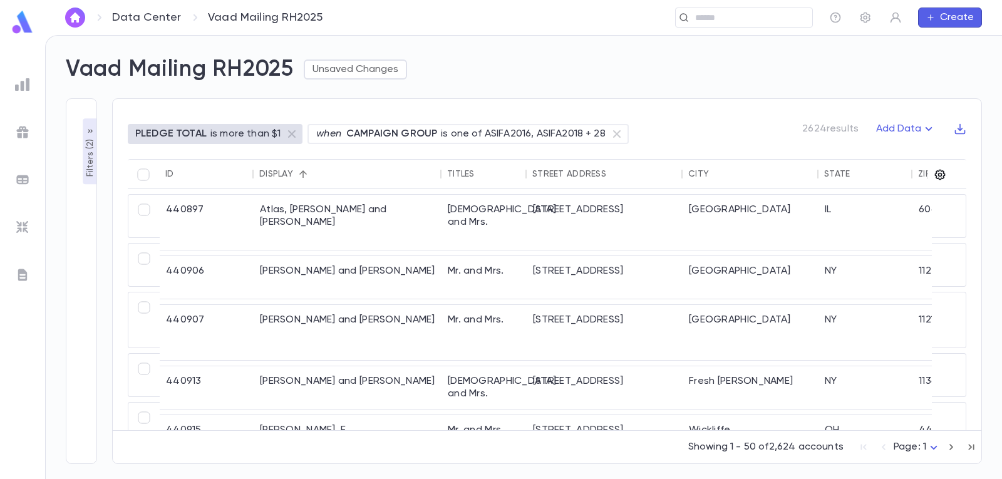
click at [941, 176] on icon "button" at bounding box center [940, 175] width 11 height 11
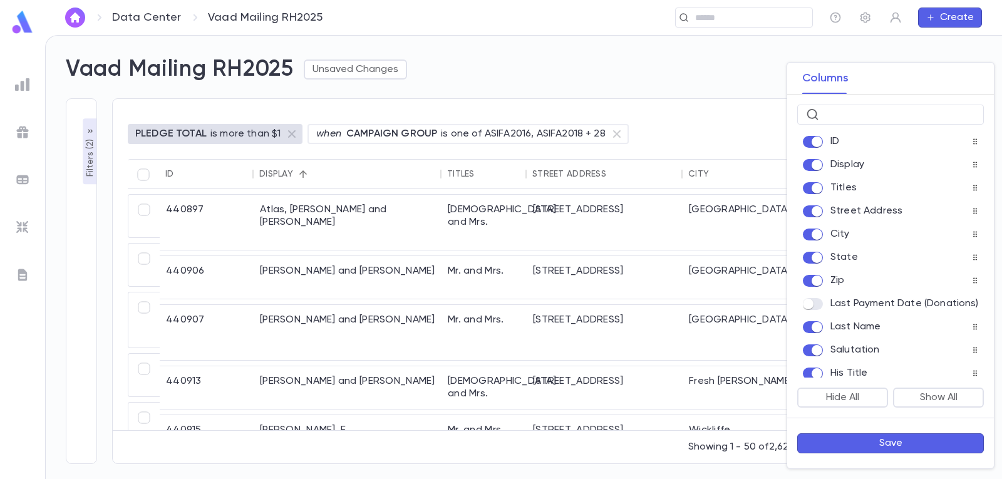
click at [890, 441] on button "Save" at bounding box center [890, 443] width 187 height 20
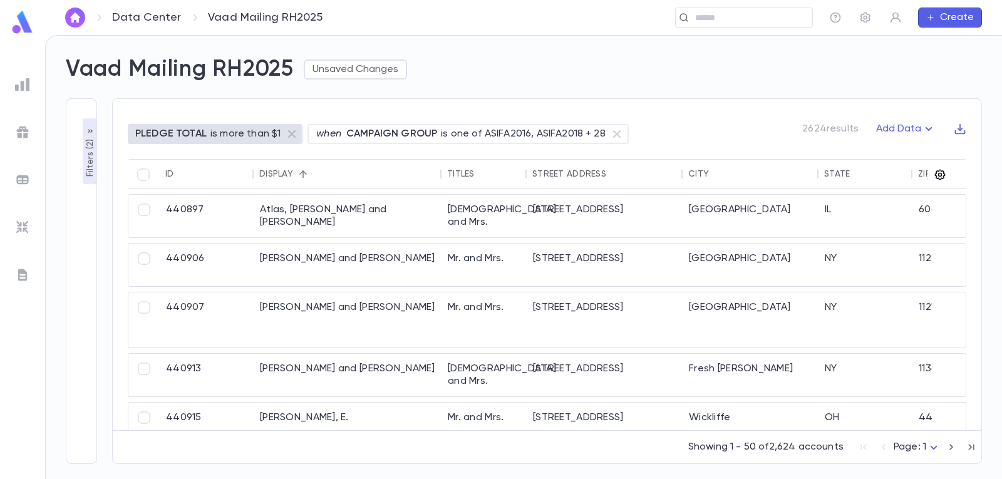
click at [939, 178] on icon "button" at bounding box center [940, 175] width 11 height 11
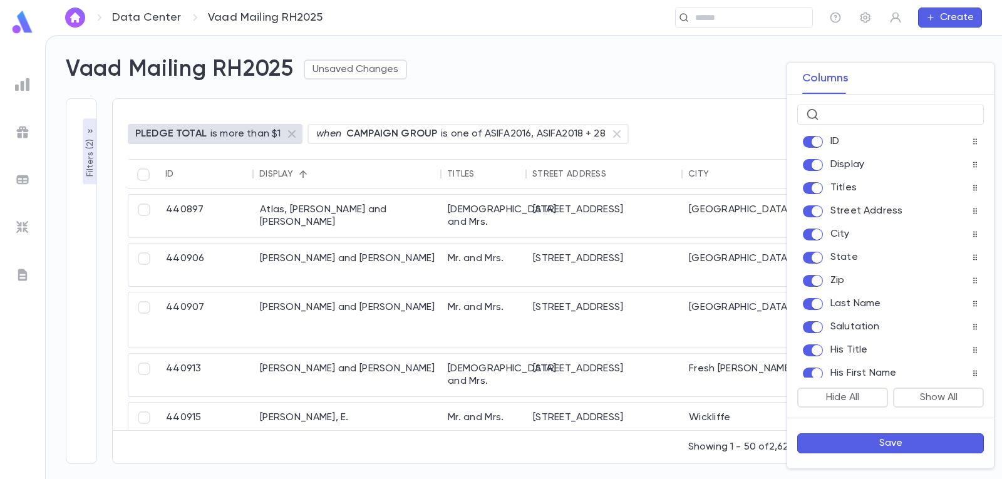
click at [899, 443] on button "Save" at bounding box center [890, 443] width 187 height 20
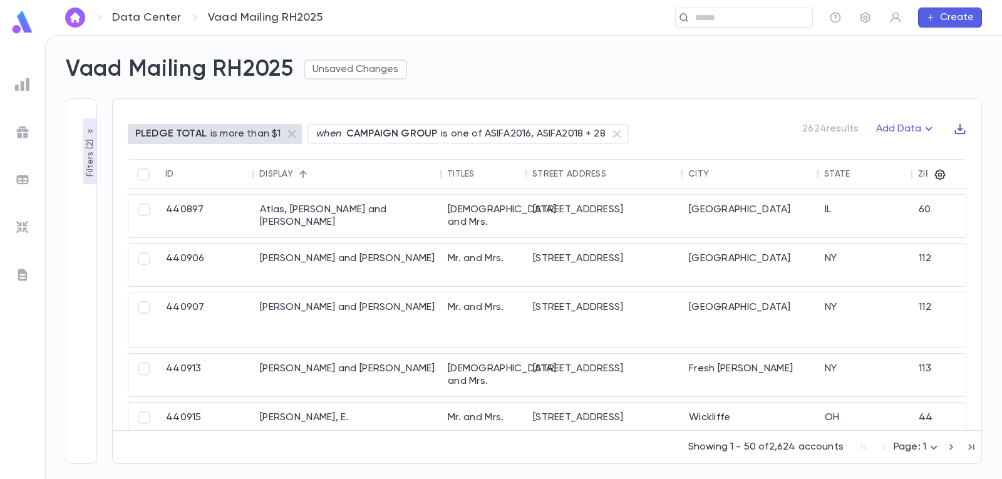
click at [959, 128] on icon "button" at bounding box center [960, 129] width 13 height 13
click at [957, 147] on li "Download CSV" at bounding box center [948, 153] width 90 height 20
click at [24, 85] on img at bounding box center [22, 84] width 15 height 15
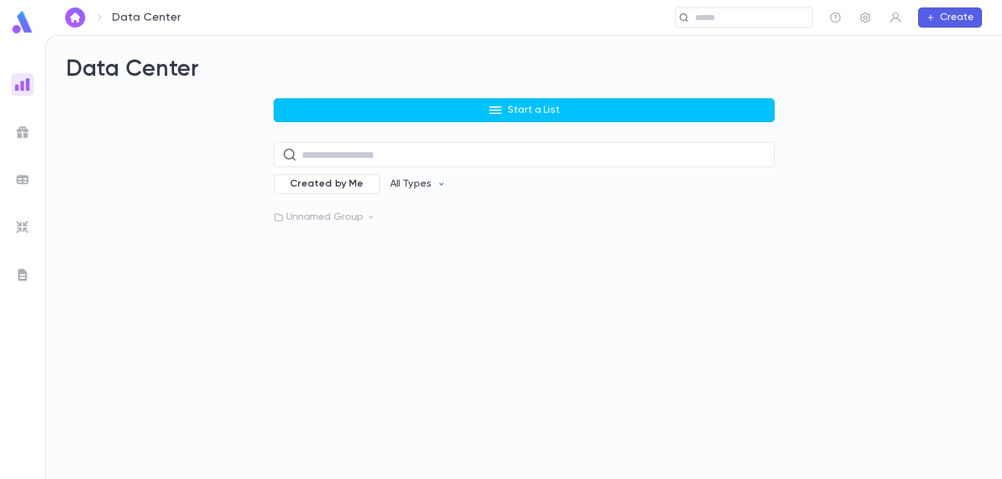
click at [331, 218] on p "Unnamed Group" at bounding box center [524, 217] width 501 height 13
click at [27, 85] on img at bounding box center [22, 84] width 15 height 15
click at [79, 19] on img "button" at bounding box center [75, 18] width 15 height 10
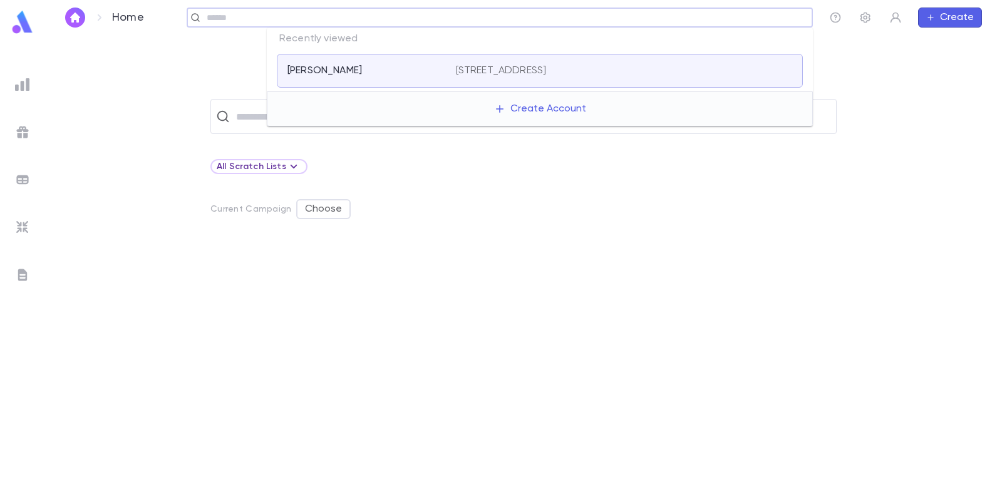
click at [751, 19] on input "text" at bounding box center [505, 18] width 604 height 12
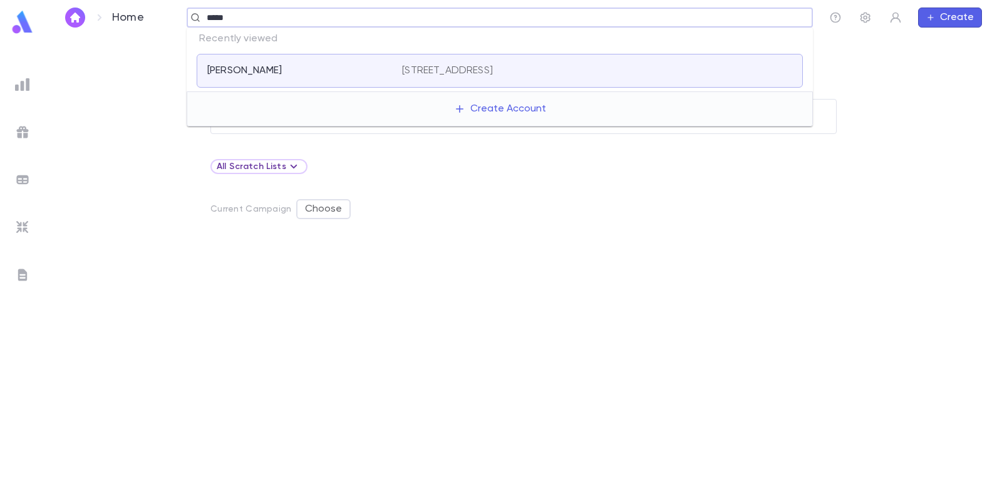
type input "******"
drag, startPoint x: 249, startPoint y: 18, endPoint x: 168, endPoint y: 13, distance: 80.9
click at [168, 13] on div "****** ​" at bounding box center [489, 18] width 647 height 20
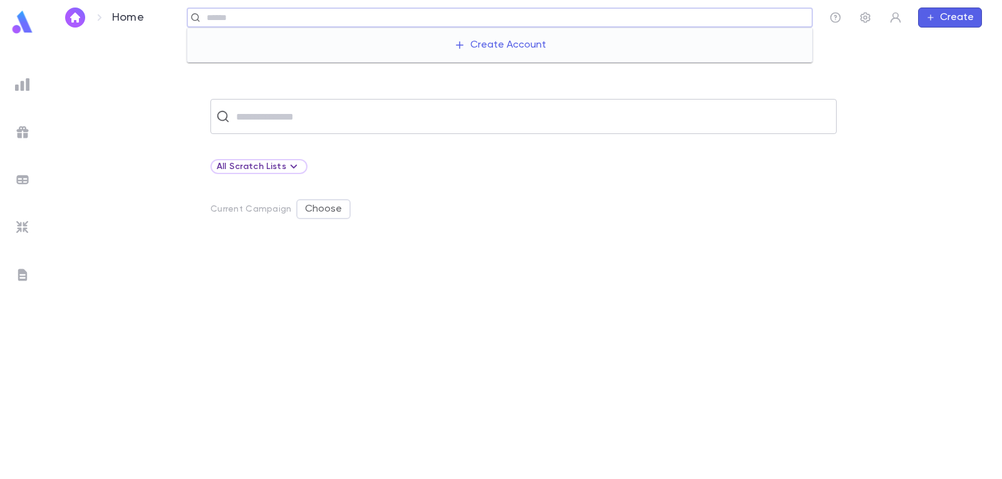
click at [334, 114] on input "text" at bounding box center [531, 117] width 599 height 24
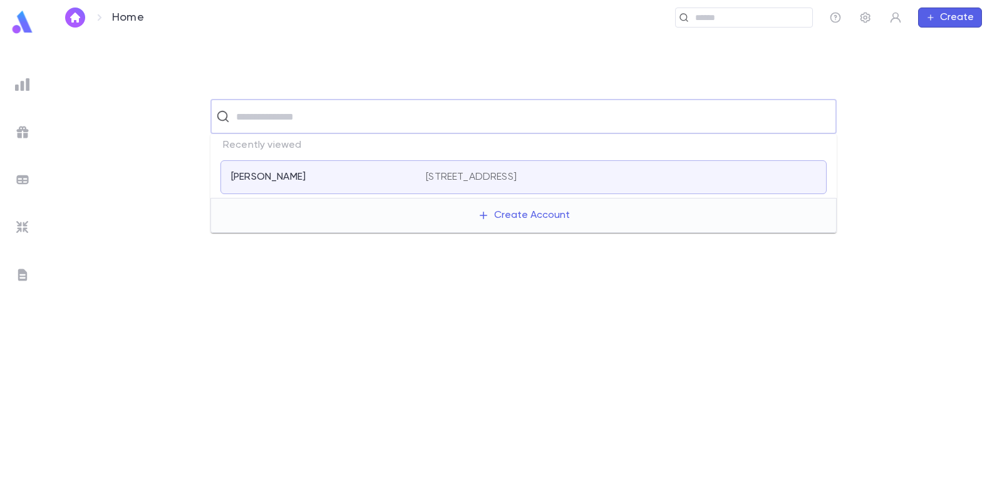
click at [328, 166] on div "[PERSON_NAME] [STREET_ADDRESS]" at bounding box center [523, 177] width 606 height 34
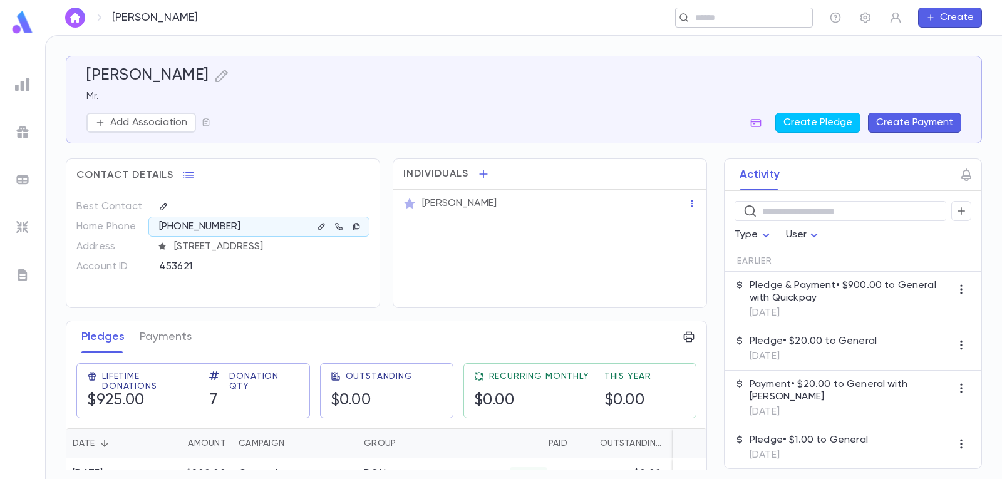
click at [764, 17] on input "text" at bounding box center [749, 18] width 116 height 12
click at [70, 13] on img "button" at bounding box center [75, 18] width 15 height 10
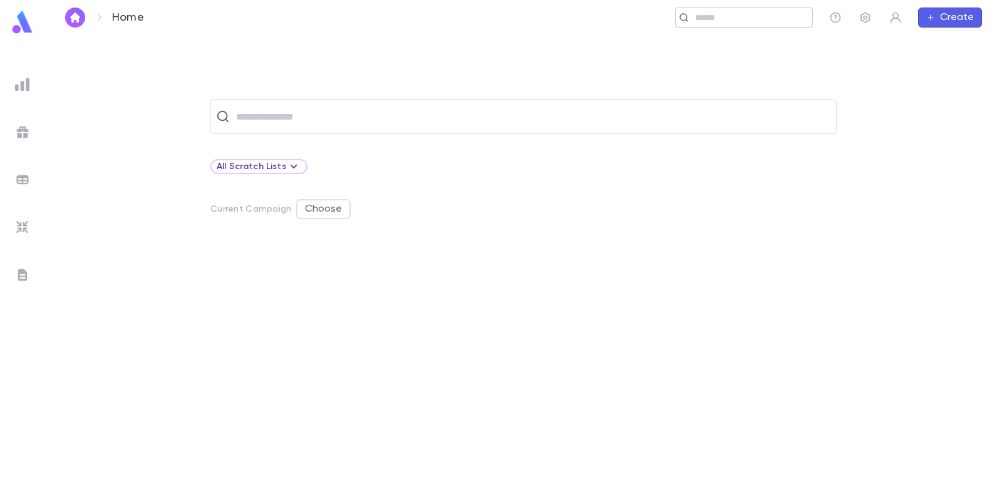
click at [748, 15] on input "text" at bounding box center [749, 18] width 116 height 12
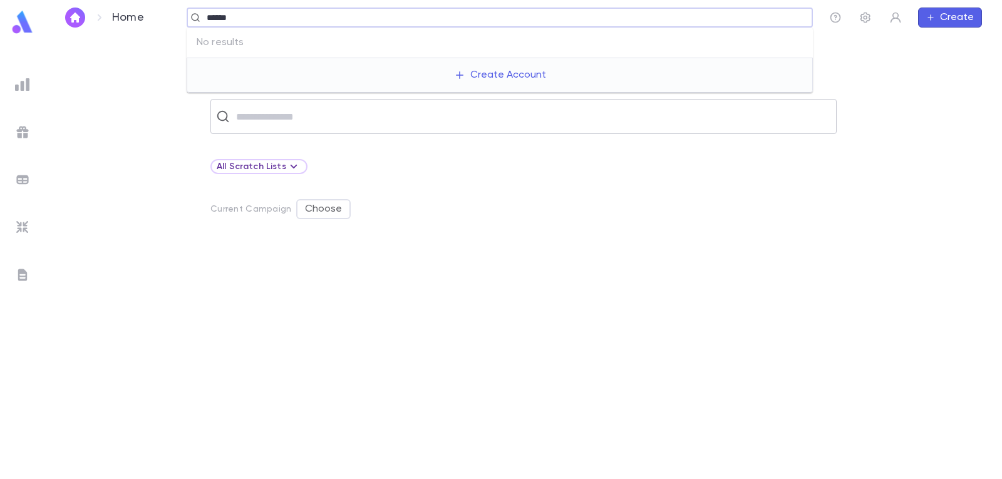
type input "******"
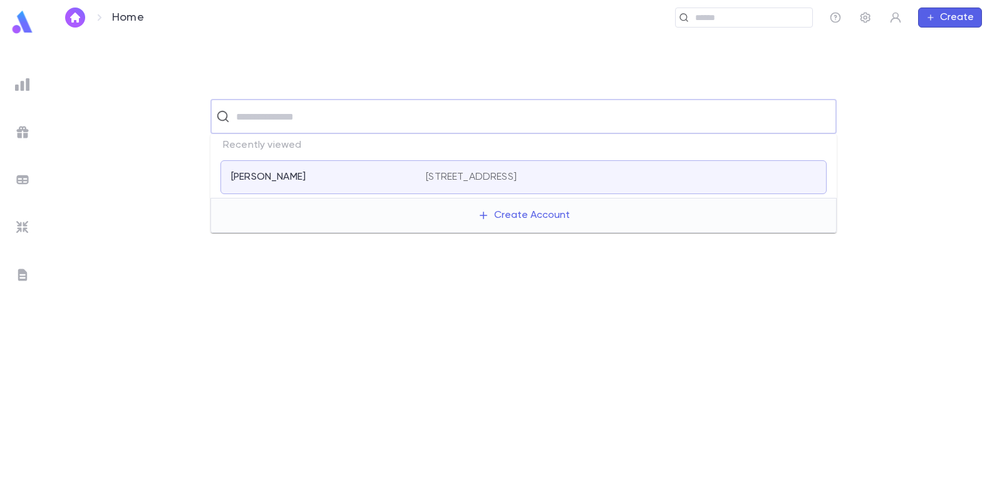
click at [410, 111] on input "text" at bounding box center [531, 117] width 599 height 24
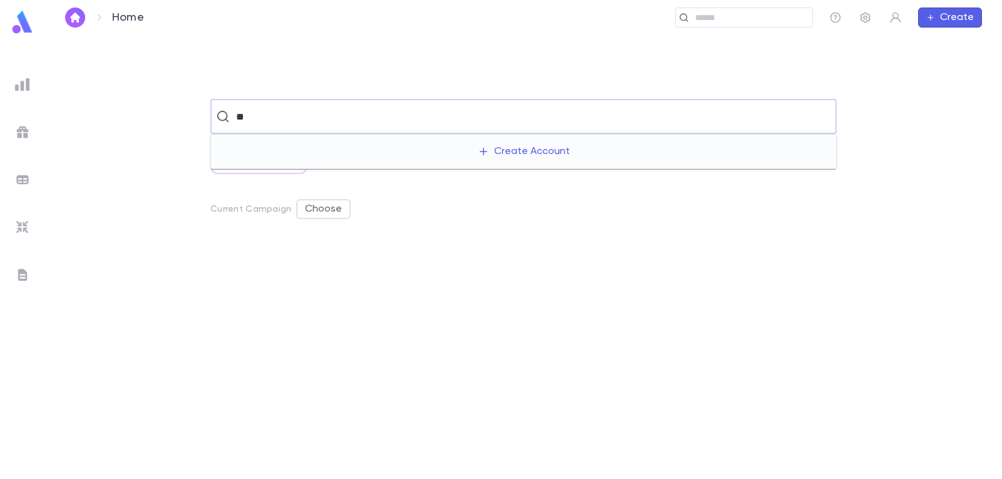
type input "*"
click at [96, 110] on div "​" at bounding box center [523, 116] width 917 height 35
click at [329, 123] on input "text" at bounding box center [531, 117] width 599 height 24
type input "******"
click at [366, 53] on div "​ All Scratch Lists Current Campaign Choose" at bounding box center [523, 256] width 957 height 443
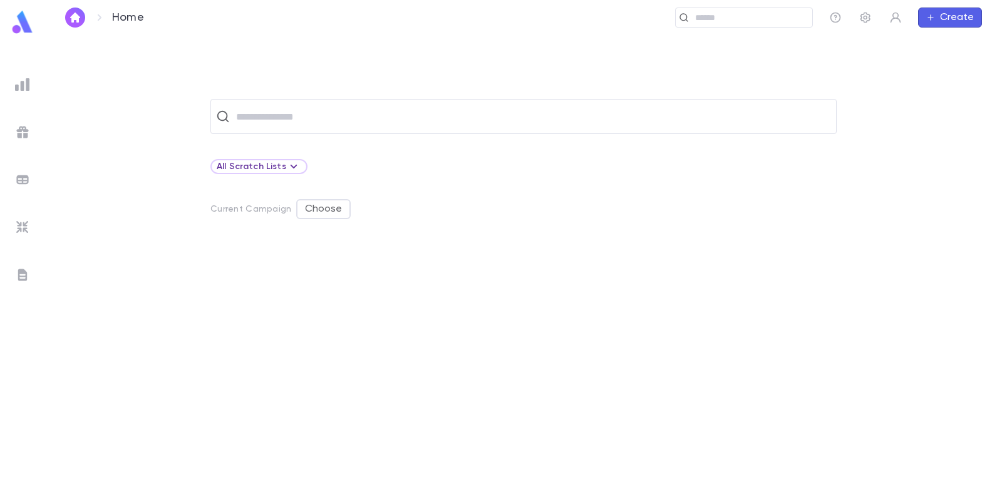
click at [21, 82] on img at bounding box center [22, 84] width 15 height 15
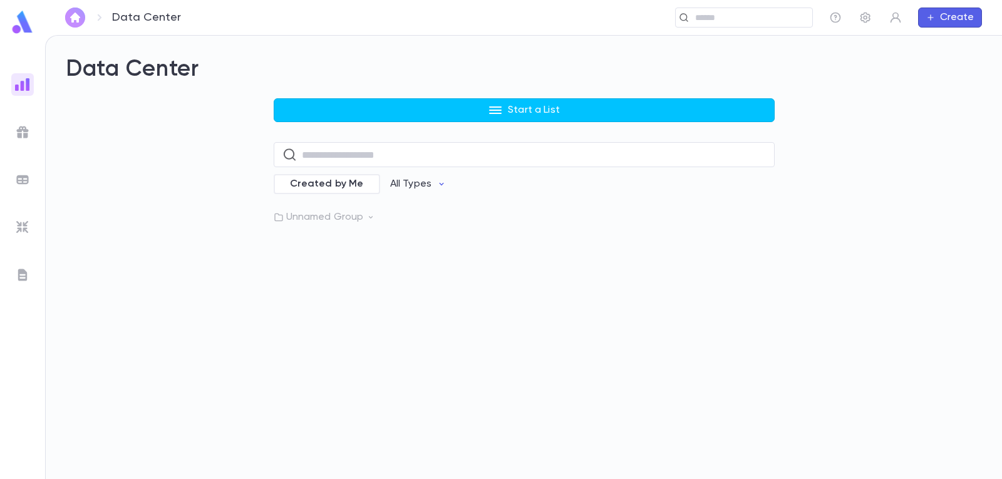
click at [76, 19] on img "button" at bounding box center [75, 18] width 15 height 10
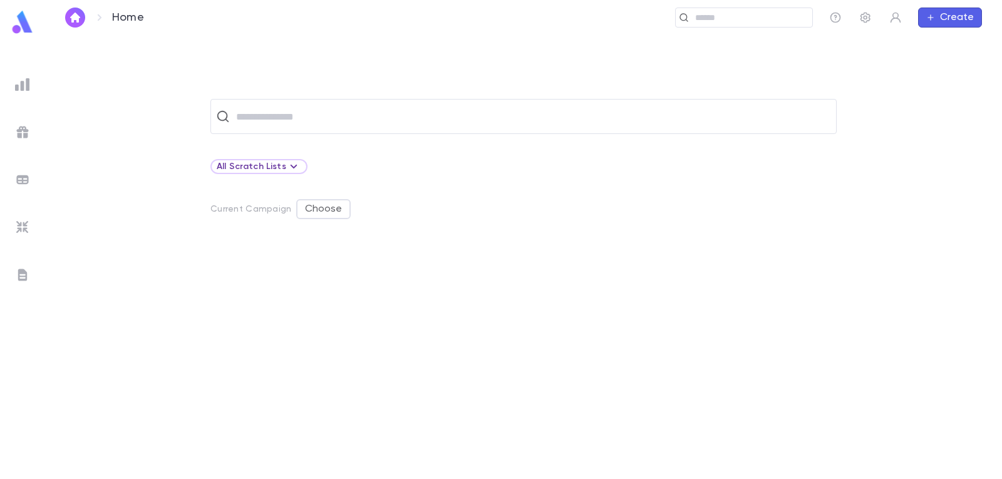
drag, startPoint x: 13, startPoint y: 84, endPoint x: 25, endPoint y: 86, distance: 12.8
click at [13, 84] on div at bounding box center [22, 84] width 23 height 23
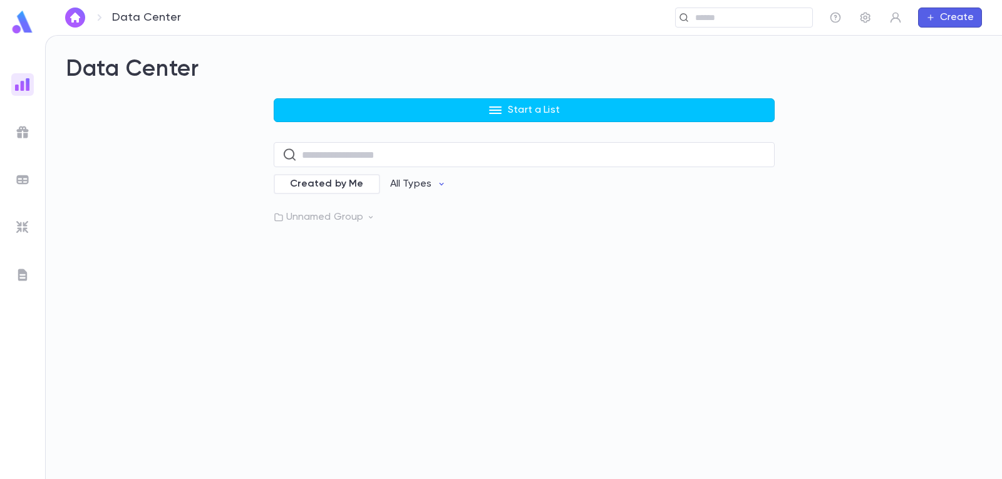
click at [331, 217] on p "Unnamed Group" at bounding box center [524, 217] width 501 height 13
click at [339, 243] on p "Vaad Mailing RH2025" at bounding box center [353, 243] width 98 height 13
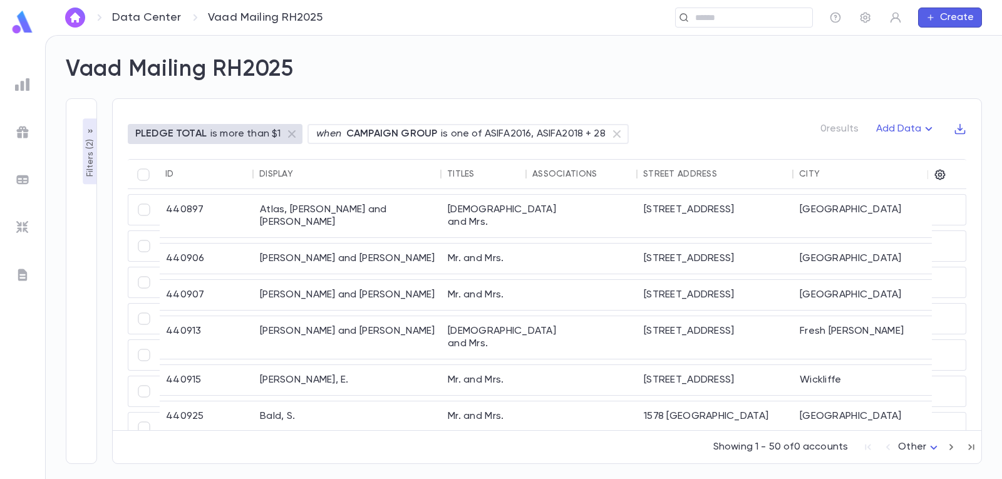
click at [930, 125] on icon "button" at bounding box center [928, 128] width 15 height 15
click at [907, 152] on li "Lapsed Donors" at bounding box center [917, 153] width 91 height 20
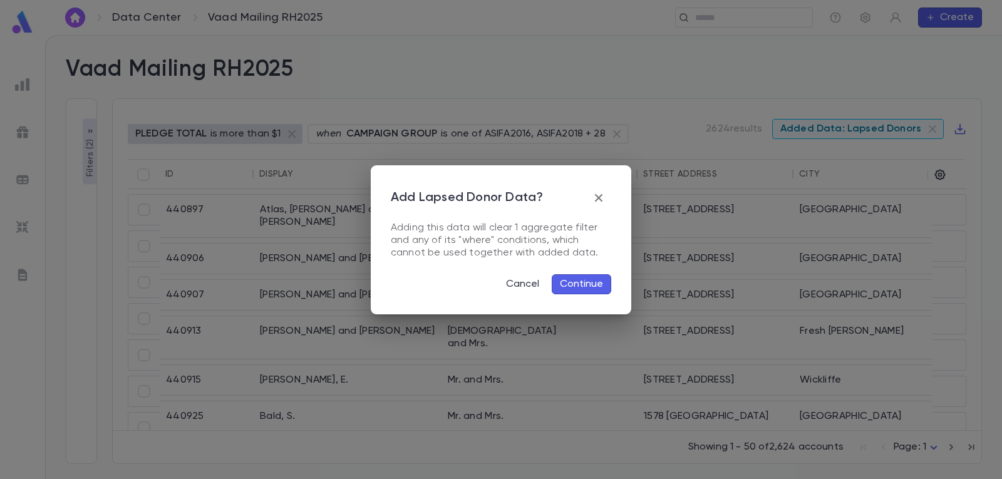
click at [582, 282] on button "Continue" at bounding box center [581, 284] width 59 height 20
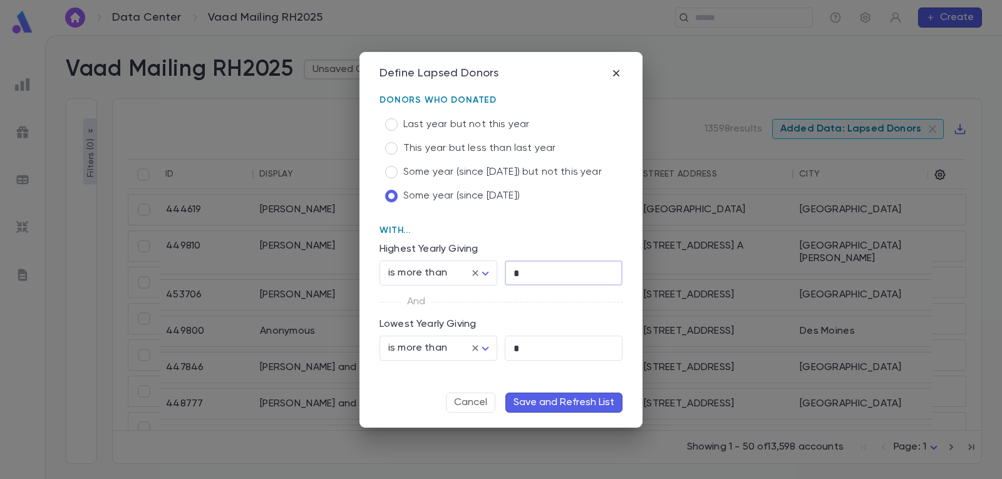
click at [559, 270] on input "*" at bounding box center [564, 273] width 118 height 24
type input "*"
click at [532, 346] on input "*" at bounding box center [564, 348] width 118 height 24
type input "*"
click at [584, 403] on button "Save and Refresh List" at bounding box center [563, 403] width 117 height 20
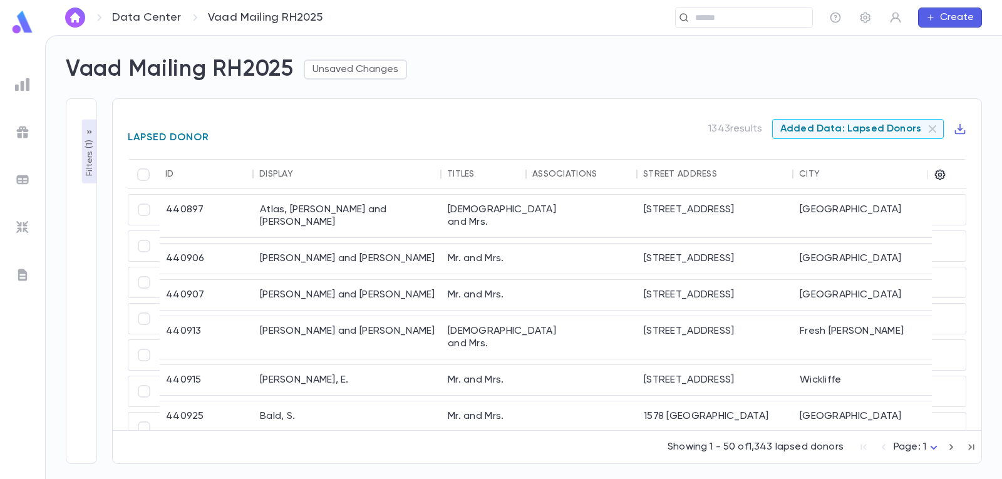
click at [86, 155] on p "Filters ( 1 )" at bounding box center [89, 156] width 13 height 39
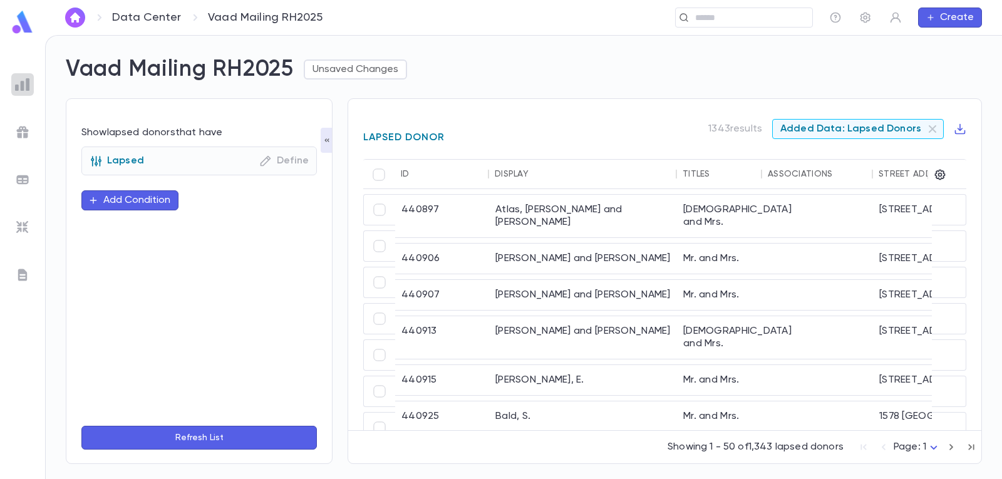
click at [23, 84] on img at bounding box center [22, 84] width 15 height 15
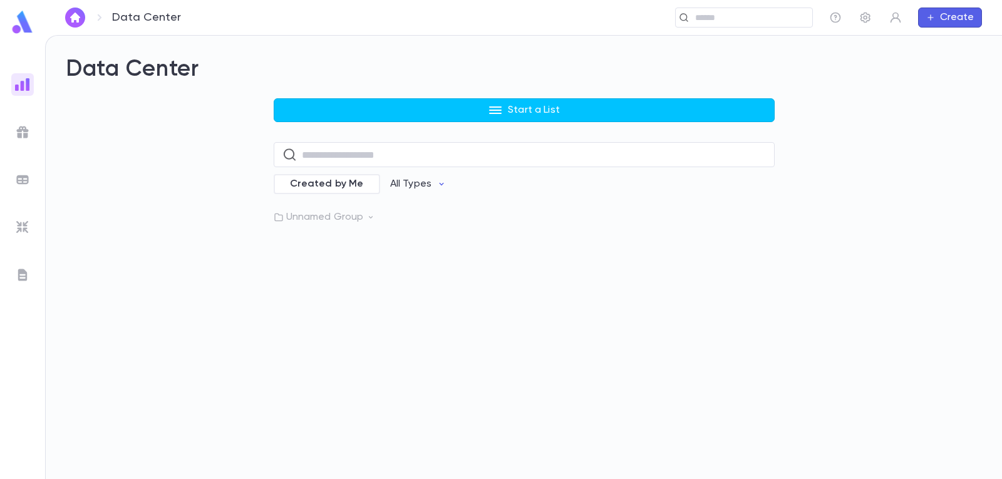
click at [321, 222] on p "Unnamed Group" at bounding box center [524, 217] width 501 height 13
click at [351, 244] on p "Vaad Mailing RH2025" at bounding box center [353, 243] width 98 height 13
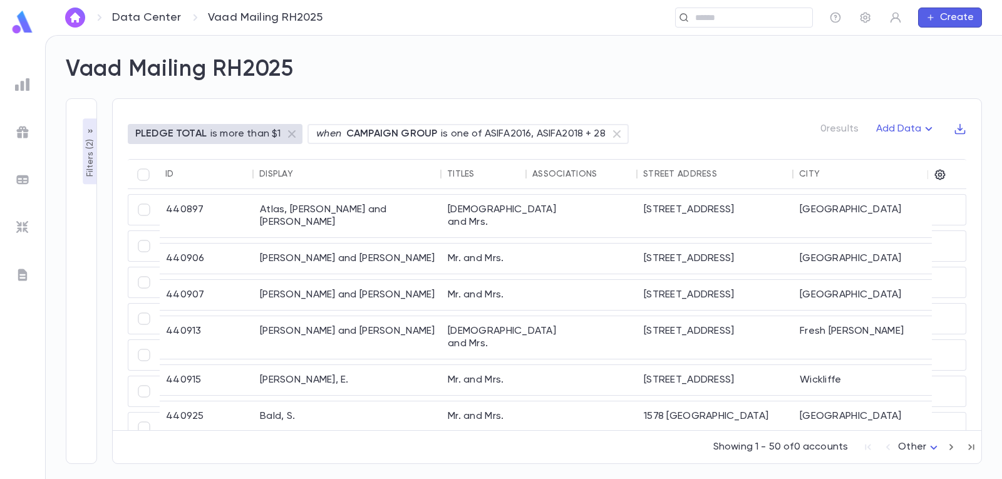
click at [91, 157] on p "Filters ( 2 )" at bounding box center [90, 156] width 13 height 41
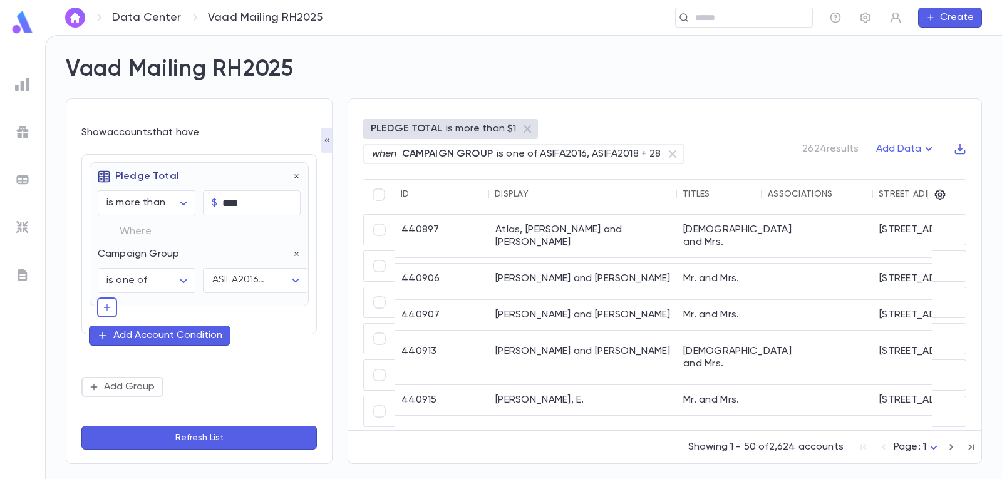
click at [187, 437] on button "Refresh List" at bounding box center [198, 438] width 235 height 24
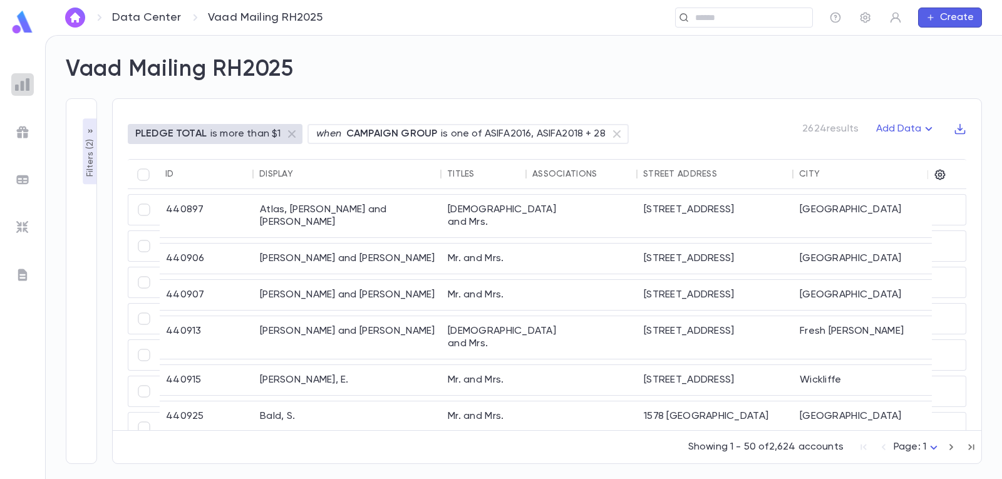
click at [23, 83] on img at bounding box center [22, 84] width 15 height 15
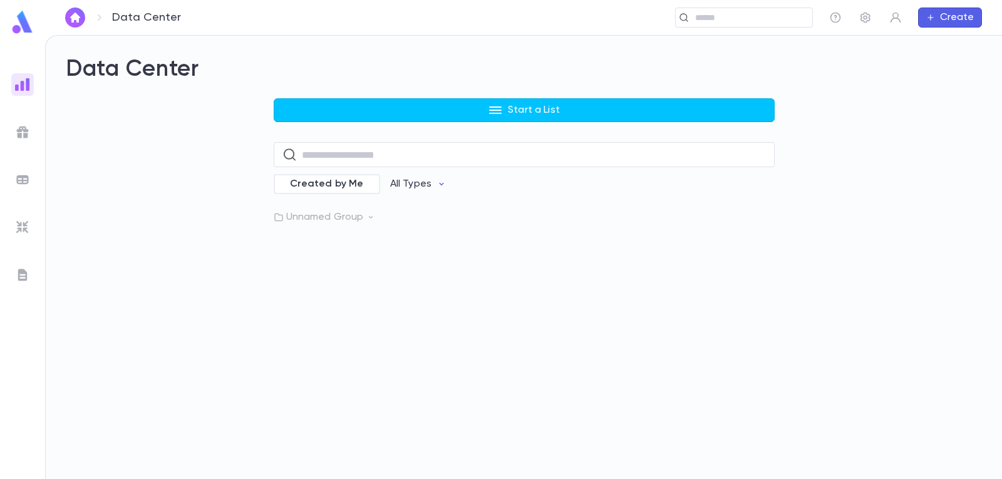
click at [344, 216] on p "Unnamed Group" at bounding box center [524, 217] width 501 height 13
click at [360, 245] on p "Vaad Mailing RH2025" at bounding box center [353, 243] width 98 height 13
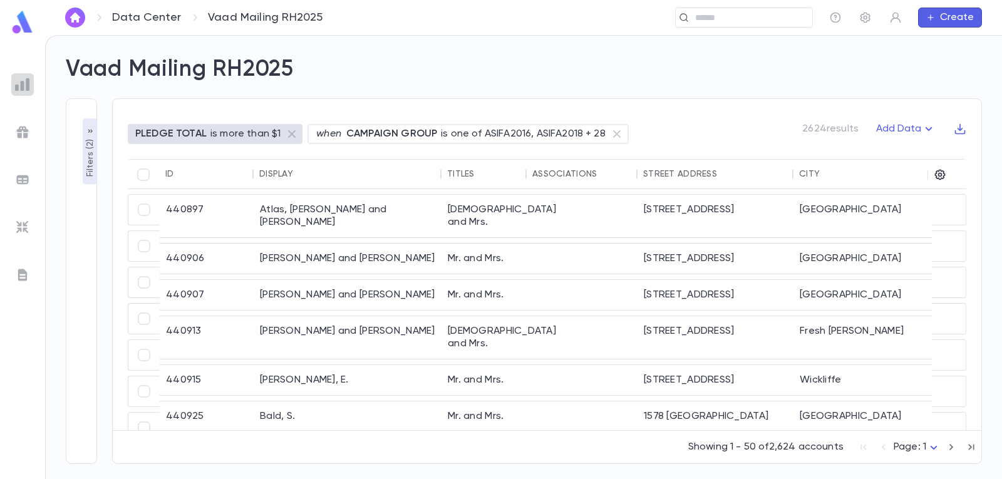
click at [19, 80] on img at bounding box center [22, 84] width 15 height 15
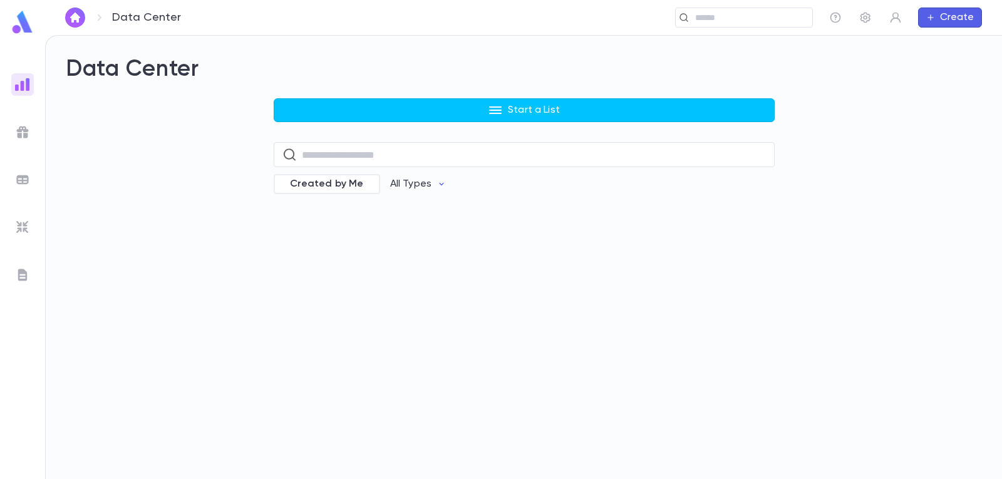
click at [74, 10] on button "button" at bounding box center [75, 18] width 20 height 20
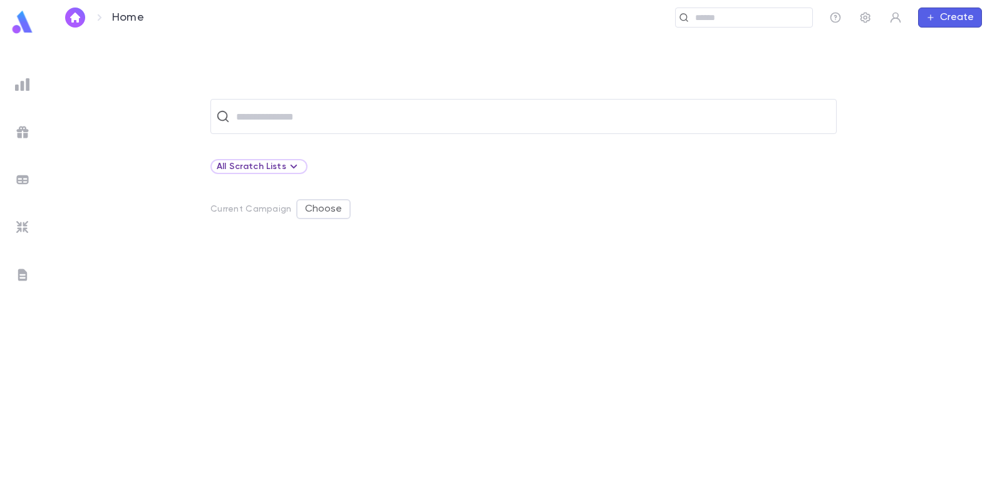
click at [25, 85] on img at bounding box center [22, 84] width 15 height 15
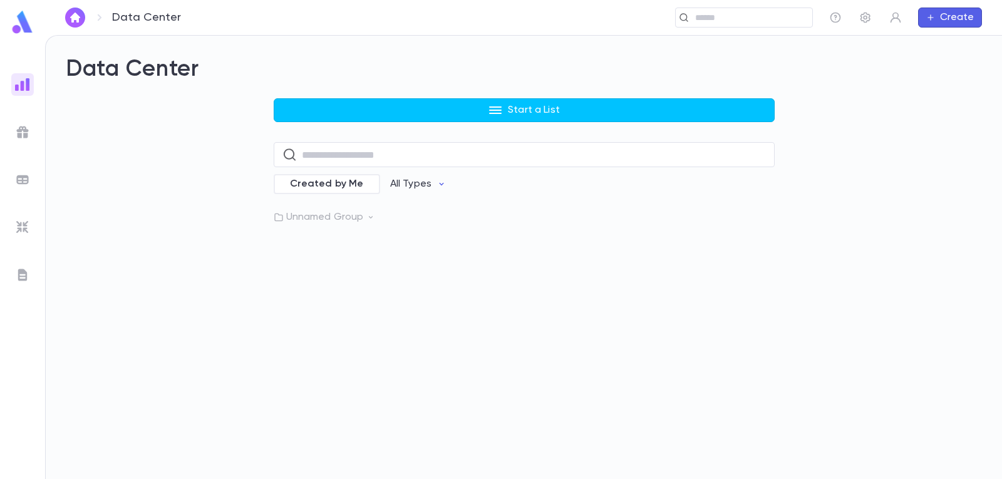
click at [331, 215] on p "Unnamed Group" at bounding box center [524, 217] width 501 height 13
click at [380, 240] on p "Vaad Mailing RH2025" at bounding box center [353, 243] width 98 height 13
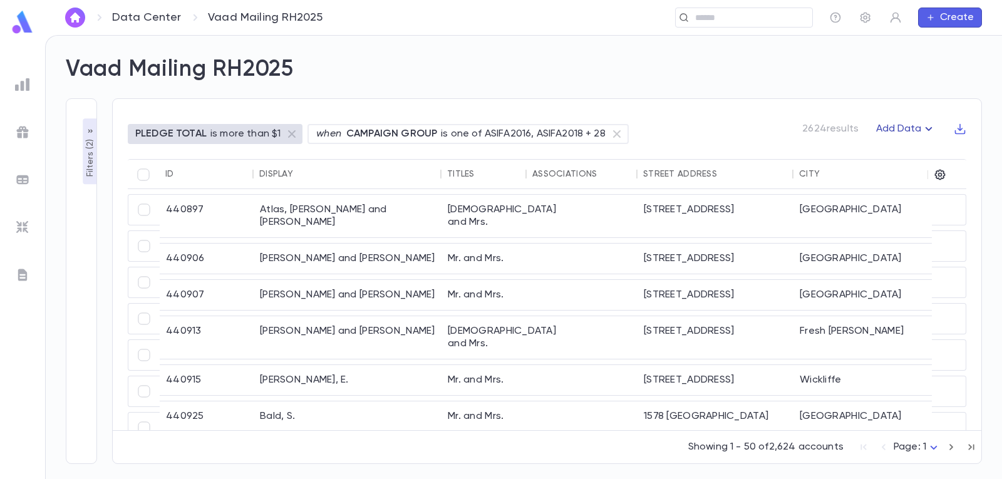
click at [925, 126] on icon "button" at bounding box center [928, 128] width 15 height 15
click at [20, 87] on div at bounding box center [501, 239] width 1002 height 479
click at [23, 82] on img at bounding box center [22, 84] width 15 height 15
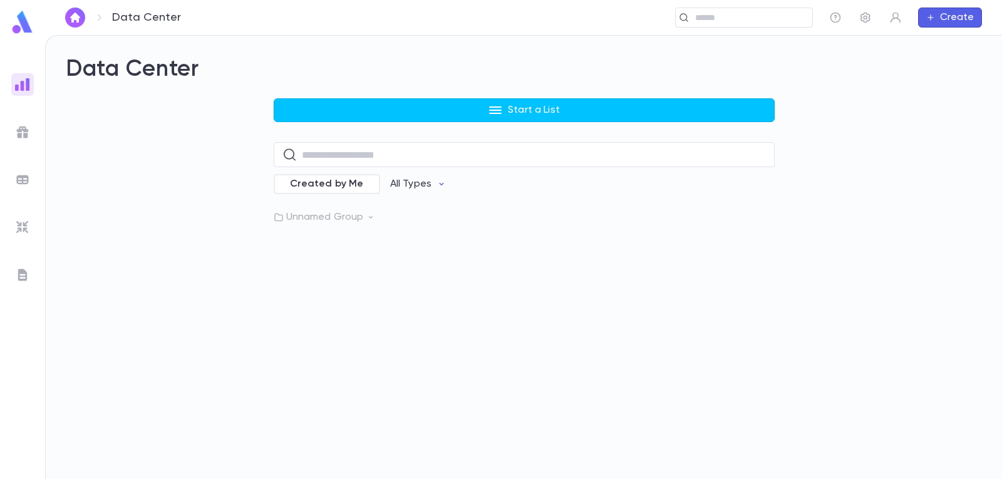
click at [80, 14] on img "button" at bounding box center [75, 18] width 15 height 10
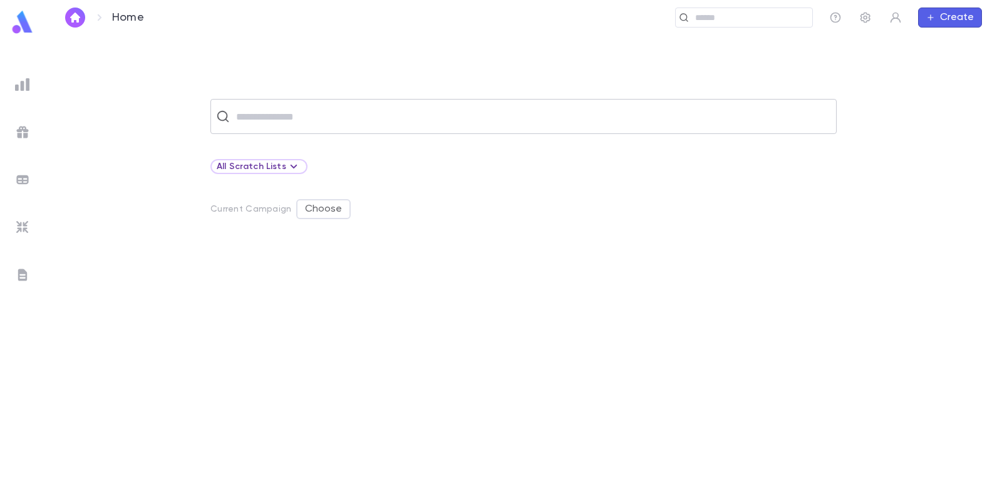
click at [313, 113] on input "text" at bounding box center [531, 117] width 599 height 24
click at [329, 60] on div "​ All Scratch Lists Current Campaign Choose" at bounding box center [523, 256] width 957 height 443
click at [322, 209] on button "Choose" at bounding box center [323, 209] width 54 height 20
click at [388, 254] on p "Change Current Campaign" at bounding box center [371, 253] width 129 height 13
click at [478, 208] on div at bounding box center [501, 239] width 1002 height 479
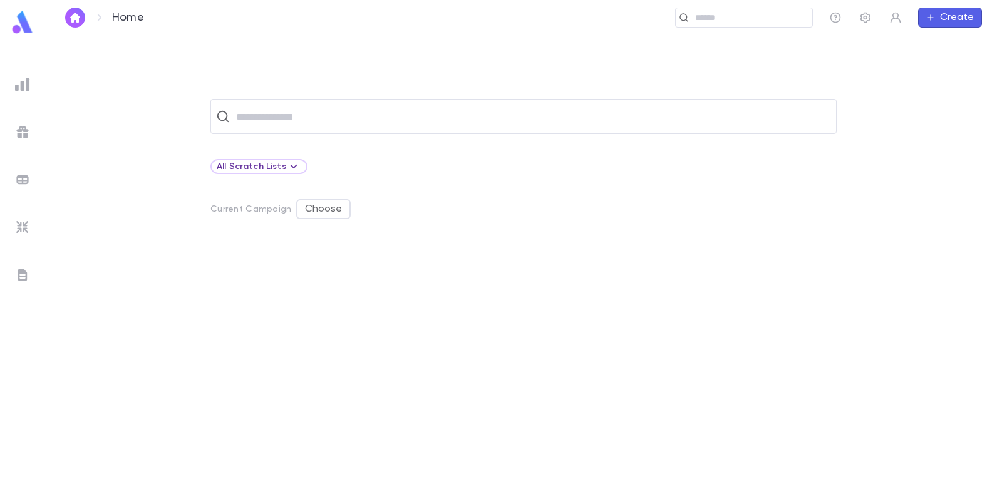
click at [15, 80] on div at bounding box center [22, 84] width 23 height 23
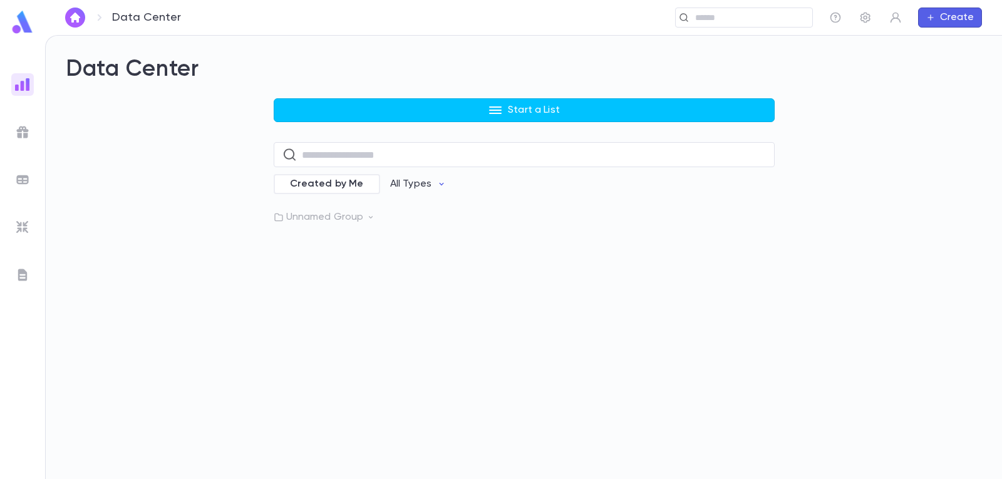
click at [78, 19] on img "button" at bounding box center [75, 18] width 15 height 10
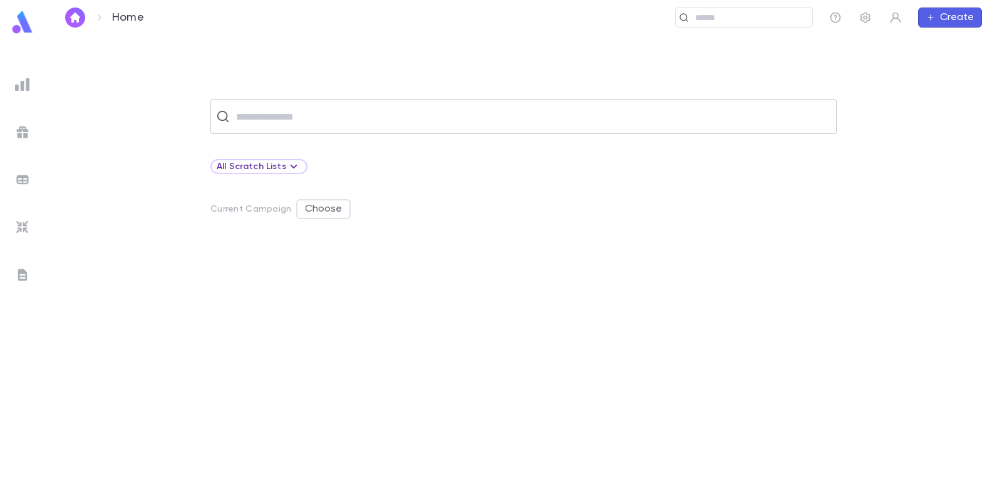
click at [486, 124] on input "text" at bounding box center [531, 117] width 599 height 24
click at [485, 123] on input "text" at bounding box center [531, 117] width 599 height 24
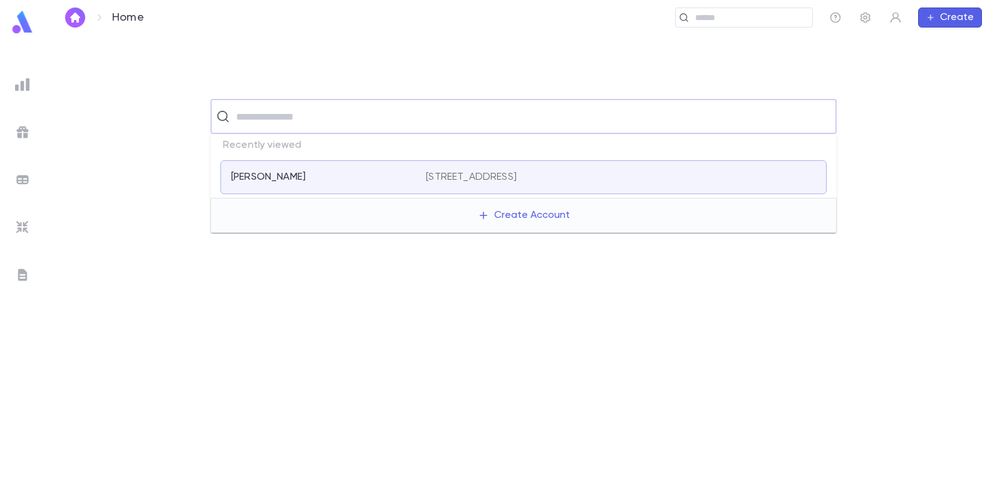
click at [485, 123] on input "text" at bounding box center [531, 117] width 599 height 24
click at [456, 63] on div "​ All Scratch Lists Current Campaign Choose" at bounding box center [523, 256] width 957 height 443
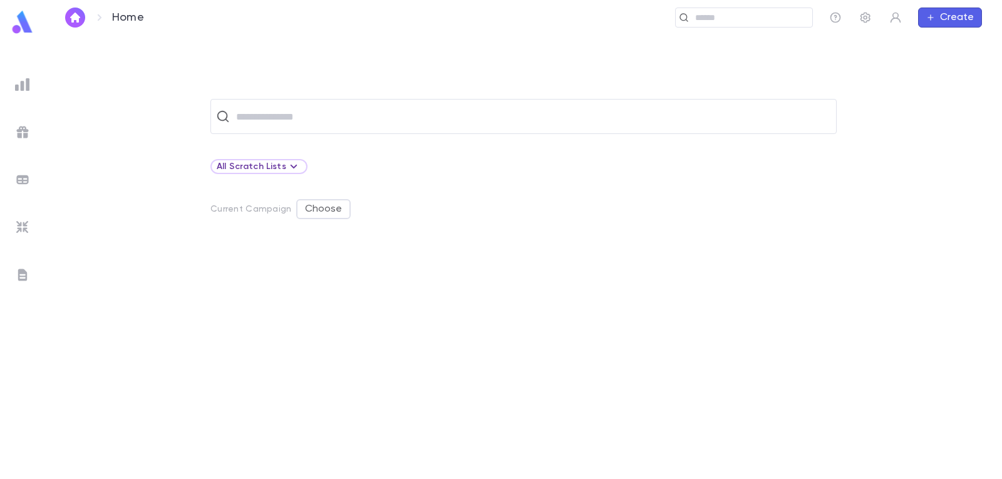
click at [24, 85] on img at bounding box center [22, 84] width 15 height 15
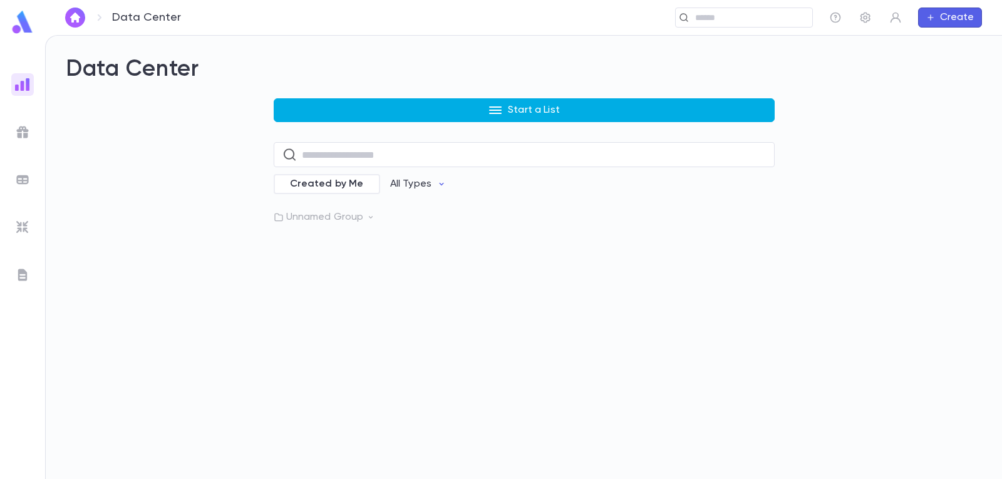
click at [513, 112] on p "Start a List" at bounding box center [534, 110] width 52 height 13
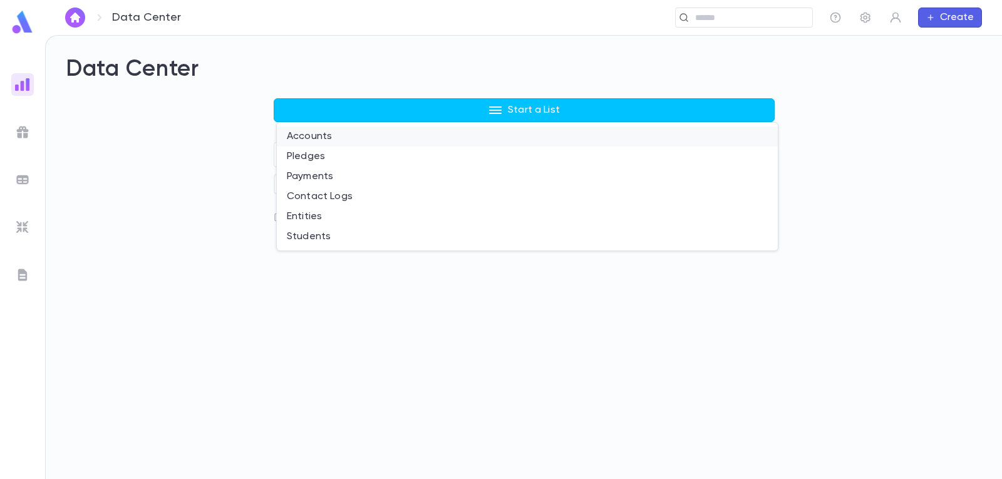
click at [302, 138] on li "Accounts" at bounding box center [527, 136] width 501 height 20
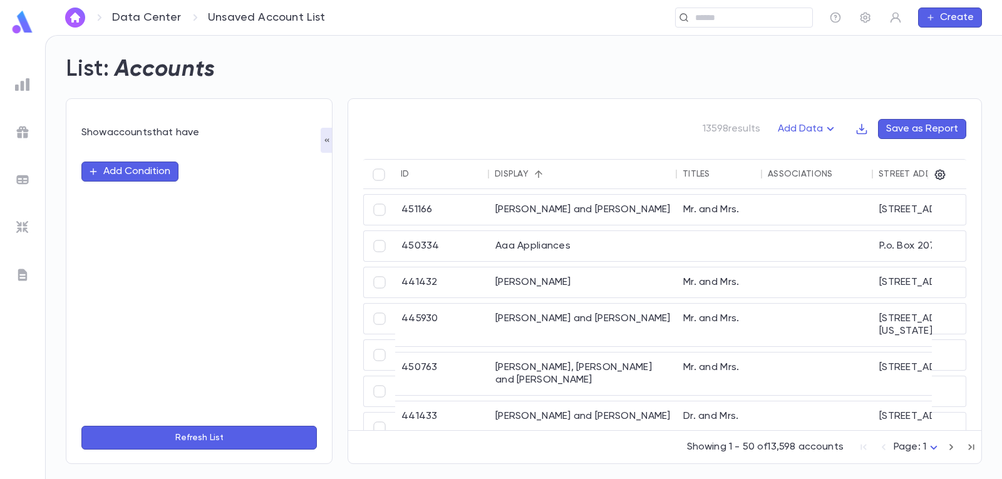
click at [19, 81] on img at bounding box center [22, 84] width 15 height 15
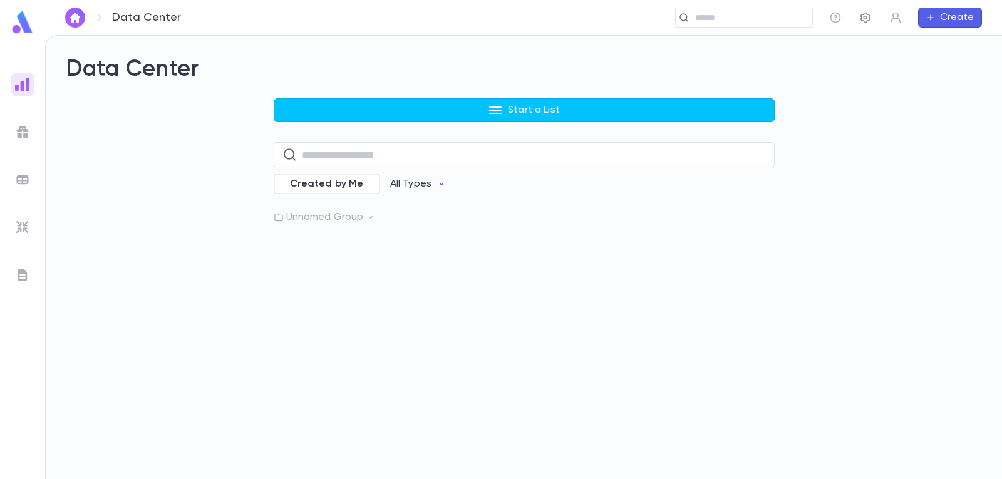
click at [866, 19] on icon "button" at bounding box center [865, 18] width 10 height 11
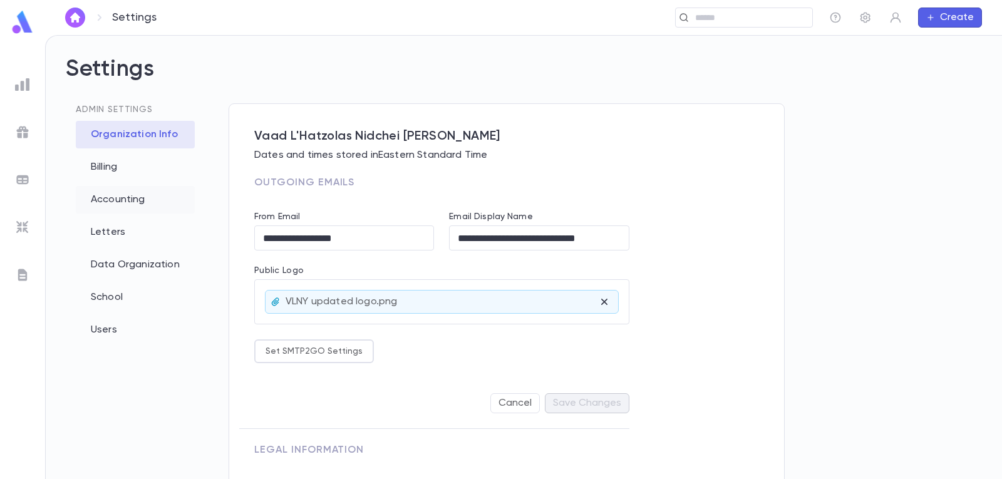
click at [116, 196] on div "Accounting" at bounding box center [135, 200] width 119 height 28
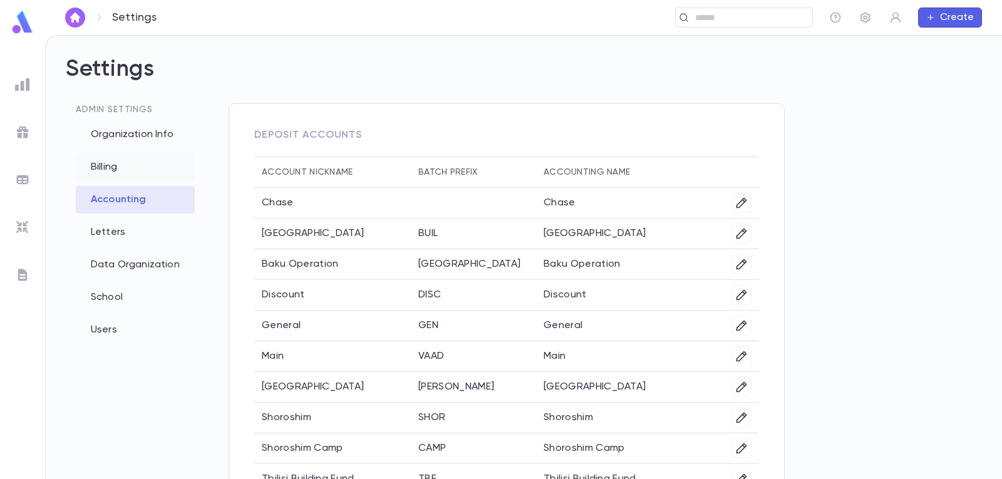
click at [119, 168] on div "Billing" at bounding box center [135, 167] width 119 height 28
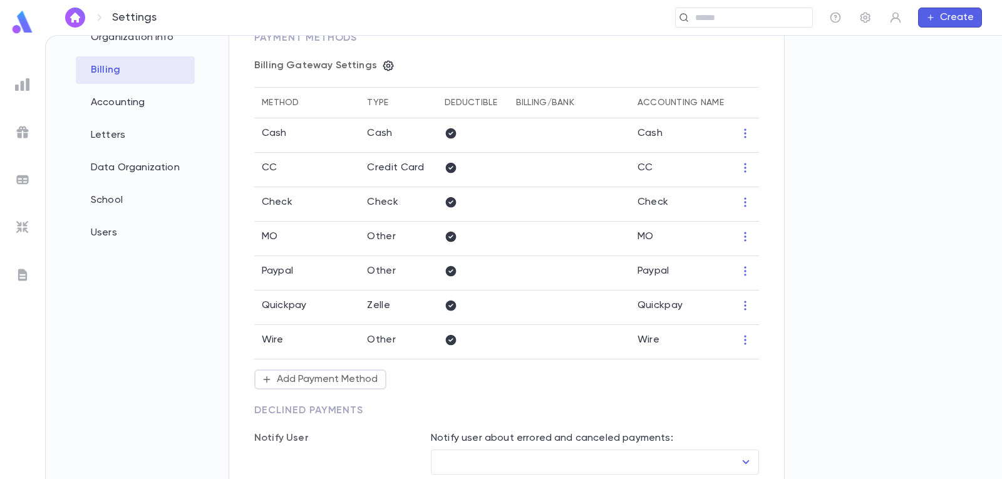
scroll to position [188, 0]
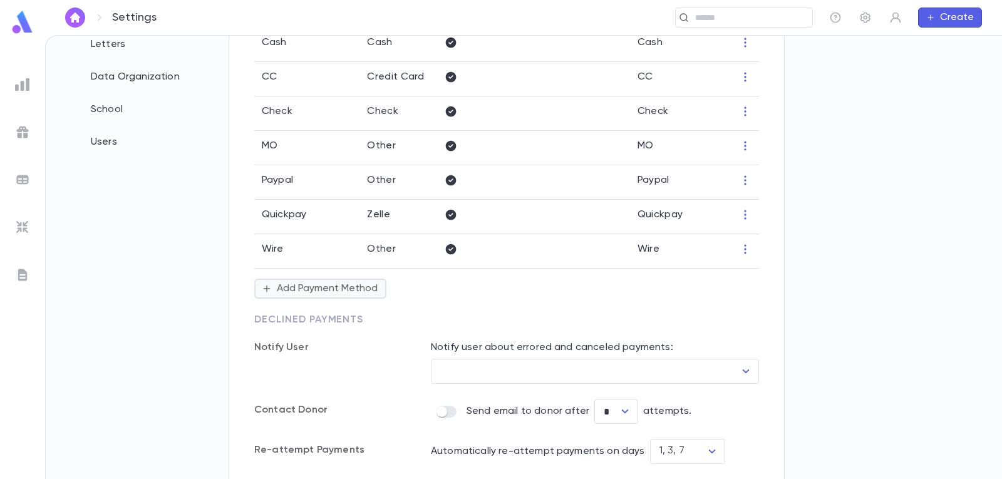
click at [339, 287] on button "Add Payment Method" at bounding box center [320, 289] width 132 height 20
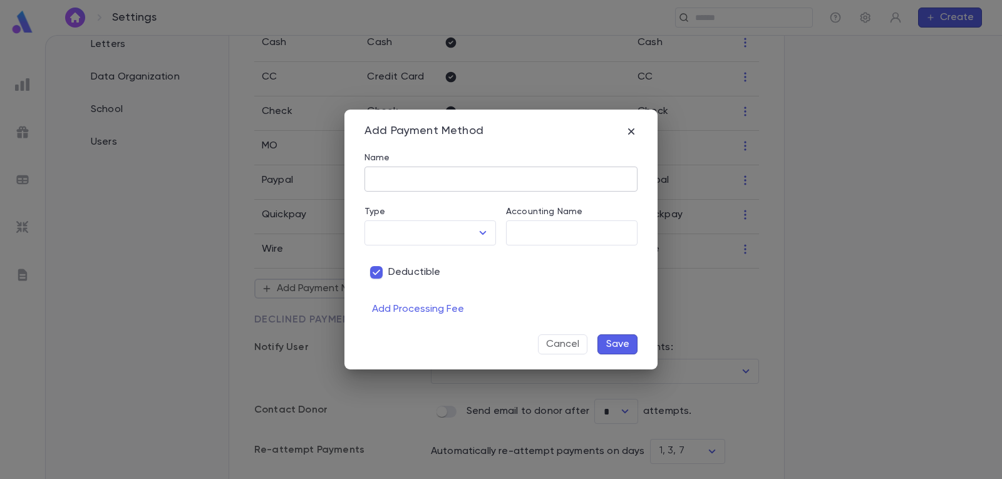
click at [459, 178] on input "Name" at bounding box center [500, 179] width 273 height 24
click at [484, 229] on icon "Open" at bounding box center [482, 232] width 15 height 15
type input "**********"
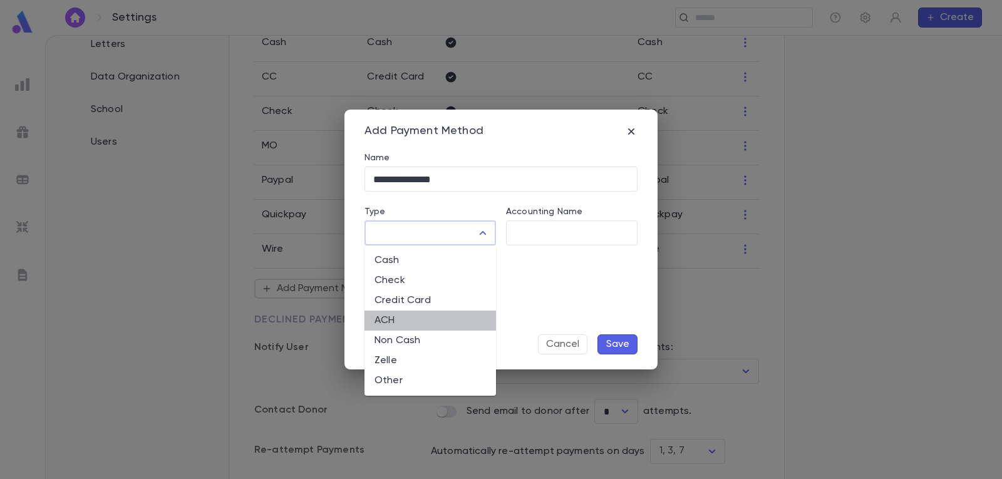
click at [405, 316] on li "ACH" at bounding box center [429, 321] width 131 height 20
type input "***"
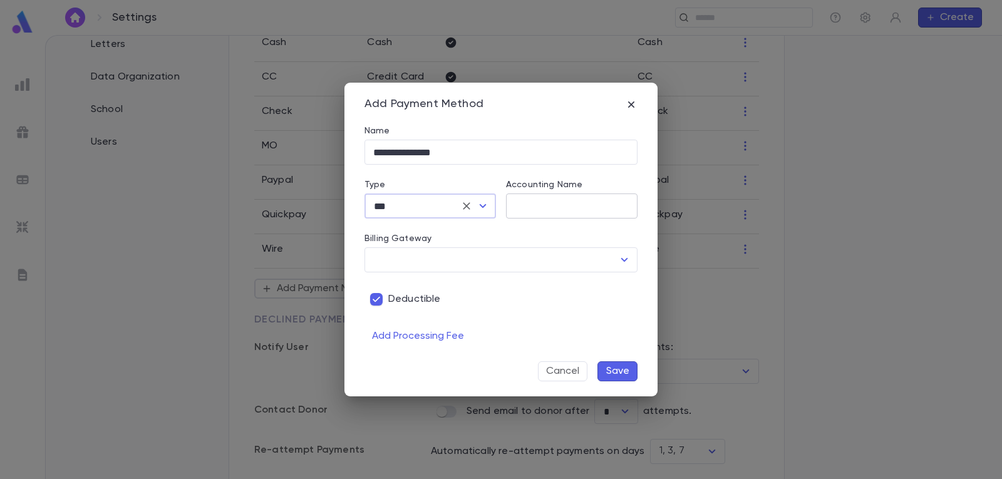
type input "**********"
click at [577, 204] on input "Accounting Name" at bounding box center [571, 206] width 131 height 24
click at [630, 262] on icon "Open" at bounding box center [624, 259] width 15 height 15
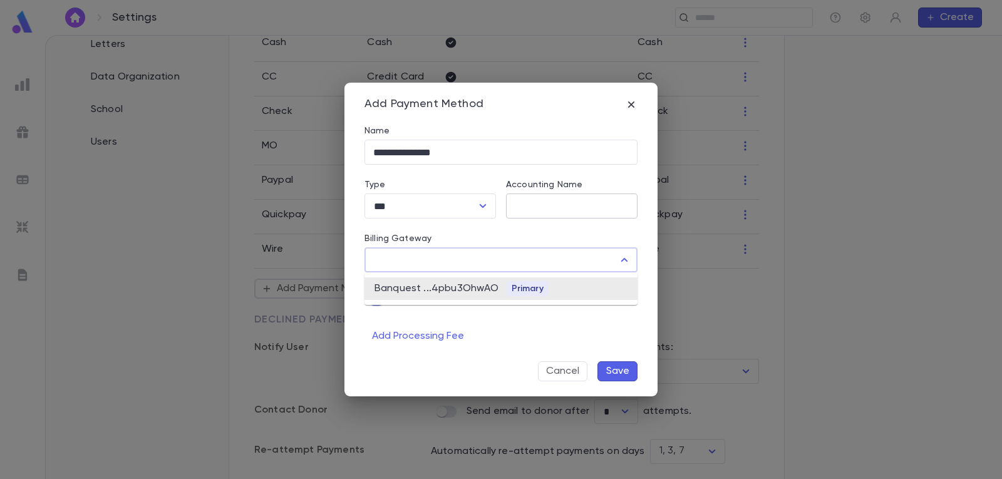
type input "**********"
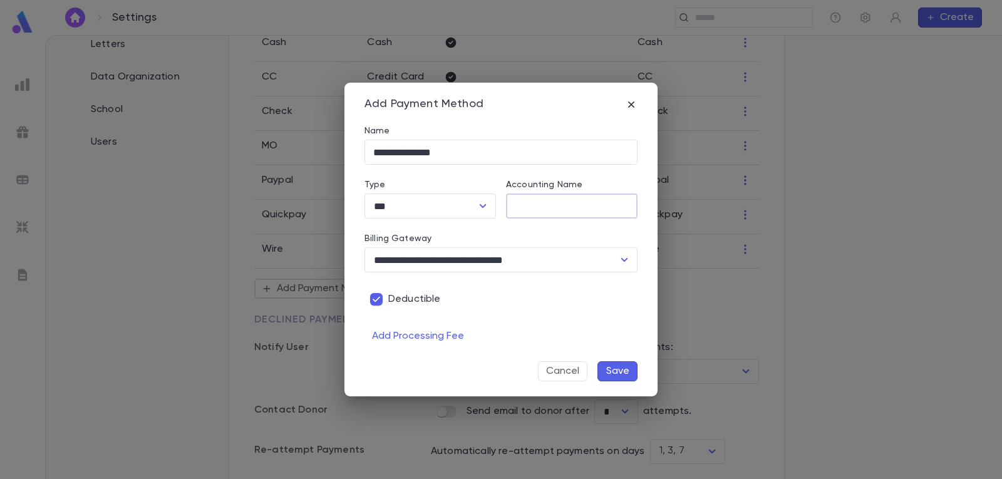
click at [588, 209] on input "Accounting Name" at bounding box center [571, 206] width 131 height 24
click at [620, 369] on button "Save" at bounding box center [617, 371] width 40 height 20
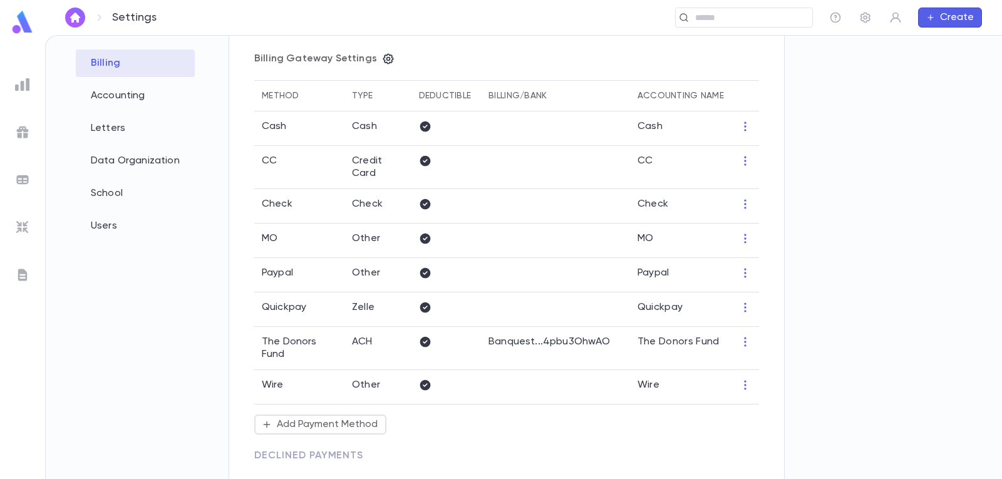
scroll to position [125, 0]
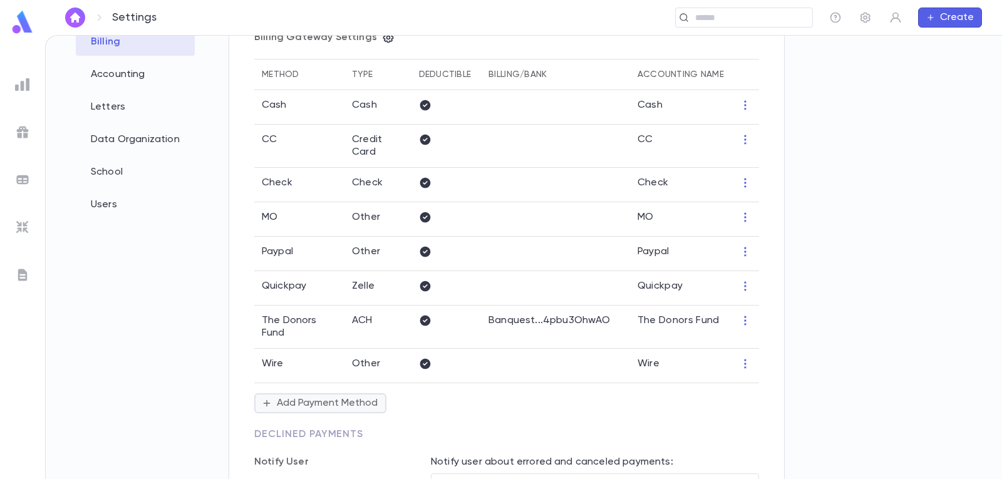
click at [301, 393] on button "Add Payment Method" at bounding box center [320, 403] width 132 height 20
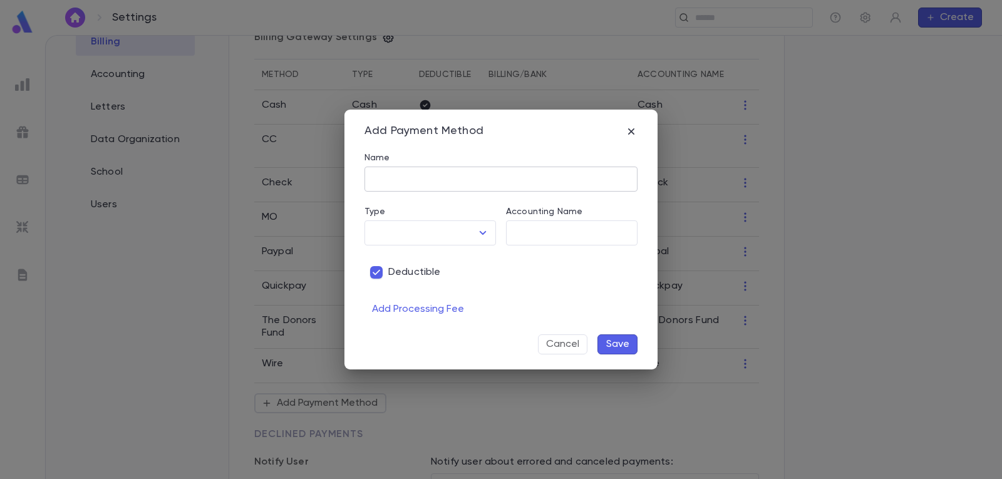
click at [419, 179] on input "Name" at bounding box center [500, 179] width 273 height 24
click at [482, 234] on icon "Open" at bounding box center [483, 233] width 7 height 4
type input "***"
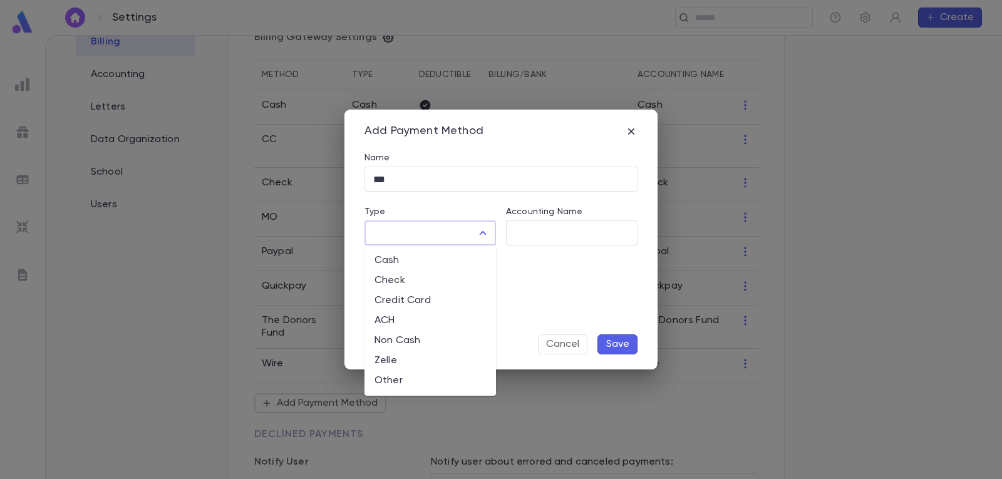
click at [409, 322] on li "ACH" at bounding box center [429, 321] width 131 height 20
type input "***"
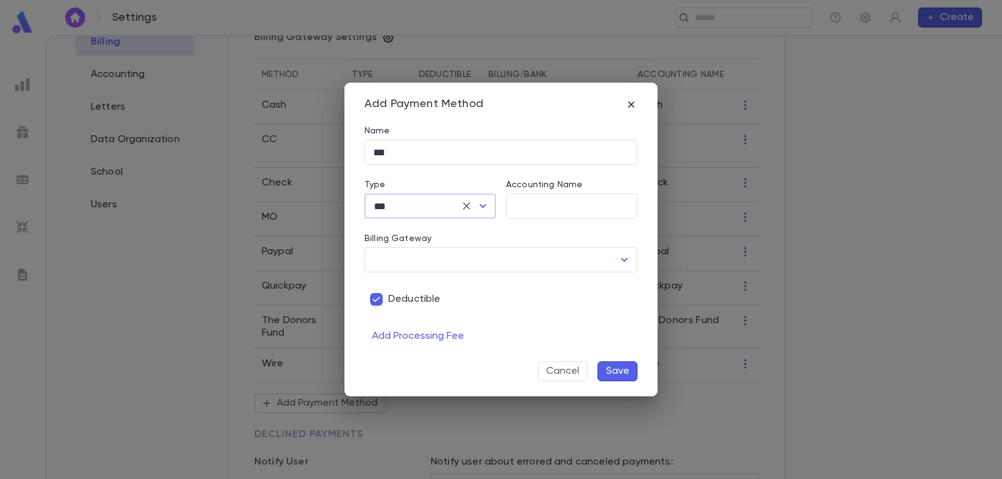
type input "**********"
click at [632, 371] on button "Save" at bounding box center [617, 371] width 40 height 20
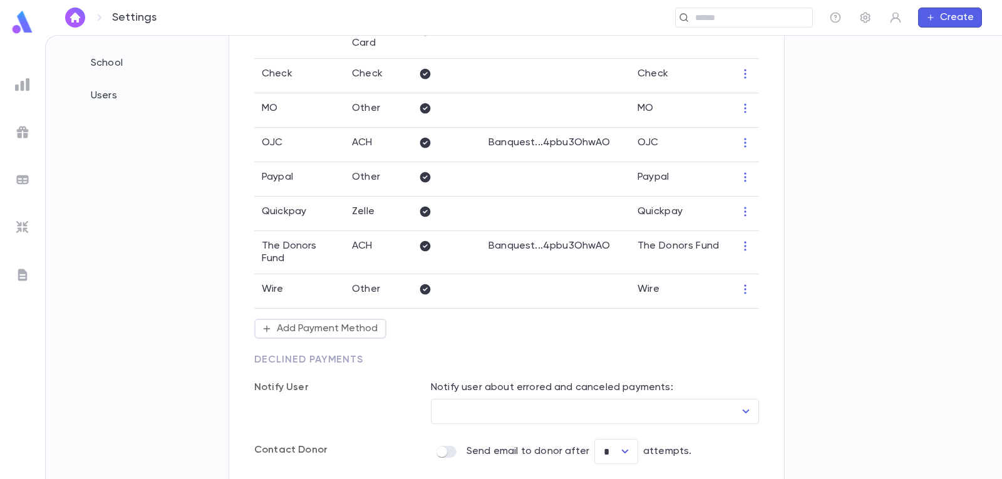
scroll to position [250, 0]
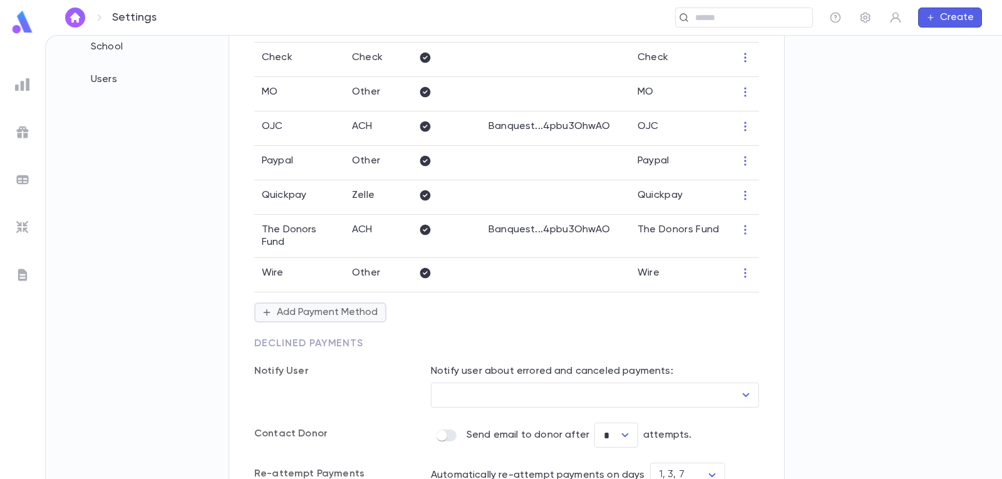
click at [339, 309] on button "Add Payment Method" at bounding box center [320, 312] width 132 height 20
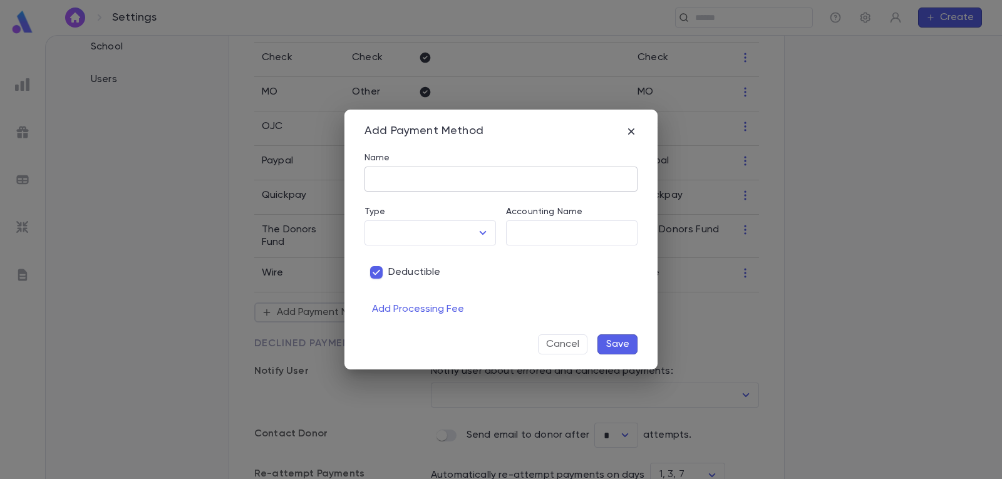
click at [424, 175] on input "Name" at bounding box center [500, 179] width 273 height 24
click at [478, 232] on icon "Open" at bounding box center [482, 232] width 15 height 15
type input "*******"
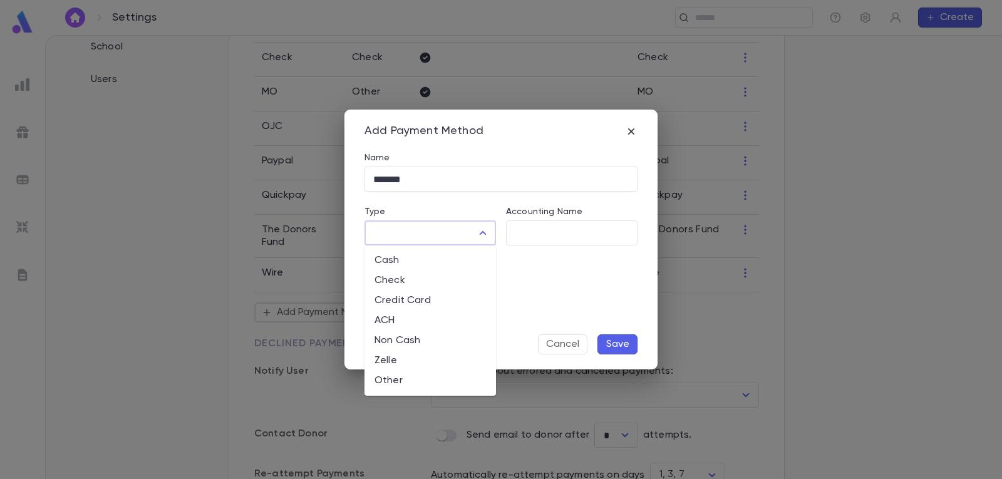
click at [403, 317] on li "ACH" at bounding box center [429, 321] width 131 height 20
type input "***"
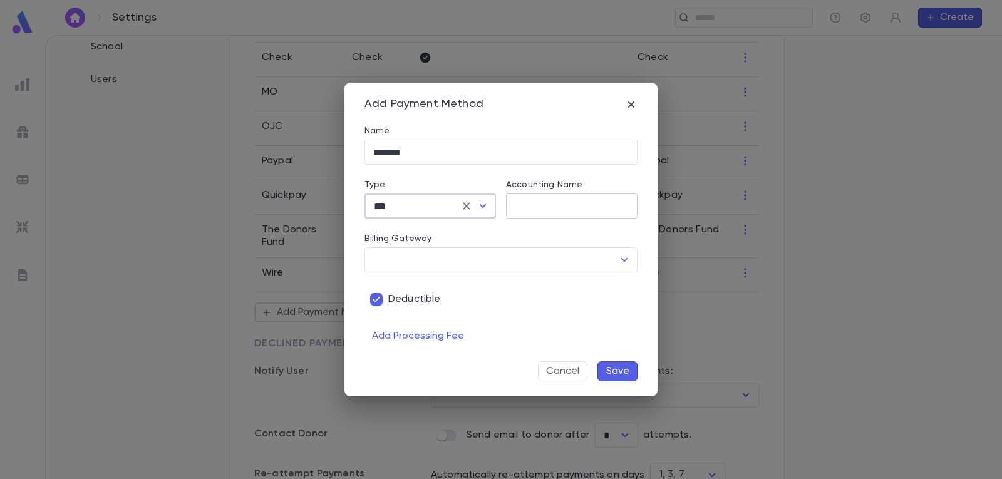
type input "**********"
click at [621, 373] on button "Save" at bounding box center [617, 371] width 40 height 20
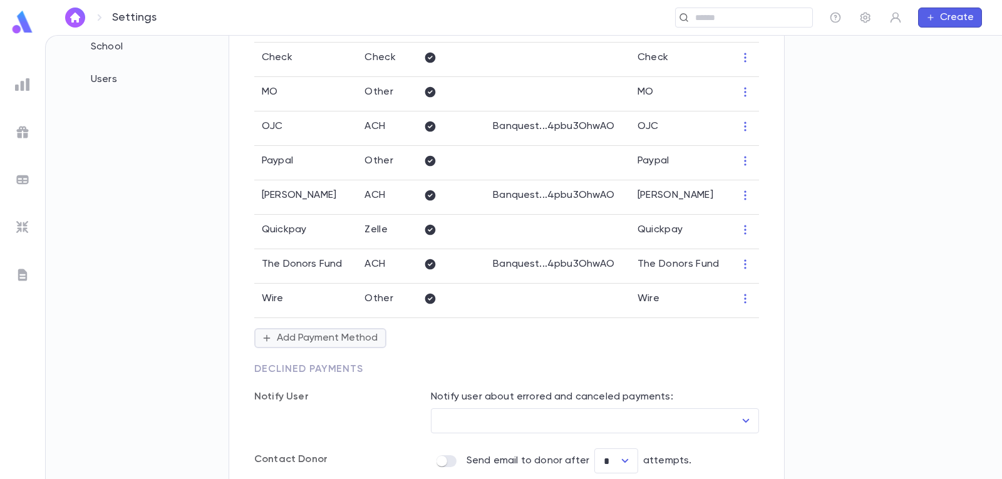
click at [309, 348] on button "Add Payment Method" at bounding box center [320, 338] width 132 height 20
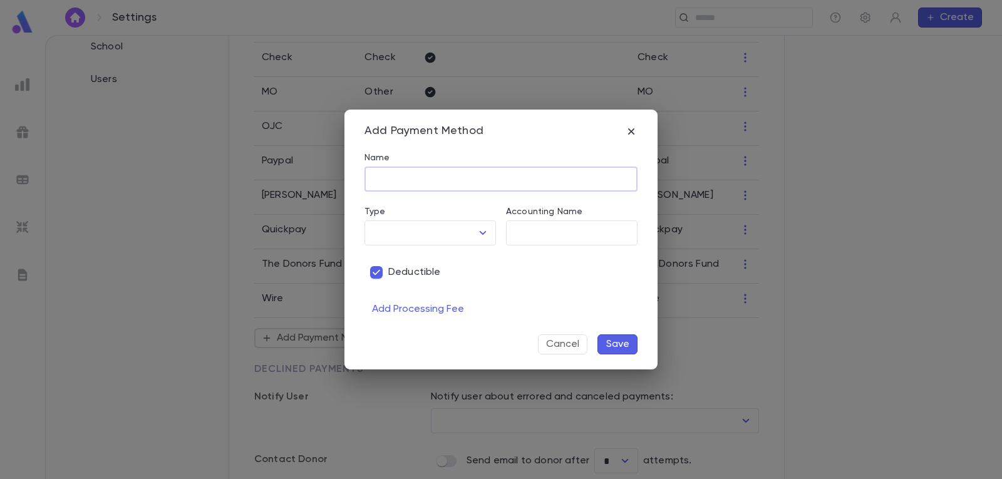
click at [451, 178] on input "Name" at bounding box center [500, 179] width 273 height 24
click at [486, 232] on icon "Open" at bounding box center [482, 232] width 15 height 15
type input "******"
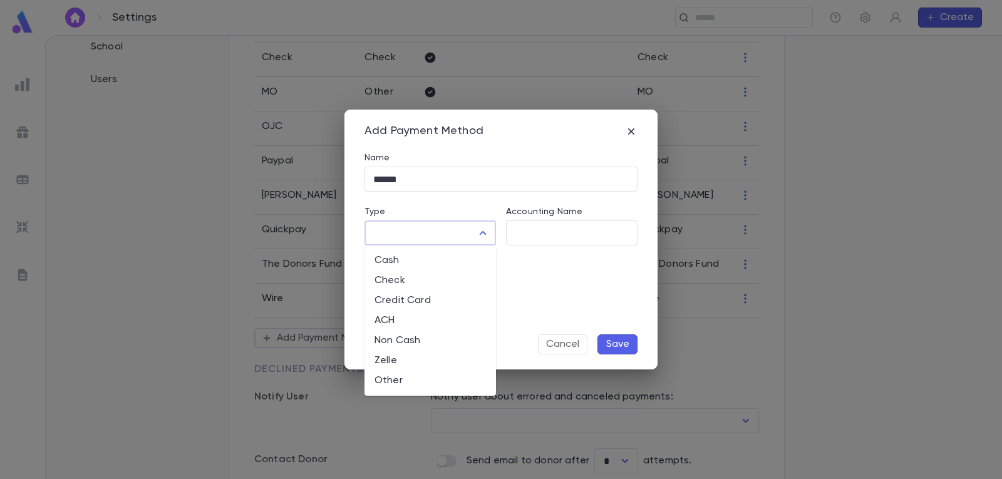
click at [416, 318] on li "ACH" at bounding box center [429, 321] width 131 height 20
type input "***"
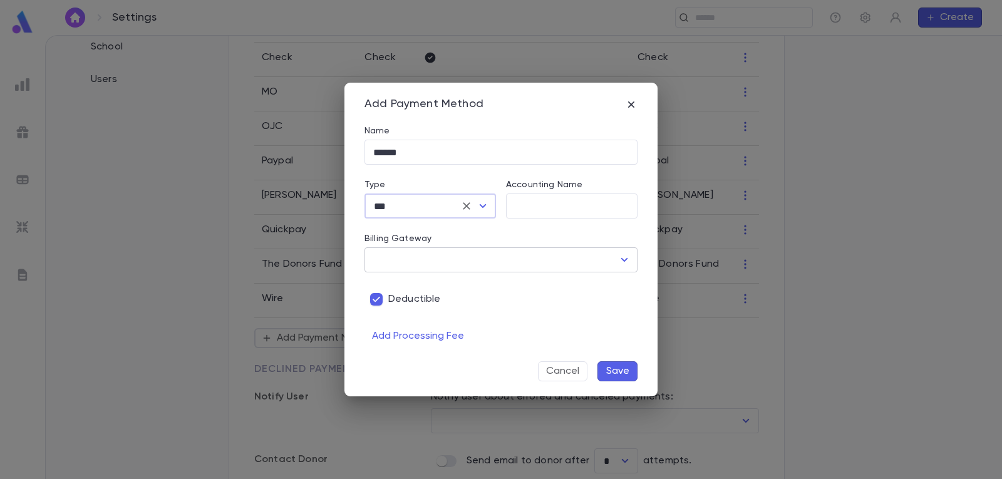
type input "**********"
click at [616, 367] on button "Save" at bounding box center [617, 371] width 40 height 20
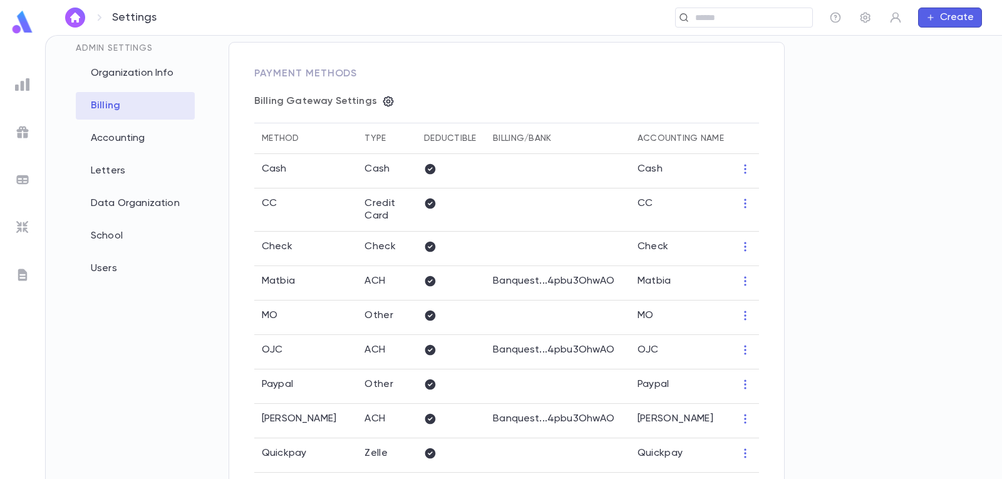
scroll to position [0, 0]
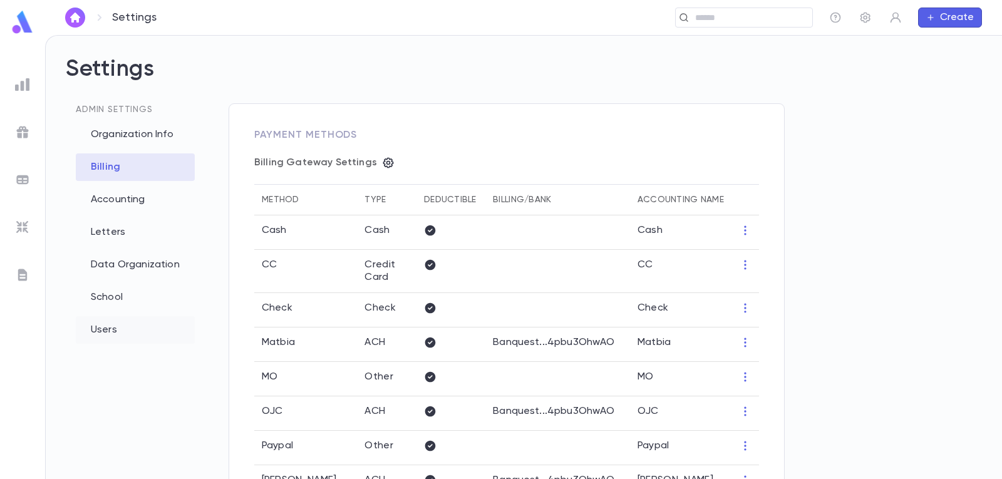
click at [101, 331] on div "Users" at bounding box center [135, 330] width 119 height 28
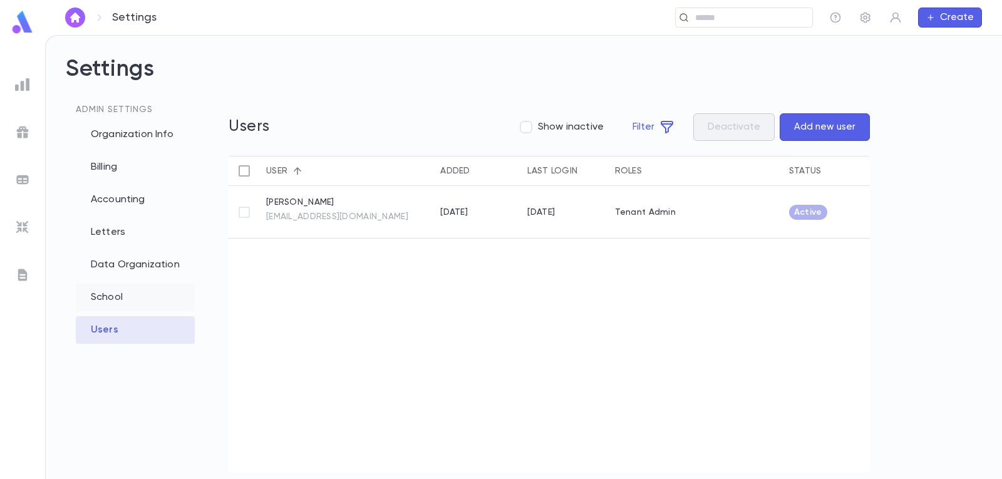
click at [115, 299] on div "School" at bounding box center [135, 298] width 119 height 28
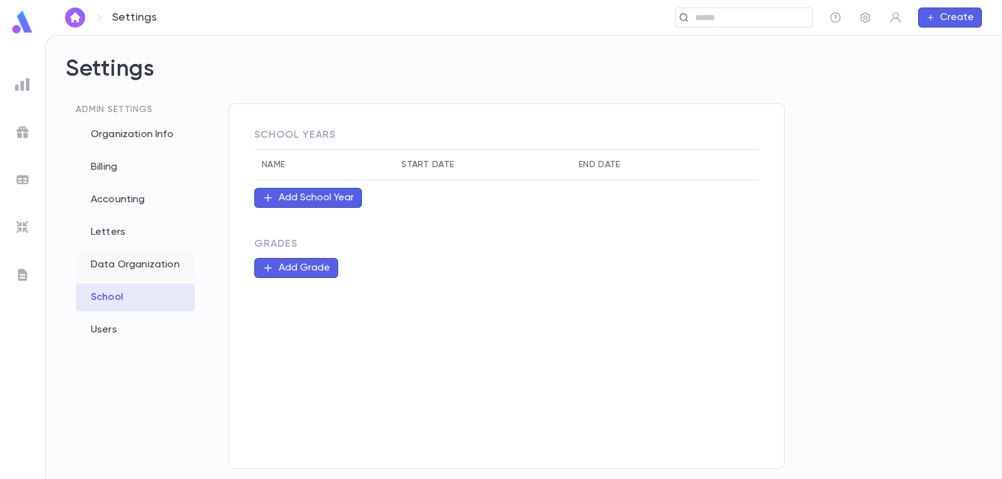
click at [118, 265] on div "Data Organization" at bounding box center [135, 265] width 119 height 28
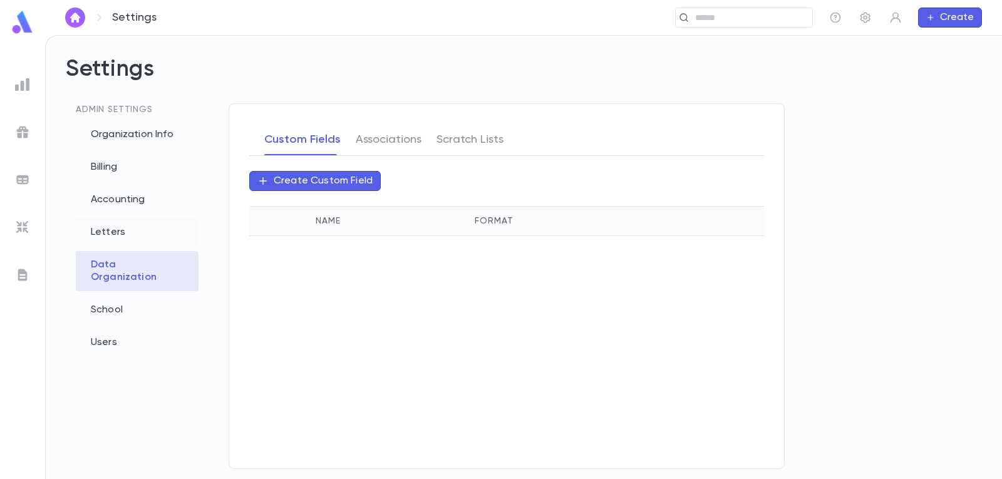
click at [119, 231] on div "Letters" at bounding box center [137, 233] width 123 height 28
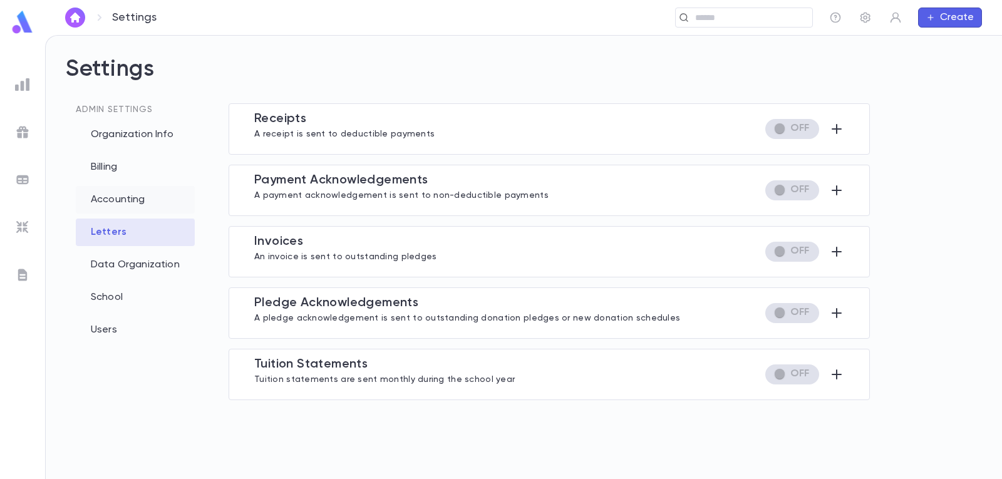
click at [130, 200] on div "Accounting" at bounding box center [135, 200] width 119 height 28
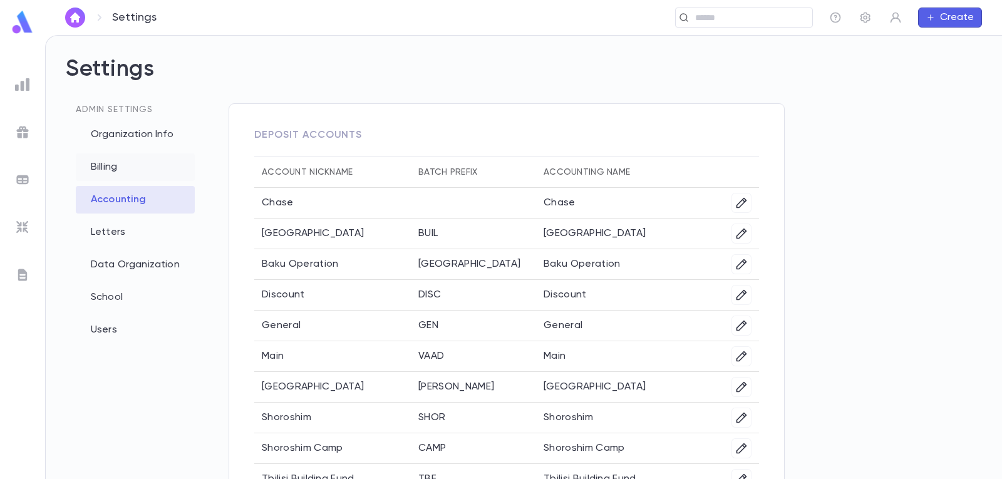
click at [95, 165] on div "Billing" at bounding box center [135, 167] width 119 height 28
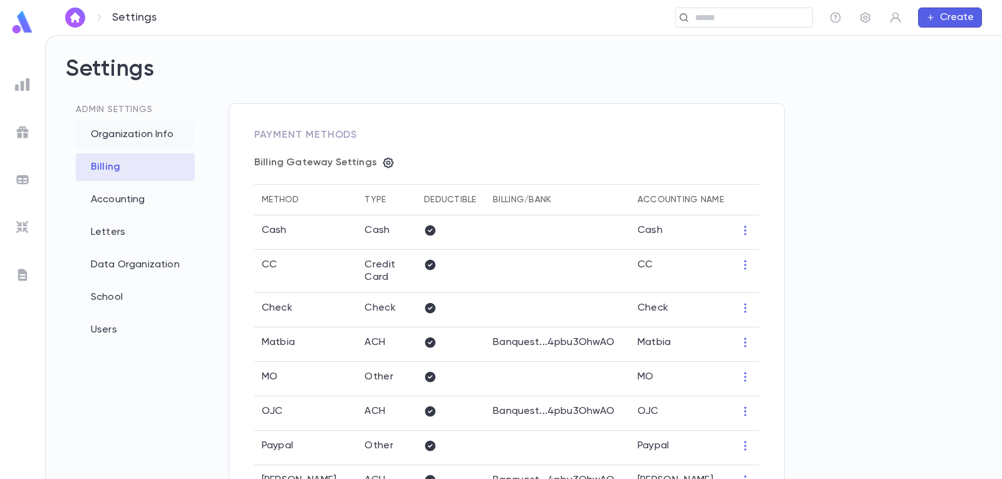
click at [150, 133] on div "Organization Info" at bounding box center [135, 135] width 119 height 28
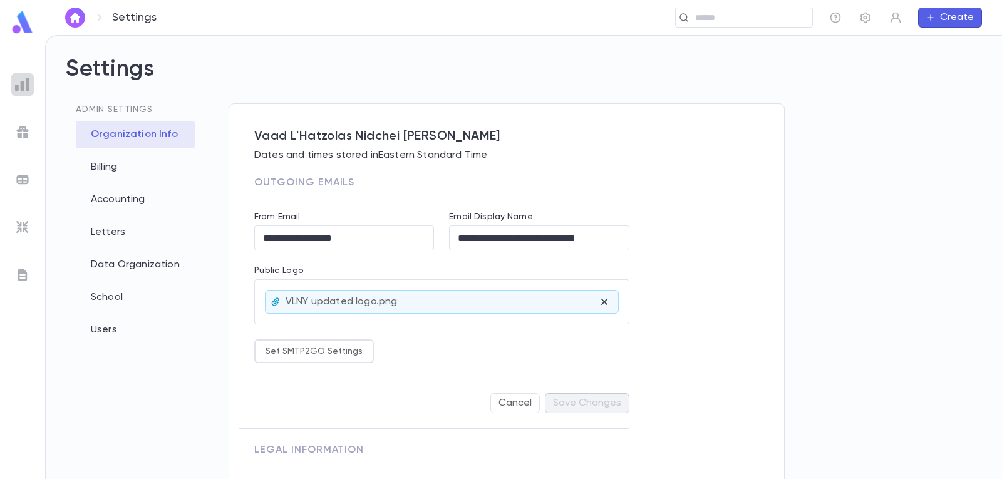
click at [24, 84] on img at bounding box center [22, 84] width 15 height 15
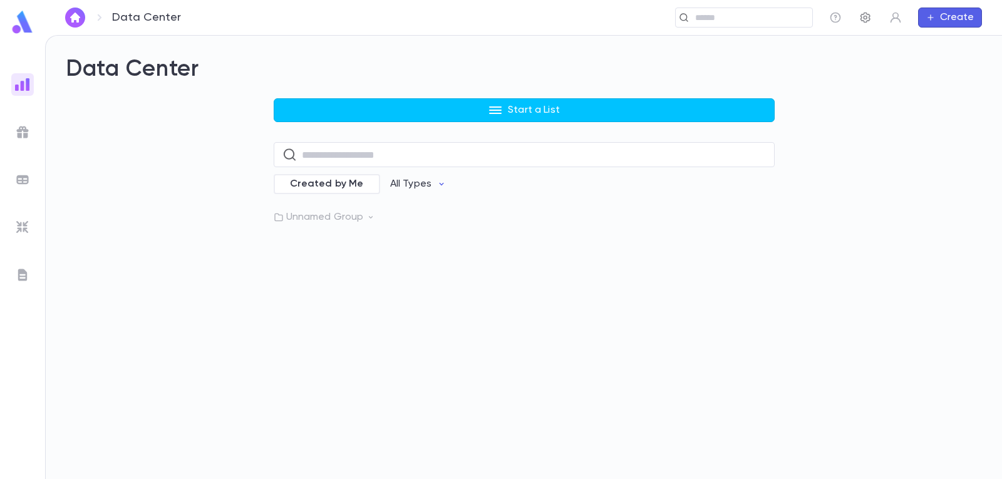
click at [870, 13] on icon "button" at bounding box center [865, 17] width 13 height 13
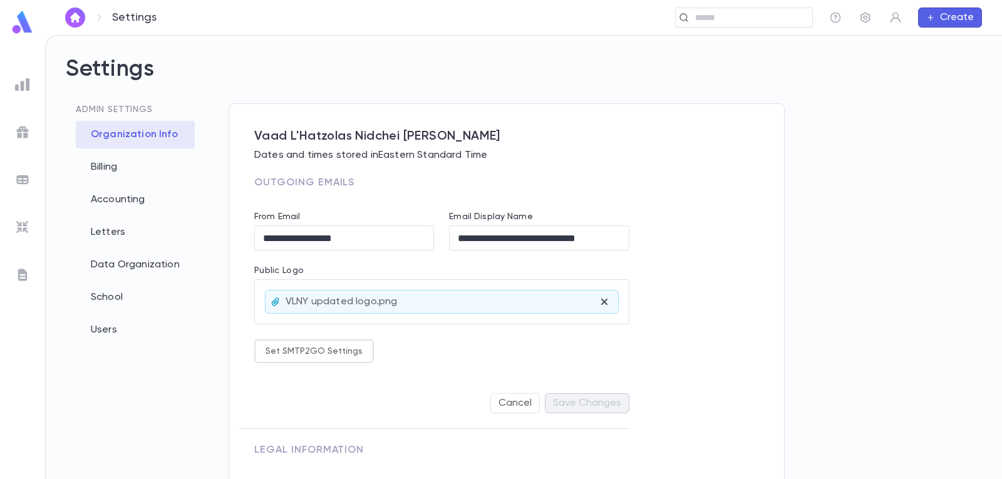
click at [19, 274] on img at bounding box center [22, 274] width 15 height 15
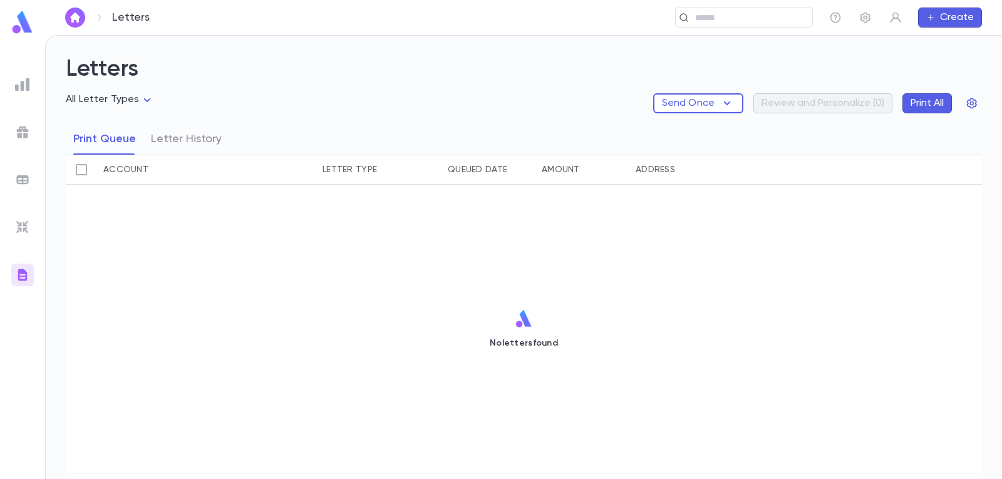
click at [26, 220] on img at bounding box center [22, 227] width 15 height 15
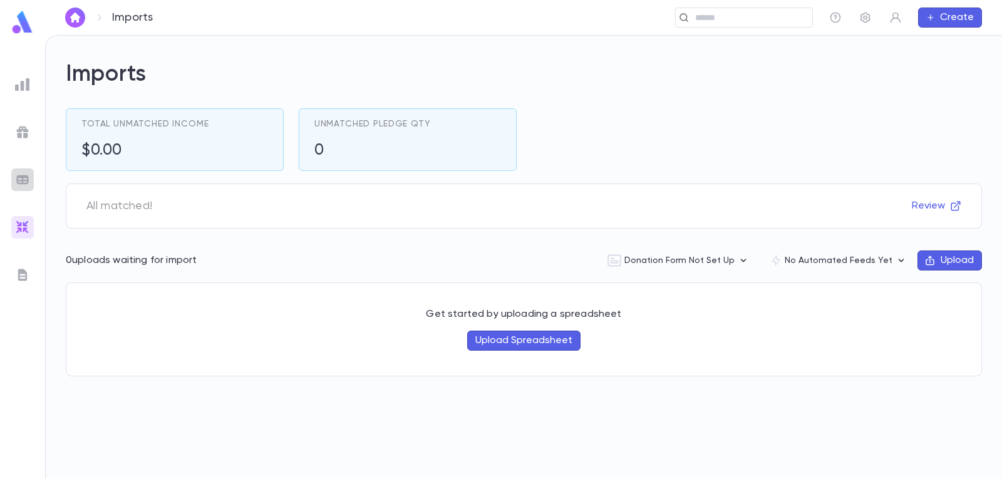
click at [24, 178] on img at bounding box center [22, 179] width 15 height 15
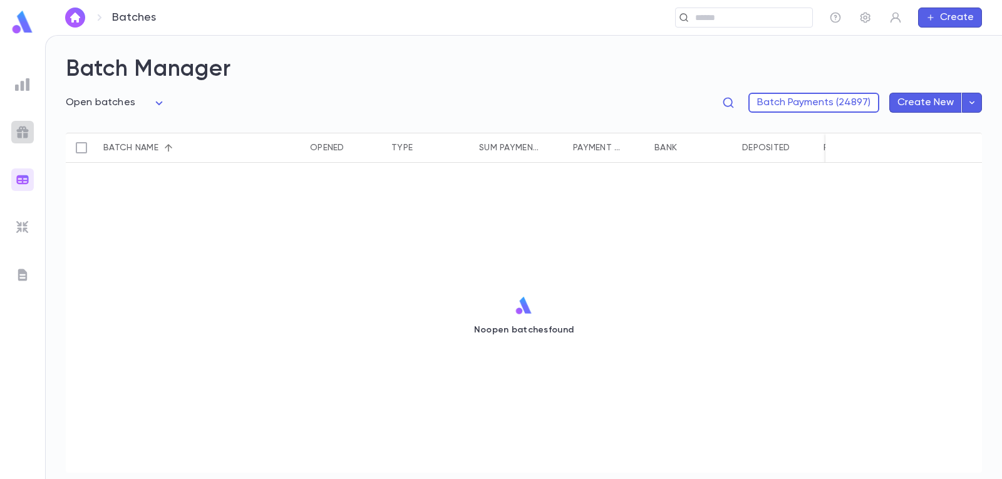
click at [19, 130] on img at bounding box center [22, 132] width 15 height 15
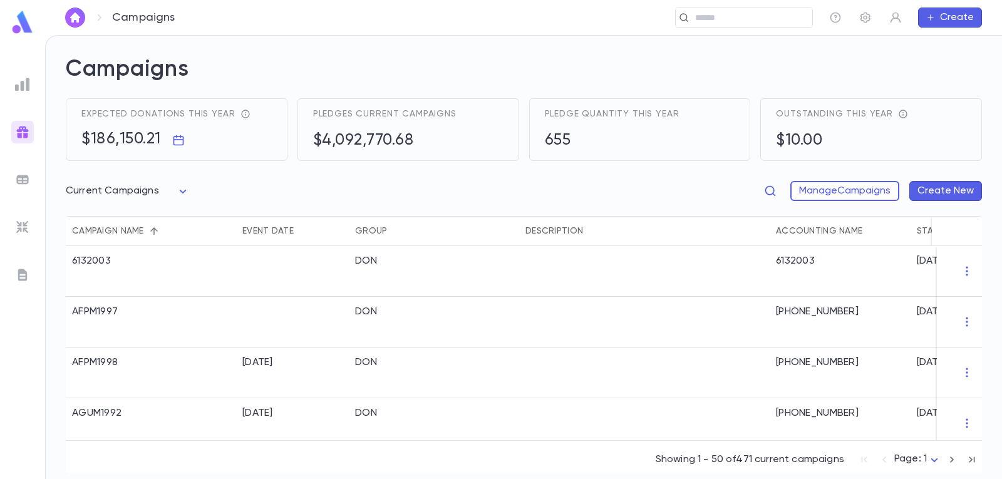
click at [949, 183] on button "Create New" at bounding box center [945, 191] width 73 height 20
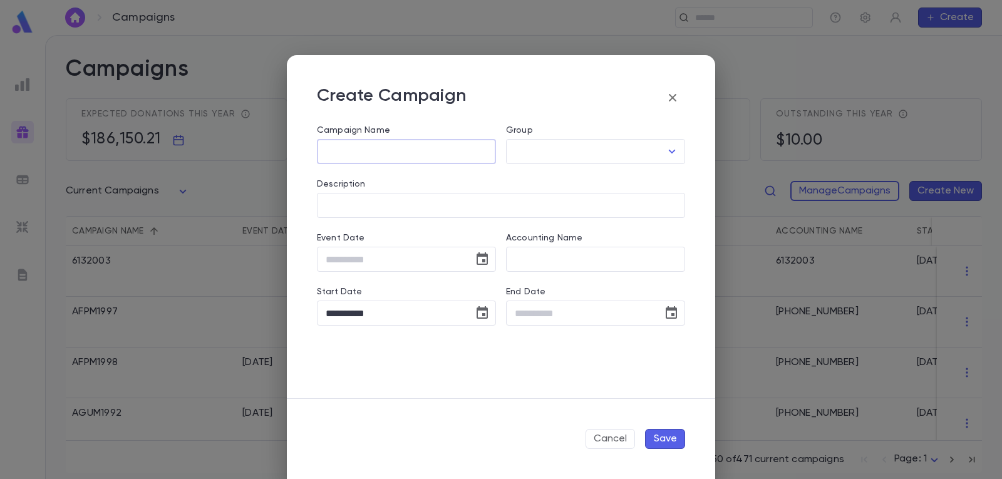
click at [419, 152] on input "Campaign Name" at bounding box center [406, 152] width 179 height 24
click at [671, 150] on icon "Open" at bounding box center [671, 151] width 15 height 15
type input "******"
drag, startPoint x: 533, startPoint y: 154, endPoint x: 485, endPoint y: 153, distance: 48.9
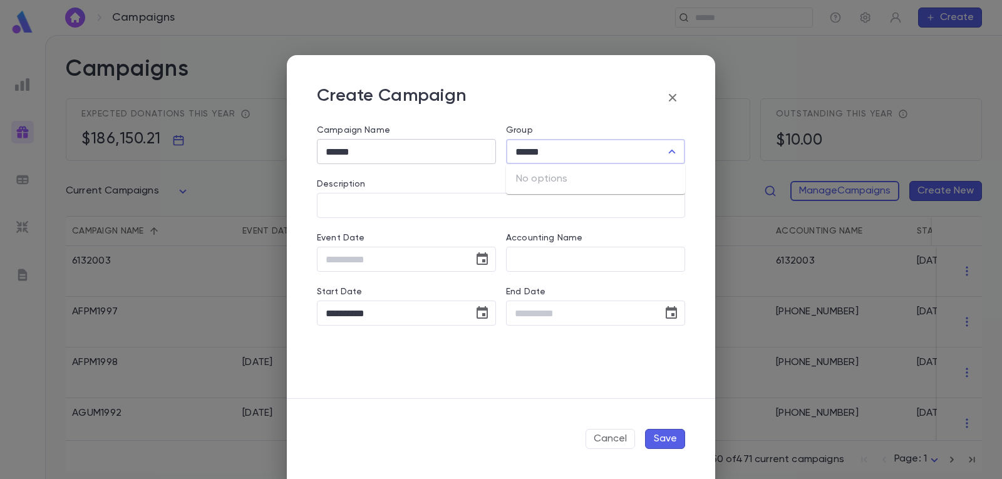
click at [491, 153] on div "**********" at bounding box center [496, 217] width 378 height 215
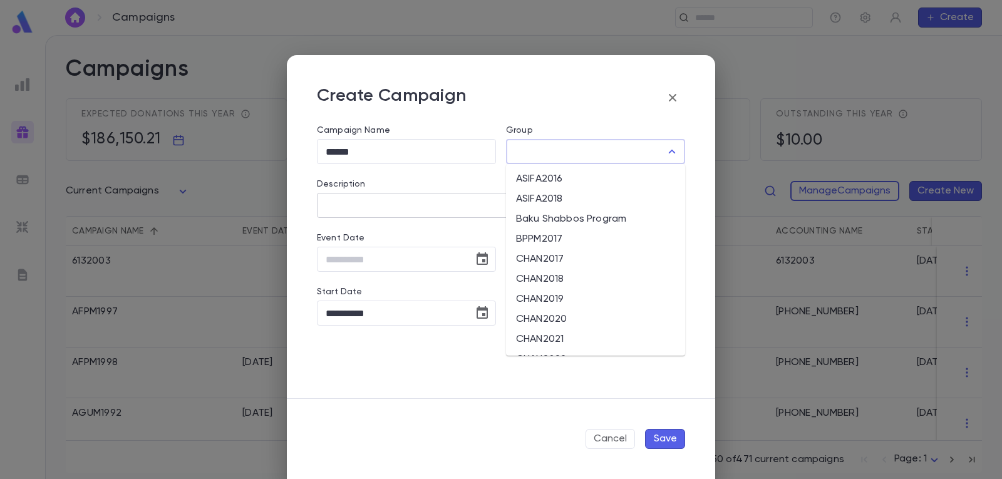
click at [364, 203] on input "Description" at bounding box center [501, 205] width 368 height 24
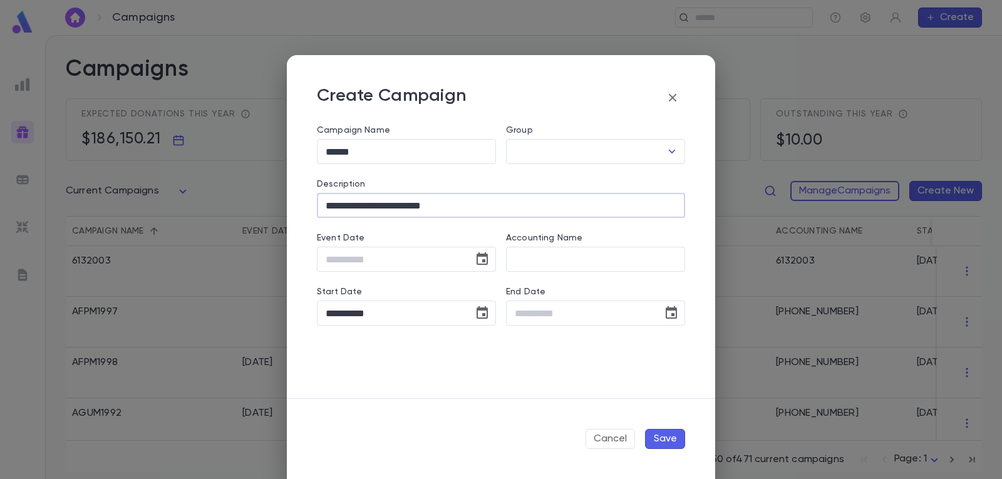
type input "**********"
click at [666, 435] on button "Save" at bounding box center [665, 439] width 40 height 20
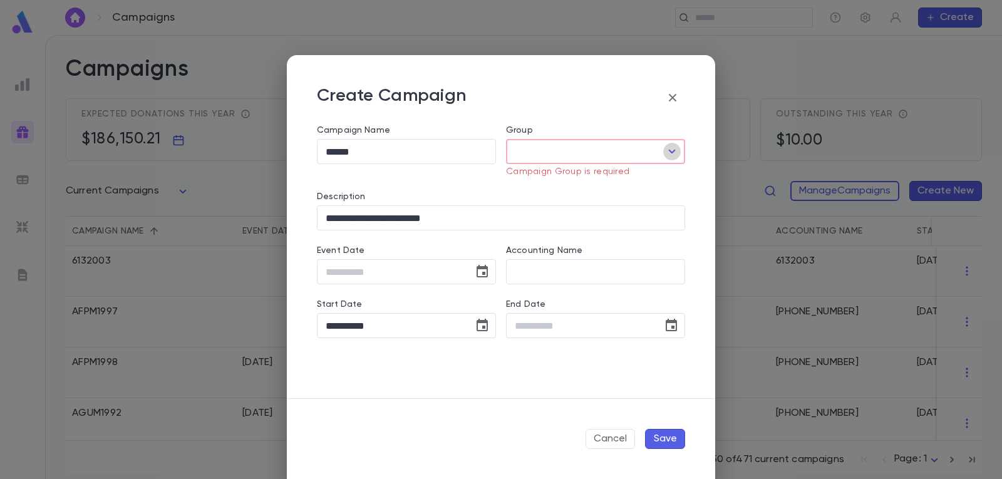
click at [672, 149] on icon "Open" at bounding box center [671, 151] width 15 height 15
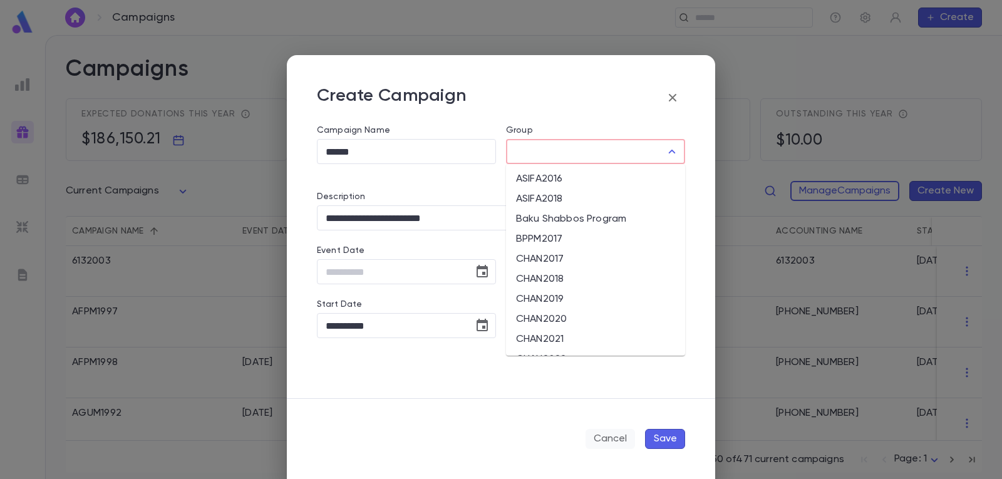
click at [618, 442] on button "Cancel" at bounding box center [609, 439] width 49 height 20
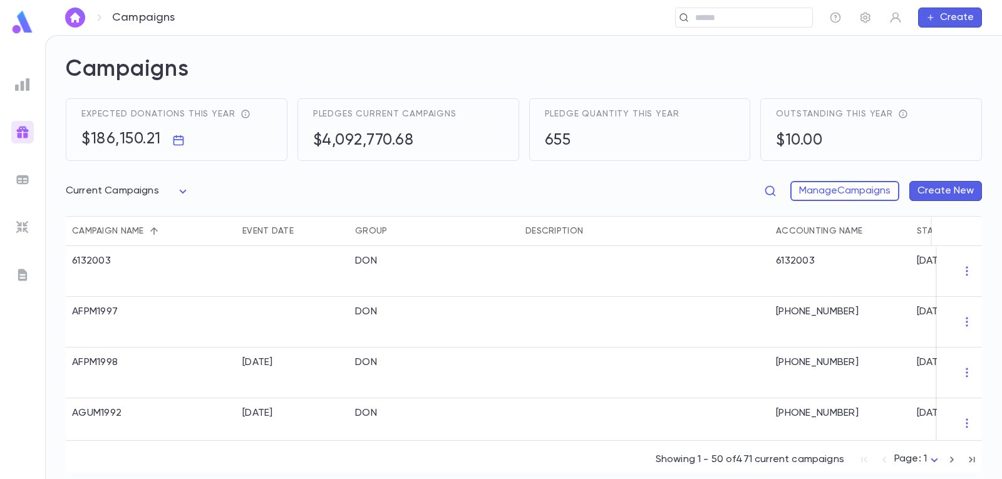
click at [948, 20] on button "Create" at bounding box center [950, 18] width 64 height 20
click at [863, 62] on div at bounding box center [501, 239] width 1002 height 479
click at [853, 191] on button "Manage Campaigns" at bounding box center [844, 191] width 109 height 20
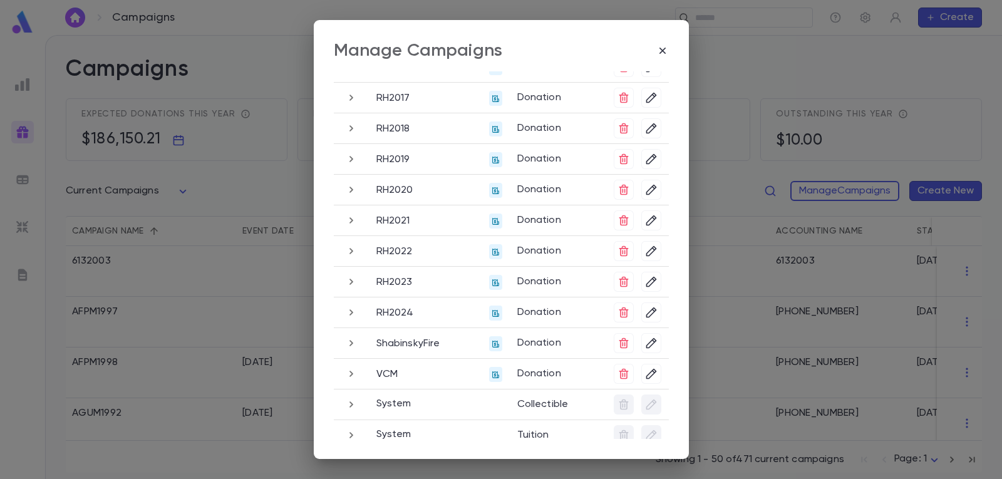
scroll to position [791, 0]
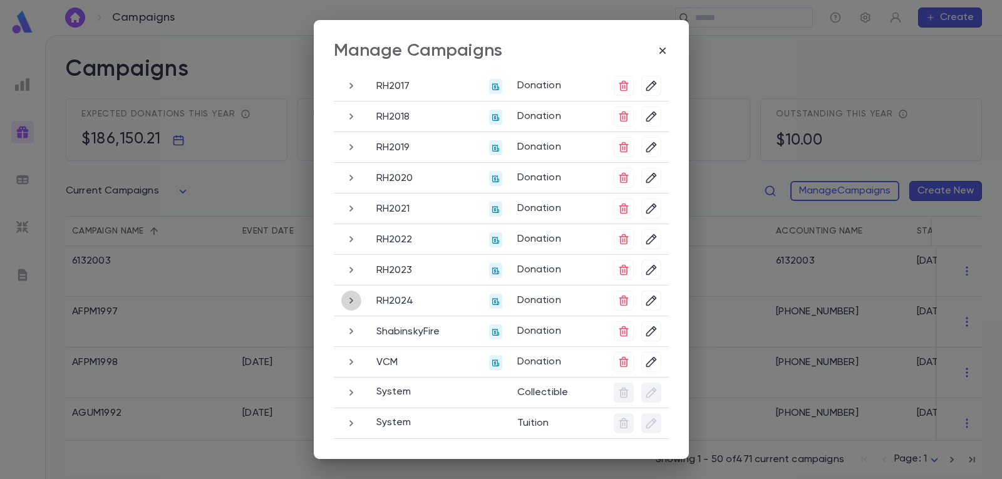
click at [348, 301] on icon "button" at bounding box center [351, 300] width 14 height 15
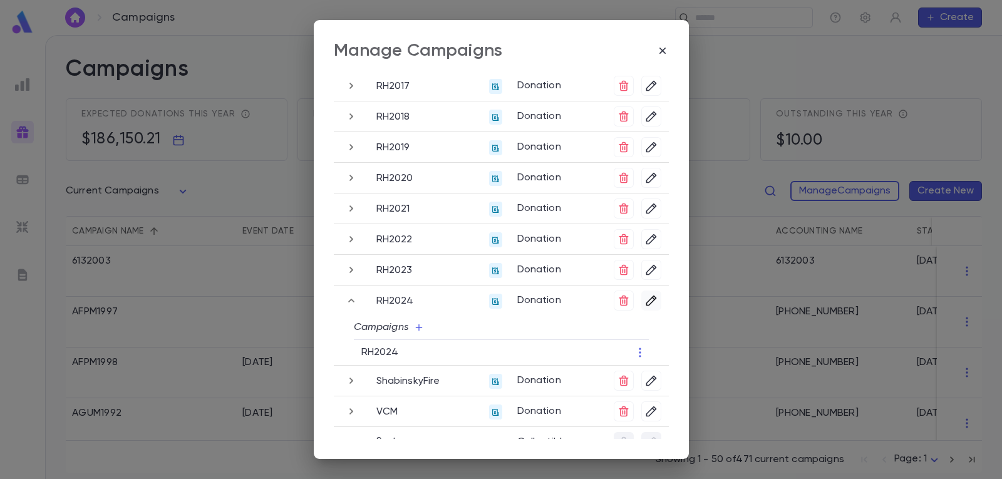
click at [648, 301] on icon "button" at bounding box center [651, 300] width 13 height 13
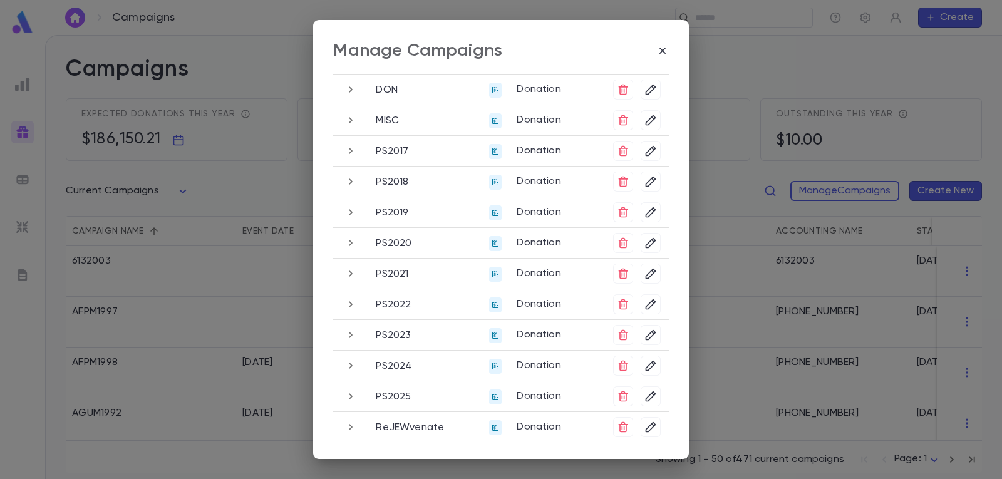
scroll to position [287, 0]
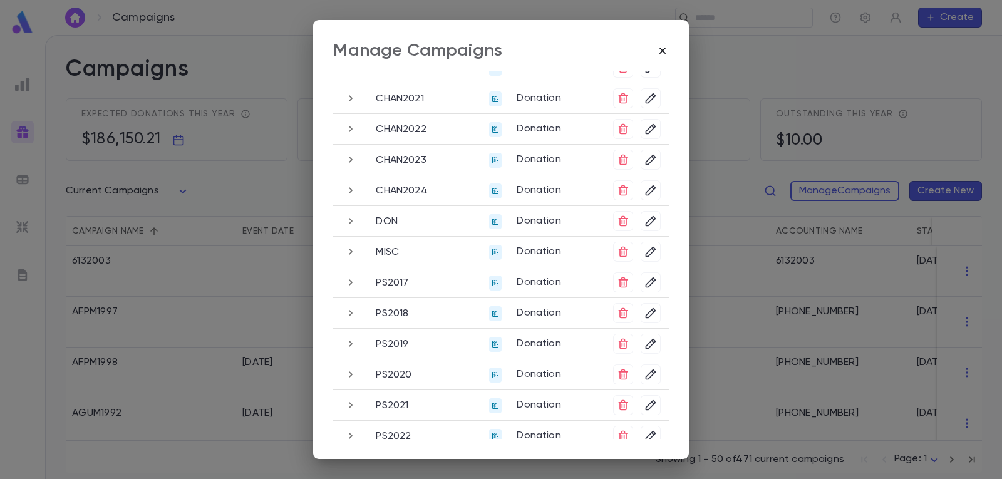
click at [662, 51] on icon "button" at bounding box center [662, 50] width 13 height 13
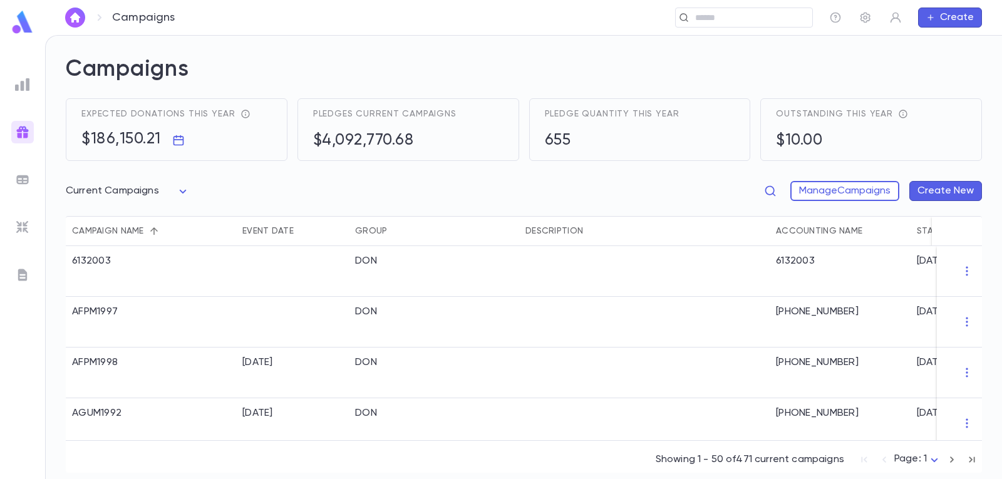
click at [953, 193] on button "Create New" at bounding box center [945, 191] width 73 height 20
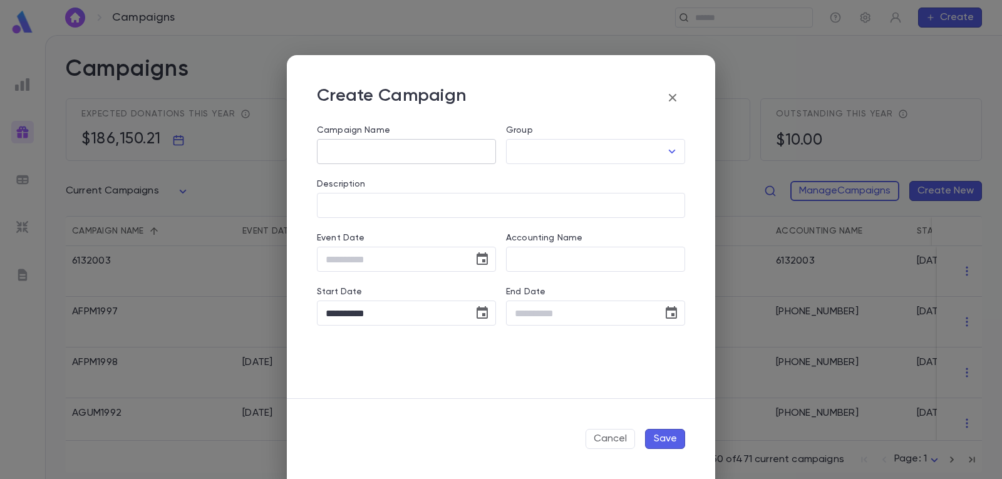
click at [452, 145] on input "Campaign Name" at bounding box center [406, 152] width 179 height 24
click at [670, 153] on icon "Open" at bounding box center [671, 151] width 15 height 15
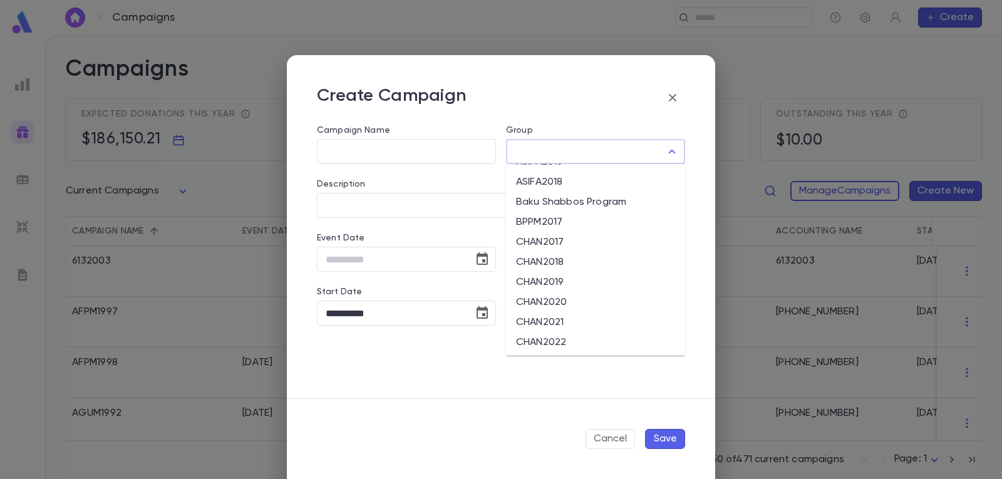
scroll to position [0, 0]
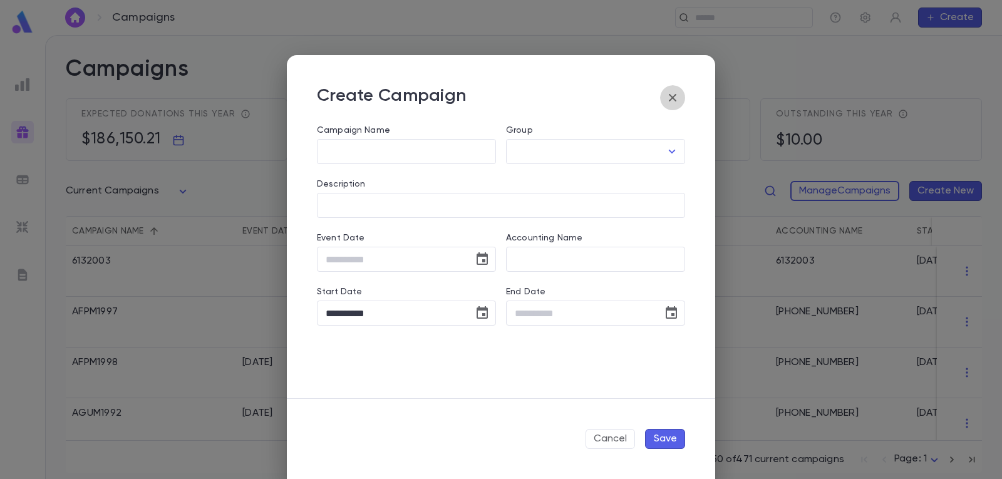
click at [673, 95] on icon "button" at bounding box center [672, 97] width 15 height 15
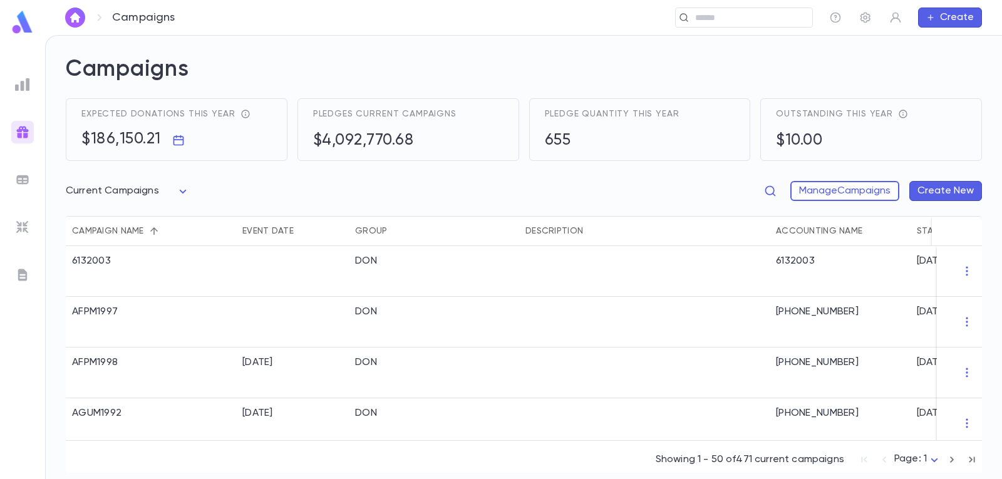
click at [22, 24] on img at bounding box center [22, 22] width 25 height 24
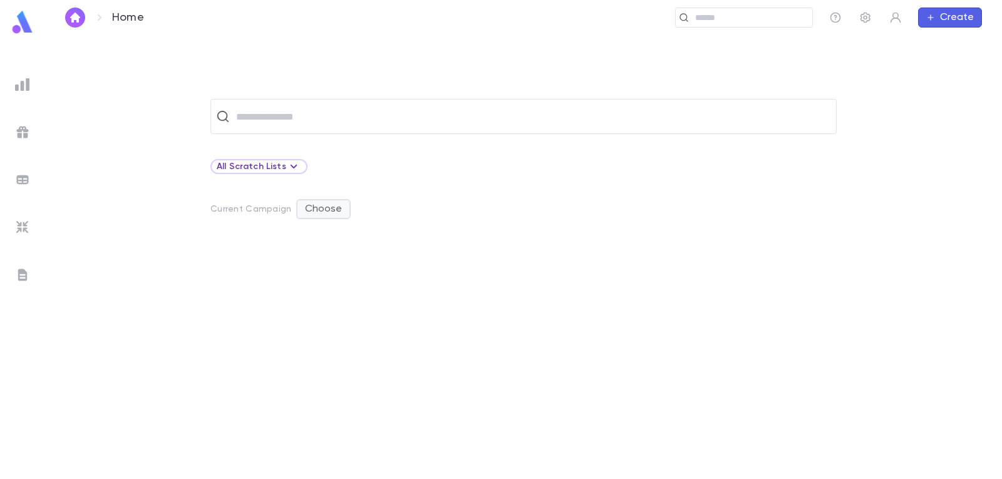
click at [333, 210] on button "Choose" at bounding box center [323, 209] width 54 height 20
click at [402, 190] on div at bounding box center [501, 239] width 1002 height 479
click at [865, 21] on icon "button" at bounding box center [865, 17] width 13 height 13
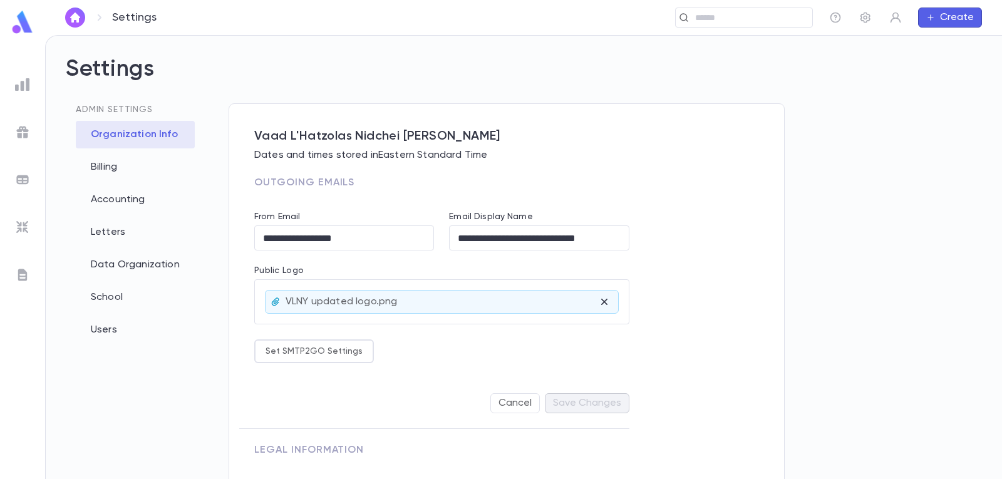
click at [937, 18] on button "Create" at bounding box center [950, 18] width 64 height 20
click at [947, 82] on li "Payment" at bounding box center [953, 82] width 64 height 20
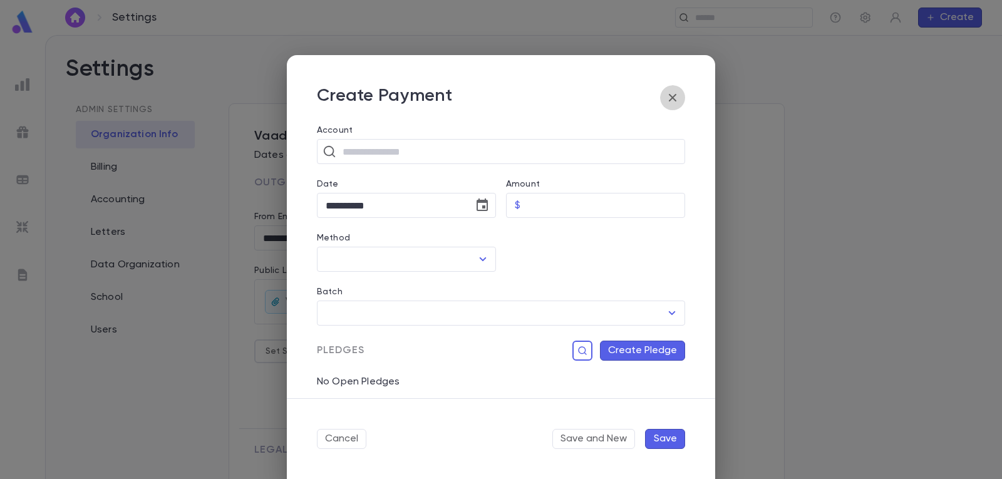
click at [670, 93] on icon "button" at bounding box center [672, 97] width 15 height 15
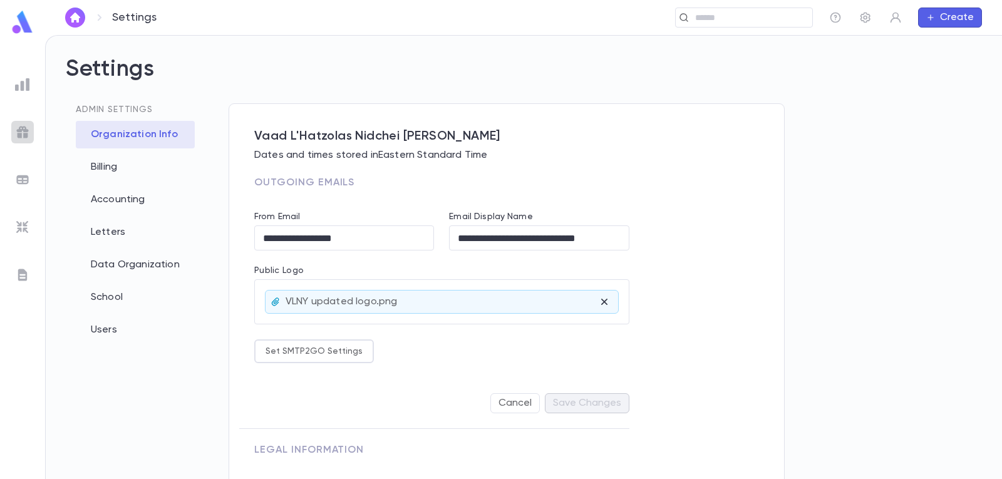
click at [24, 133] on img at bounding box center [22, 132] width 15 height 15
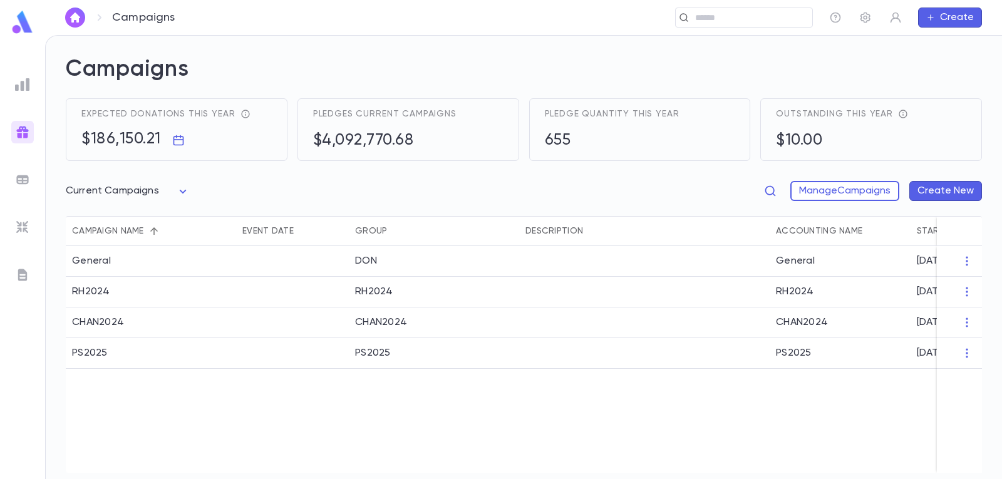
click at [181, 192] on body "Campaigns ​ Create Campaigns Expected donations this year $186,150.21 Pledges c…" at bounding box center [501, 257] width 1002 height 444
click at [181, 192] on div at bounding box center [501, 239] width 1002 height 479
click at [181, 192] on body "Campaigns ​ Create Campaigns Expected donations this year $186,150.21 Pledges c…" at bounding box center [501, 257] width 1002 height 444
click at [145, 220] on span "All Campaigns" at bounding box center [130, 218] width 103 height 13
type input "*****"
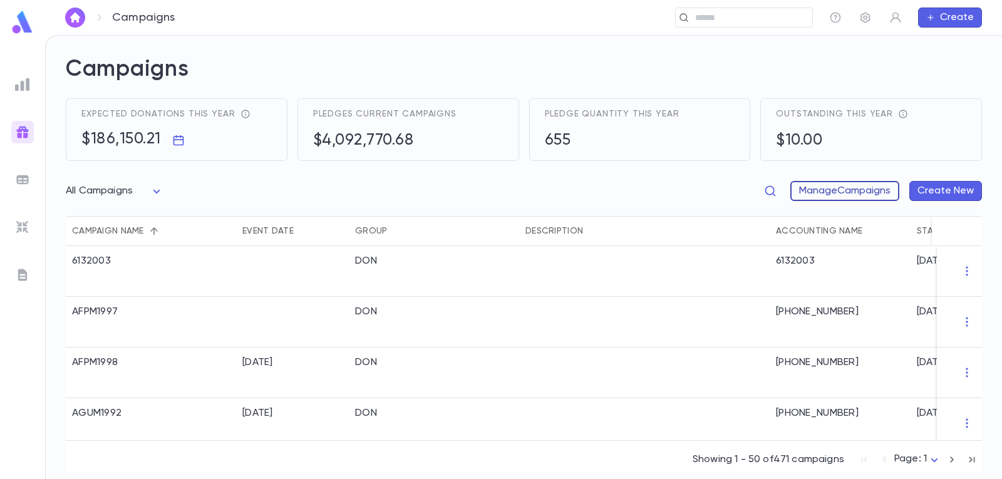
click at [825, 187] on button "Manage Campaigns" at bounding box center [844, 191] width 109 height 20
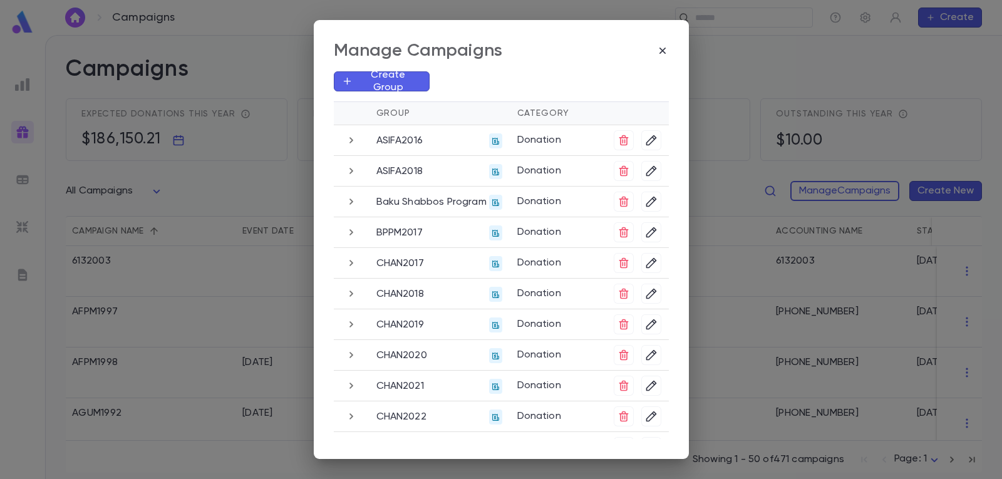
click at [396, 76] on p "Create Group" at bounding box center [387, 81] width 68 height 25
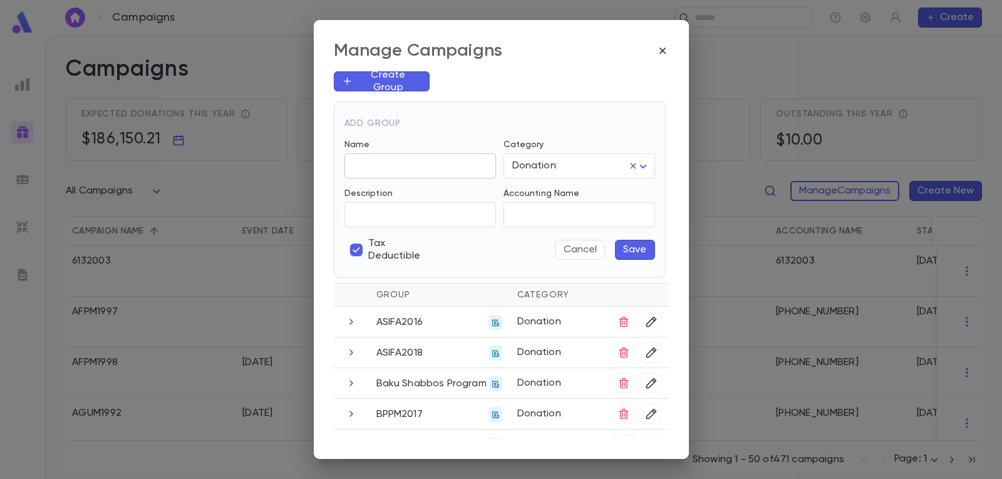
click at [410, 163] on input "Name" at bounding box center [420, 166] width 152 height 24
type input "******"
click at [448, 219] on input "Description" at bounding box center [420, 215] width 152 height 24
type input "**********"
click at [642, 162] on body "Campaigns ​ Create Campaigns Expected donations this year $186,150.21 Pledges c…" at bounding box center [501, 257] width 1002 height 444
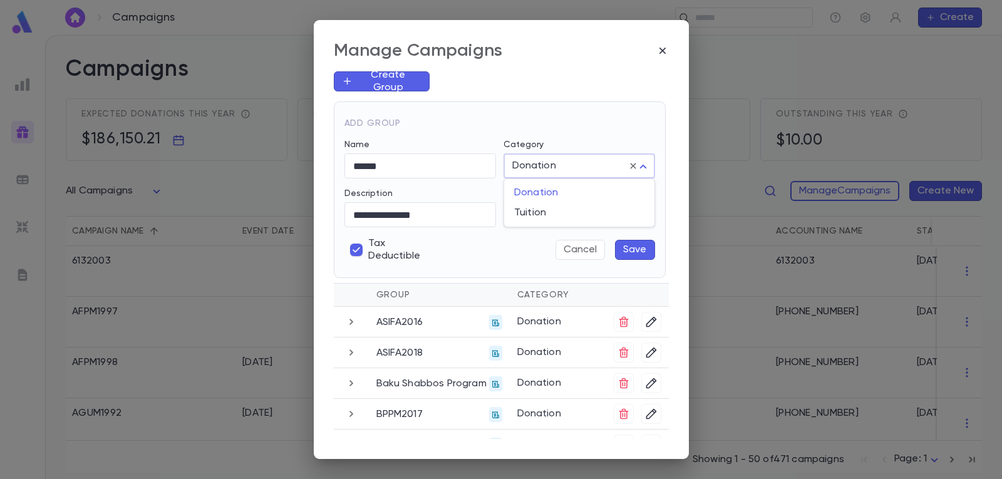
click at [642, 162] on div at bounding box center [501, 239] width 1002 height 479
click at [633, 249] on button "Save" at bounding box center [635, 250] width 40 height 20
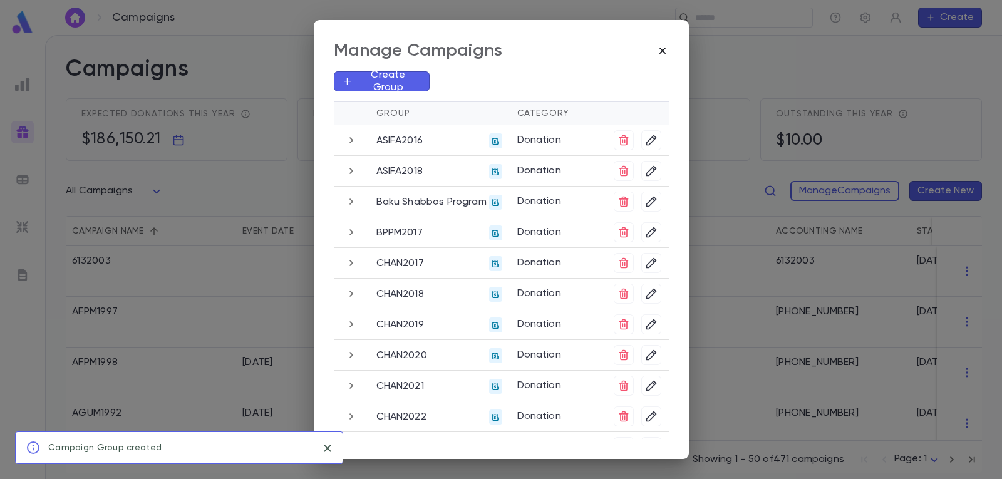
click at [665, 49] on icon "button" at bounding box center [662, 50] width 13 height 13
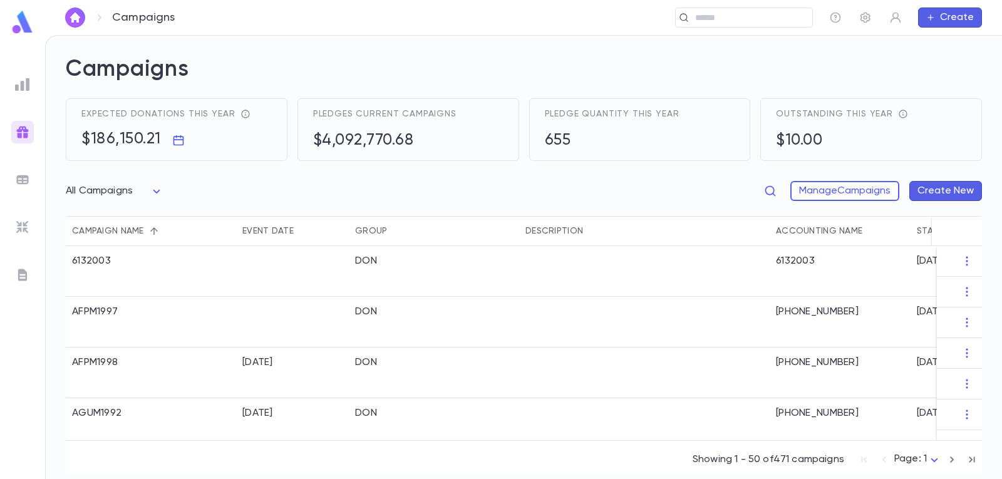
click at [957, 193] on button "Create New" at bounding box center [945, 191] width 73 height 20
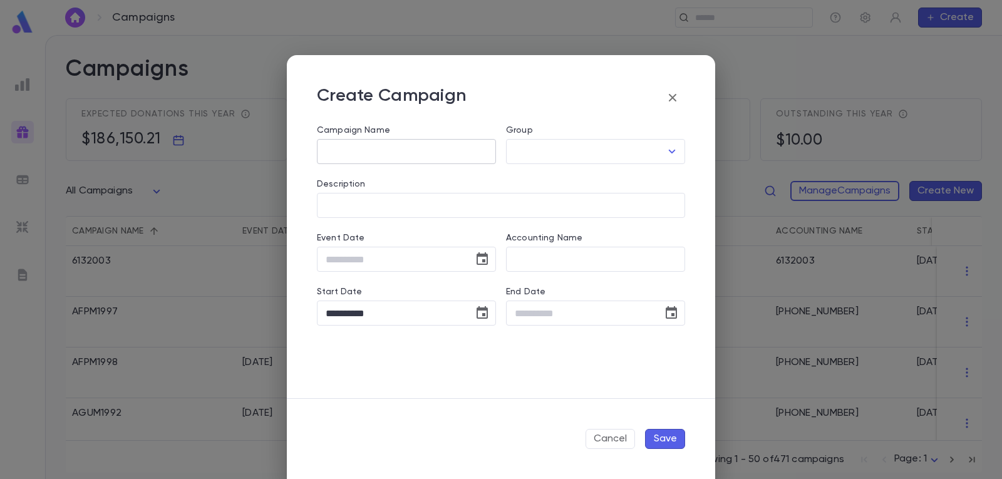
click at [369, 148] on input "Campaign Name" at bounding box center [406, 152] width 179 height 24
type input "******"
click at [540, 157] on input "Group" at bounding box center [586, 152] width 149 height 24
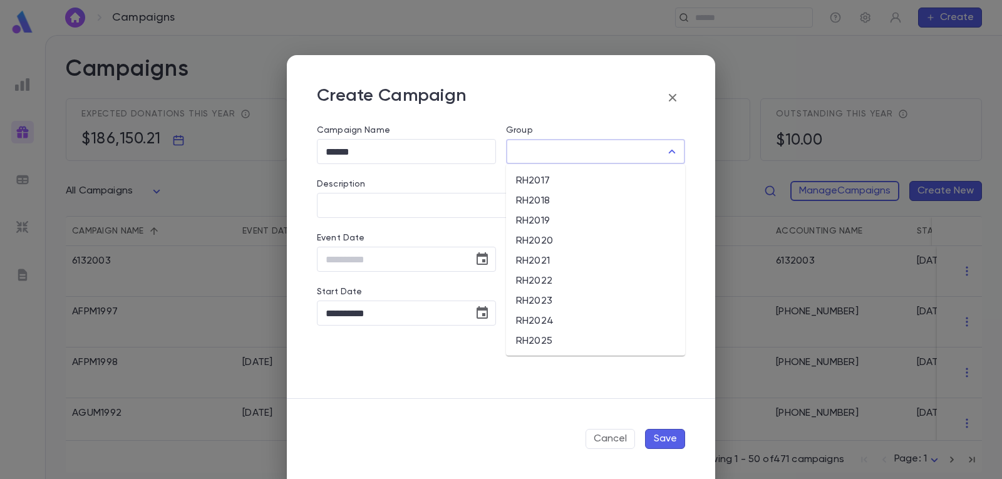
scroll to position [501, 0]
click at [547, 316] on li "RH2025" at bounding box center [595, 319] width 179 height 20
type input "******"
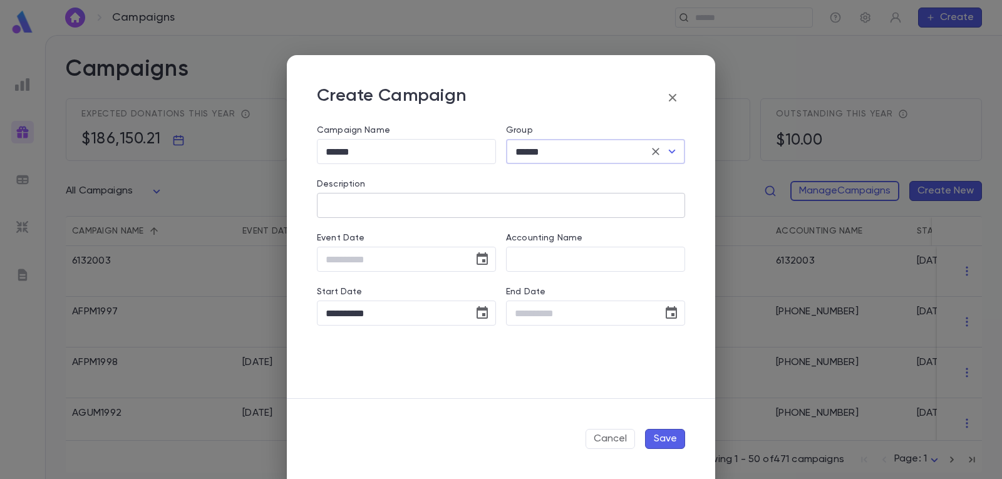
click at [413, 217] on input "Description" at bounding box center [501, 205] width 368 height 24
type input "**********"
click at [663, 436] on button "Save" at bounding box center [665, 439] width 40 height 20
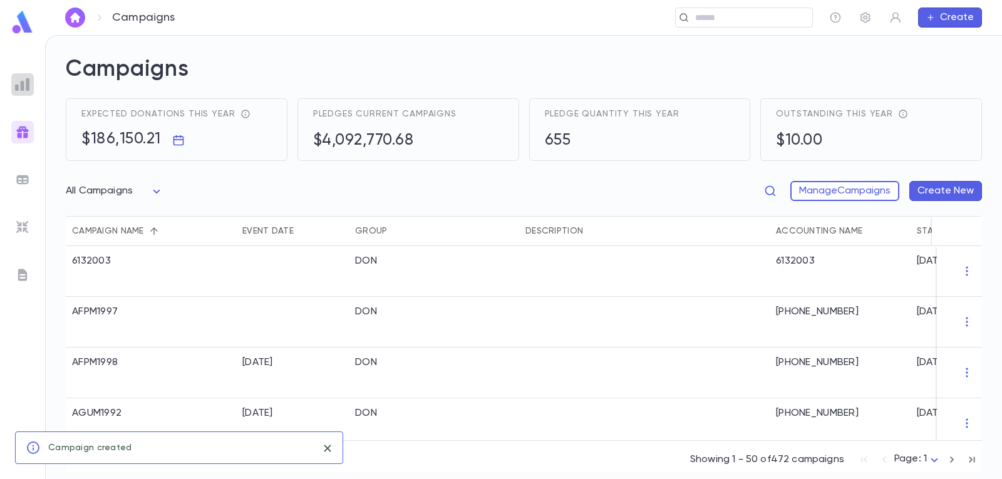
click at [20, 83] on img at bounding box center [22, 84] width 15 height 15
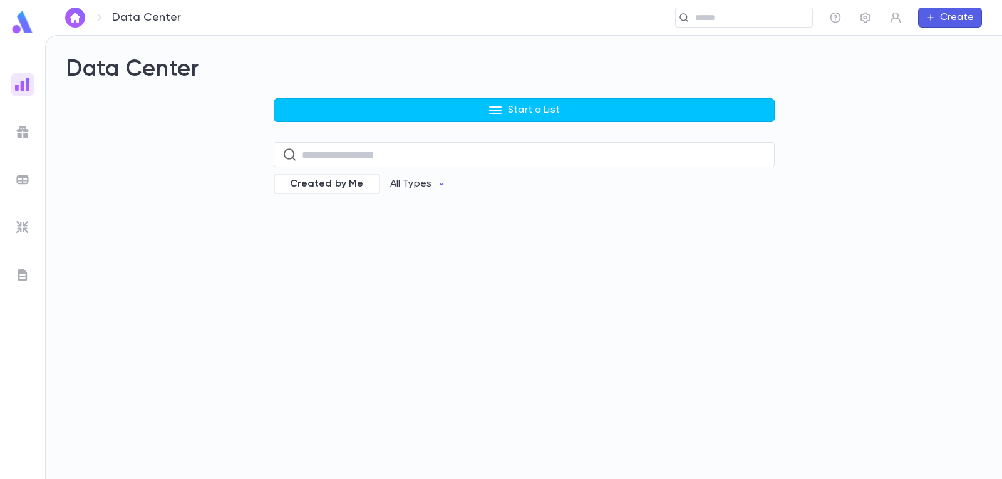
click at [73, 16] on img "button" at bounding box center [75, 18] width 15 height 10
